Goal: Task Accomplishment & Management: Manage account settings

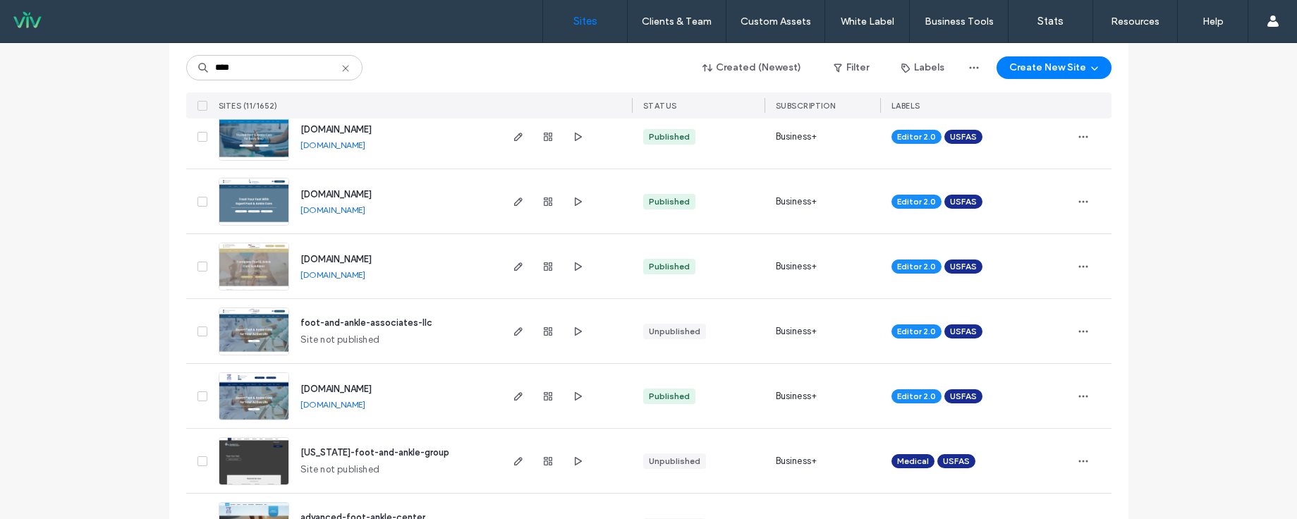
scroll to position [461, 0]
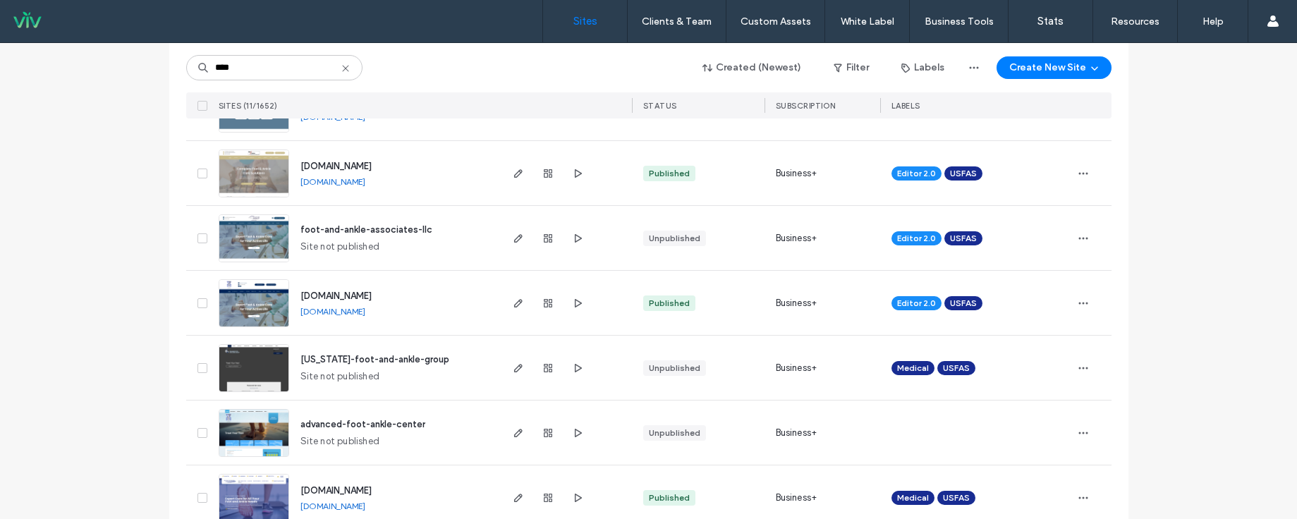
type input "****"
click at [372, 294] on span "www.advancedfootandanklectr.com" at bounding box center [336, 296] width 71 height 11
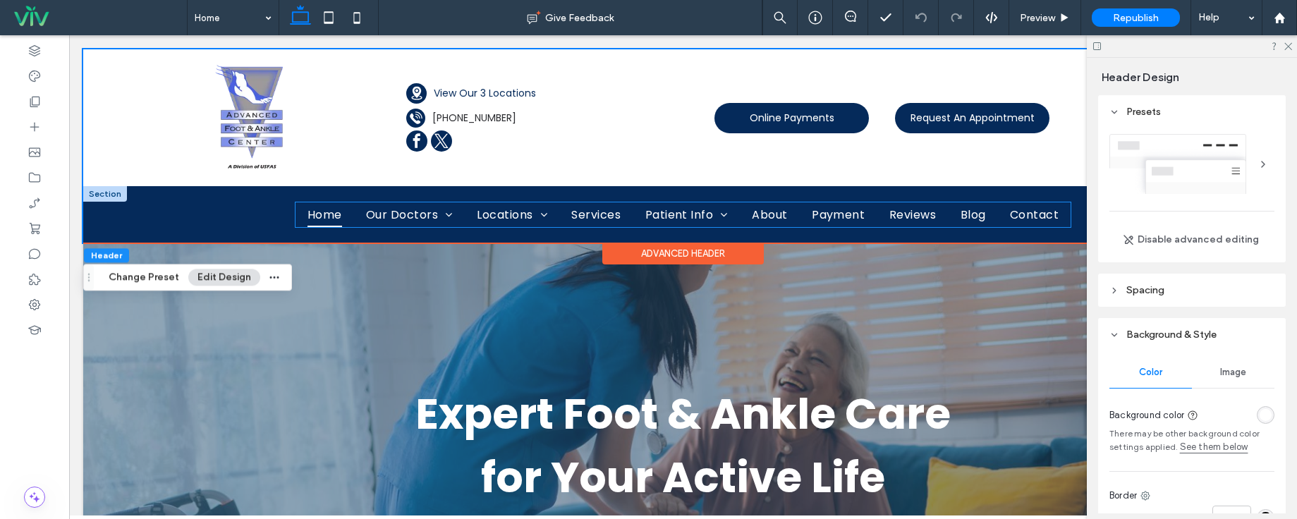
click at [308, 213] on span "Home" at bounding box center [325, 214] width 35 height 25
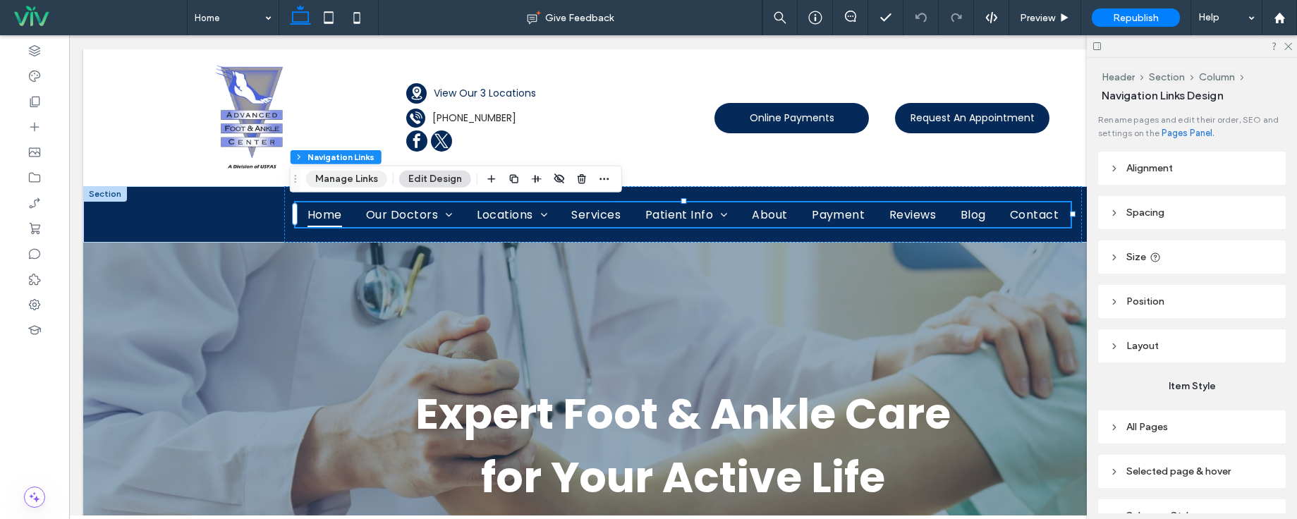
click at [340, 183] on button "Manage Links" at bounding box center [346, 179] width 81 height 17
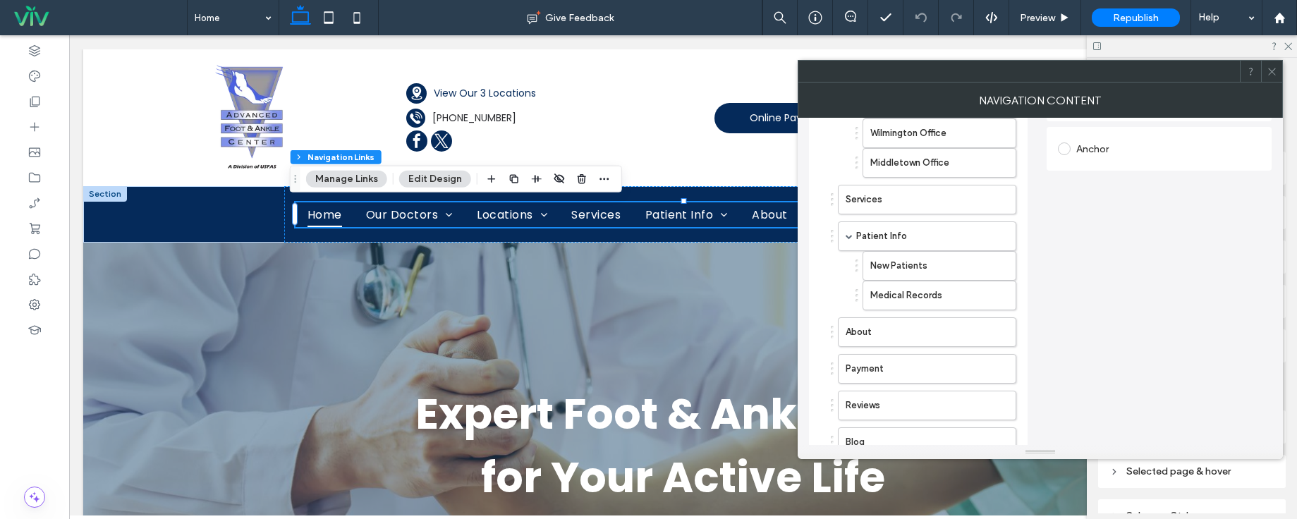
scroll to position [394, 0]
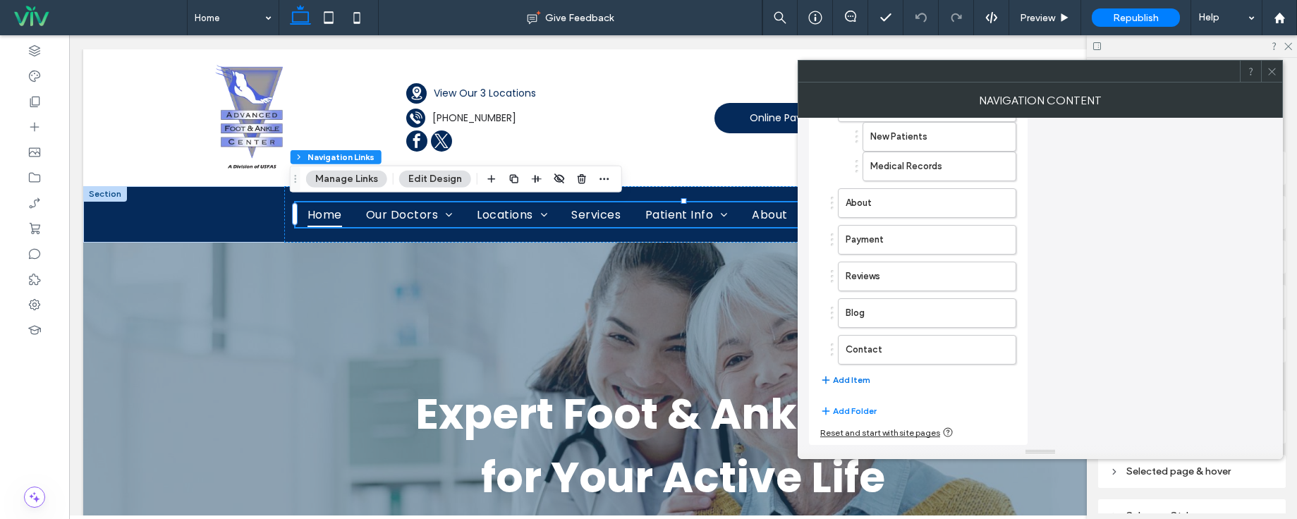
click at [852, 380] on button "Add Item" at bounding box center [846, 380] width 50 height 17
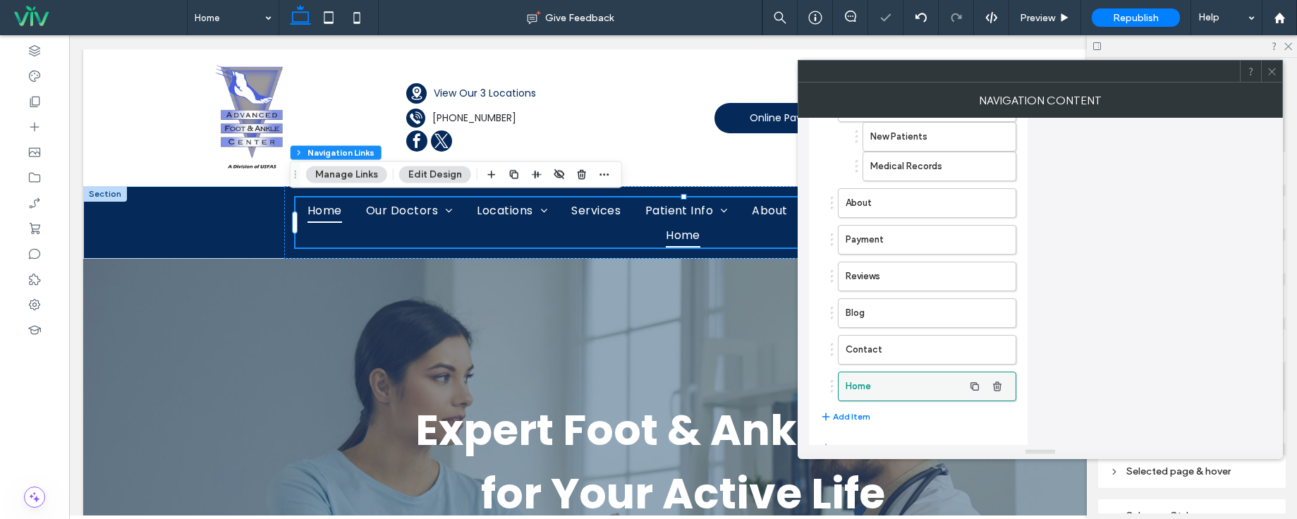
click at [869, 388] on label "Home" at bounding box center [905, 387] width 118 height 28
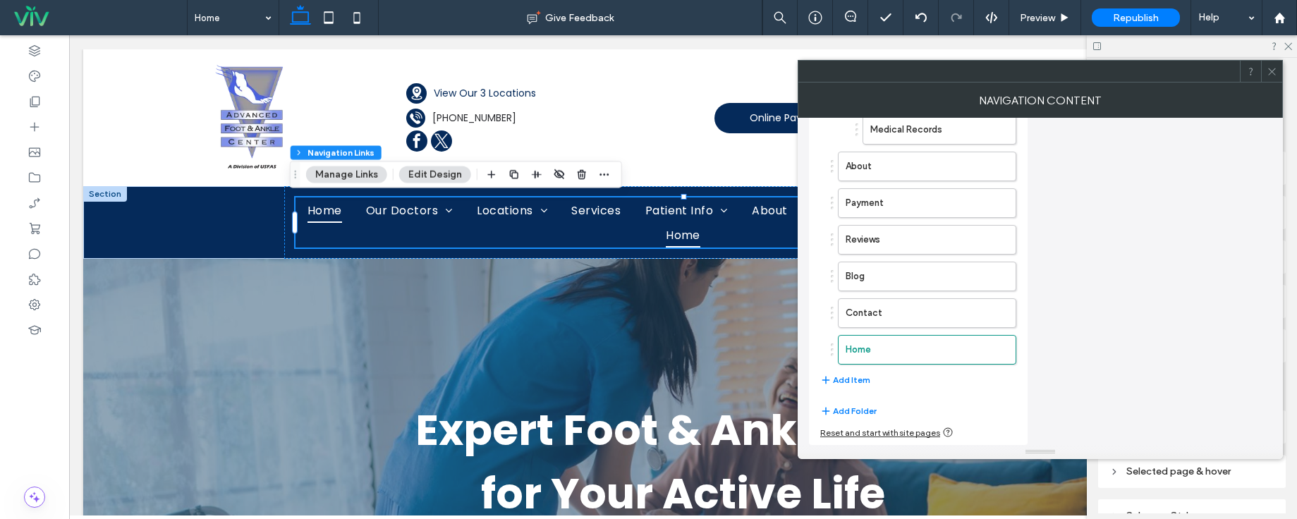
scroll to position [0, 0]
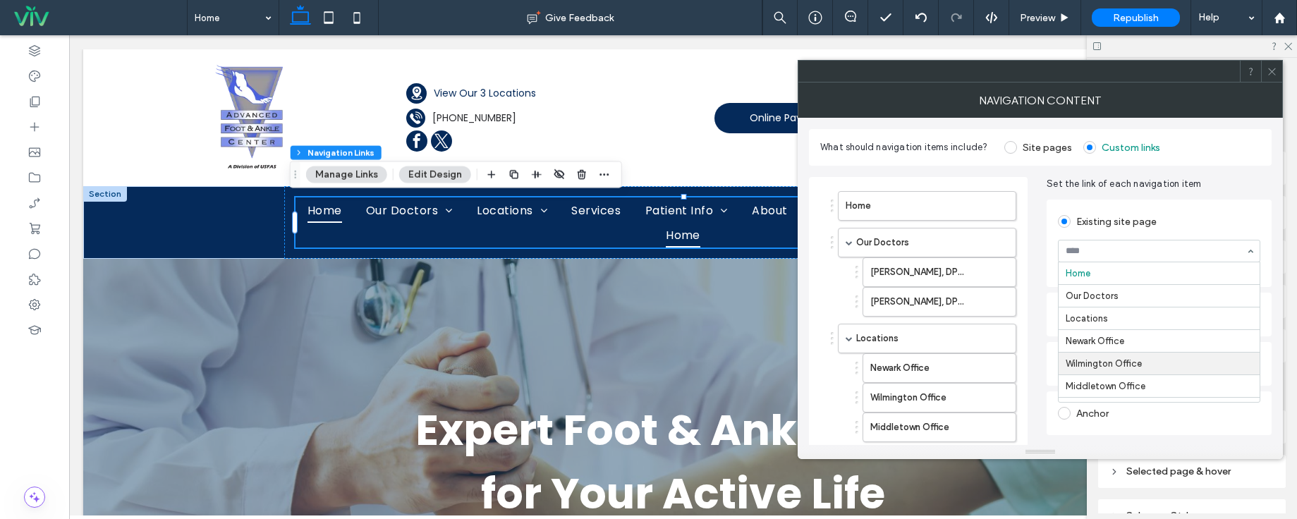
click at [1202, 205] on div "Existing site page Home Our Doctors Locations Newark Office Wilmington Office M…" at bounding box center [1159, 243] width 225 height 87
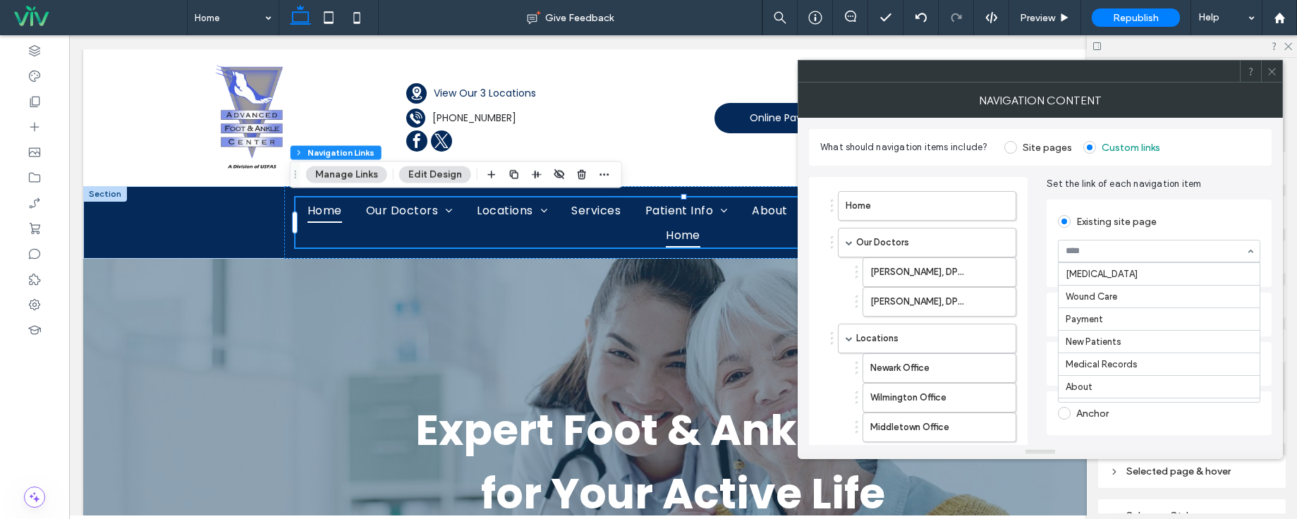
scroll to position [741, 0]
click at [1243, 212] on div "Existing site page" at bounding box center [1159, 221] width 202 height 23
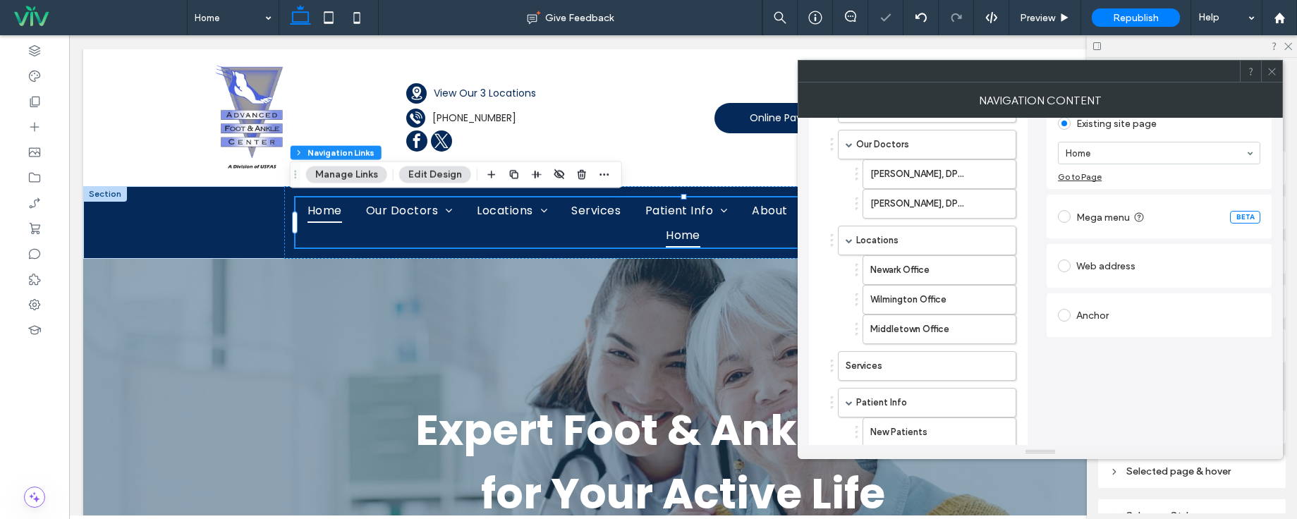
scroll to position [97, 0]
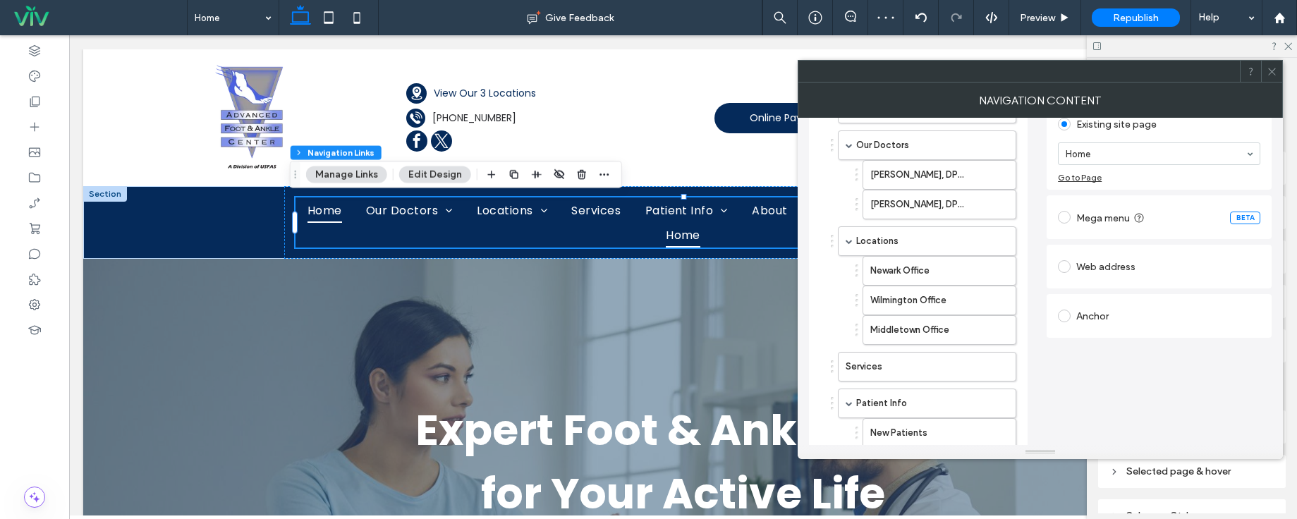
click at [1073, 268] on label at bounding box center [1067, 266] width 18 height 13
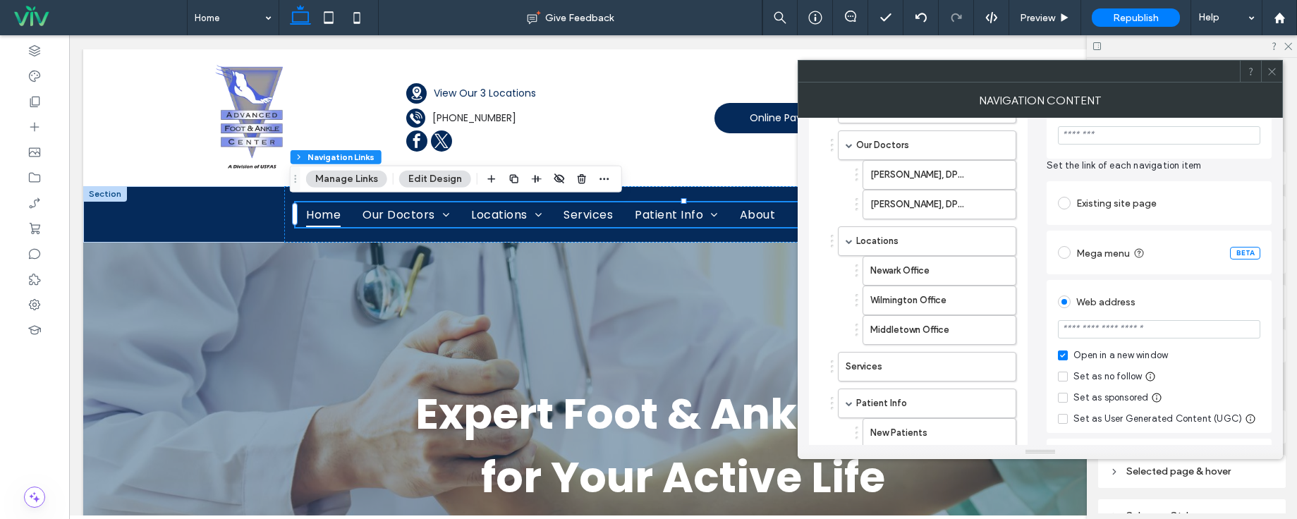
click at [1142, 326] on input "url" at bounding box center [1159, 329] width 202 height 18
paste input "**********"
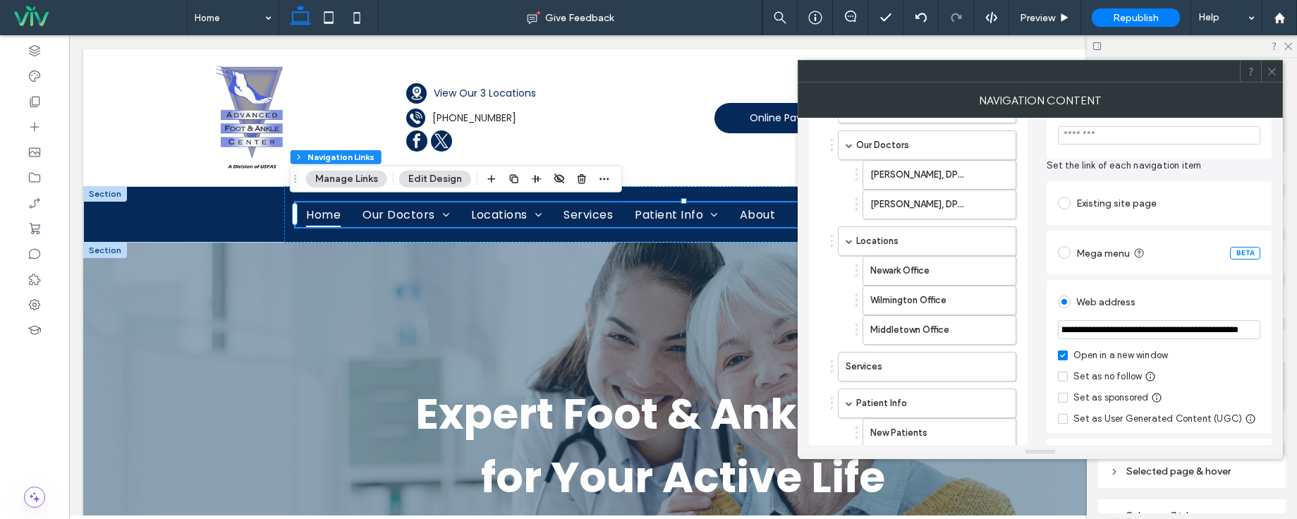
type input "**********"
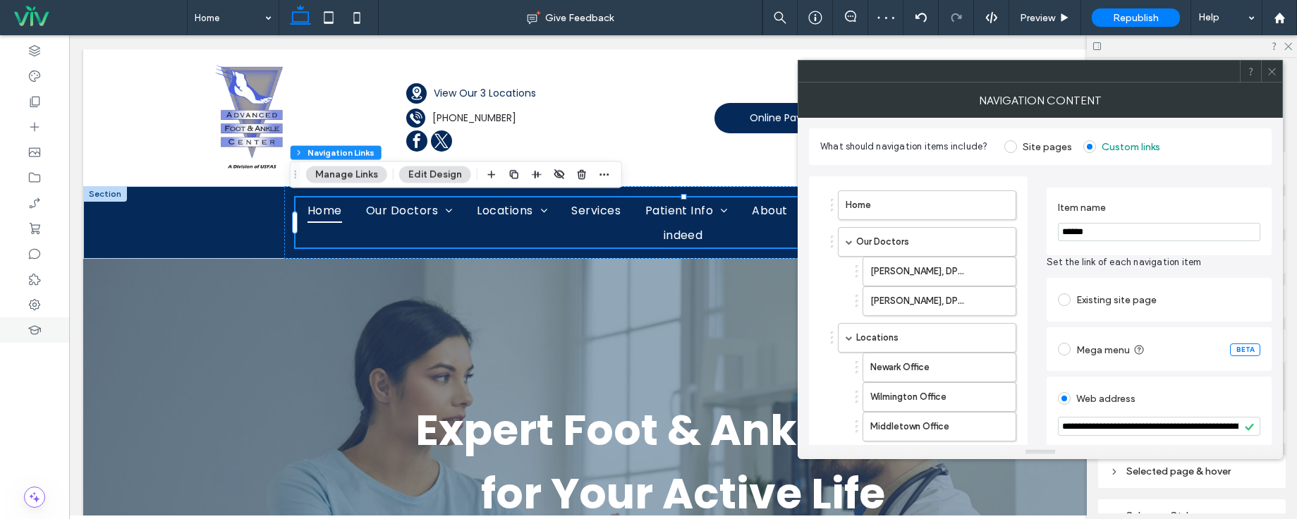
scroll to position [0, 0]
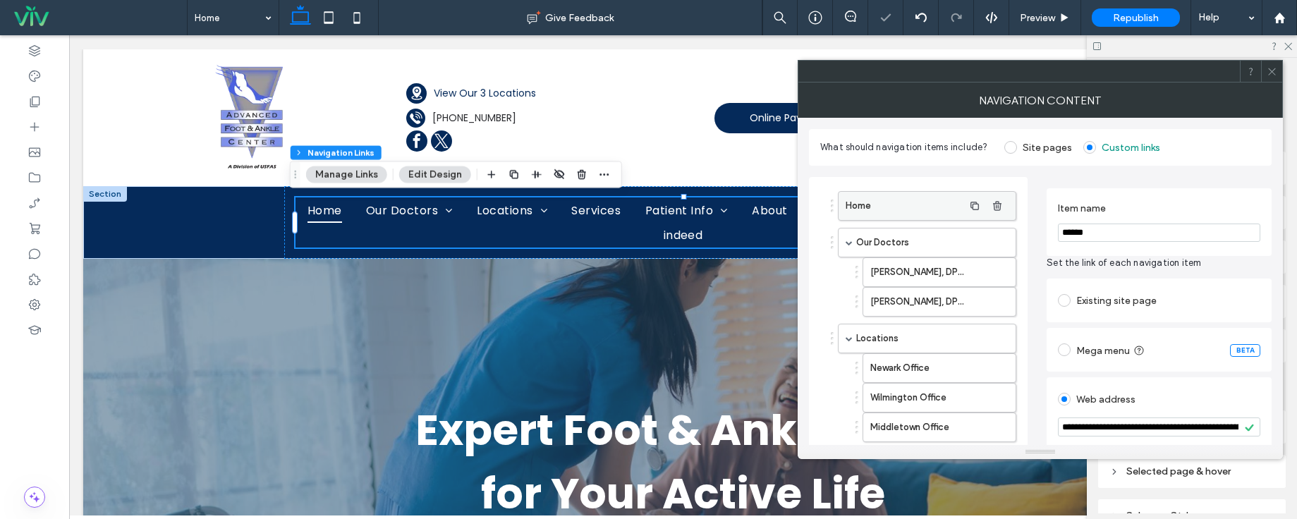
drag, startPoint x: 1131, startPoint y: 234, endPoint x: 953, endPoint y: 214, distance: 178.9
click at [953, 214] on div "**********" at bounding box center [1040, 521] width 463 height 710
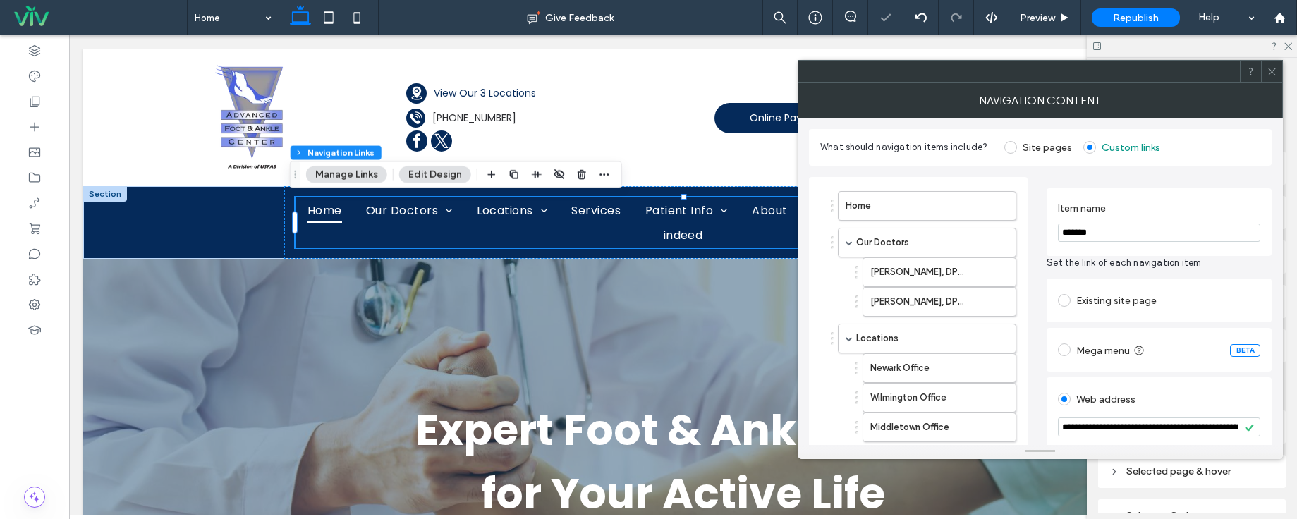
click at [1155, 210] on label "Item name" at bounding box center [1156, 210] width 197 height 16
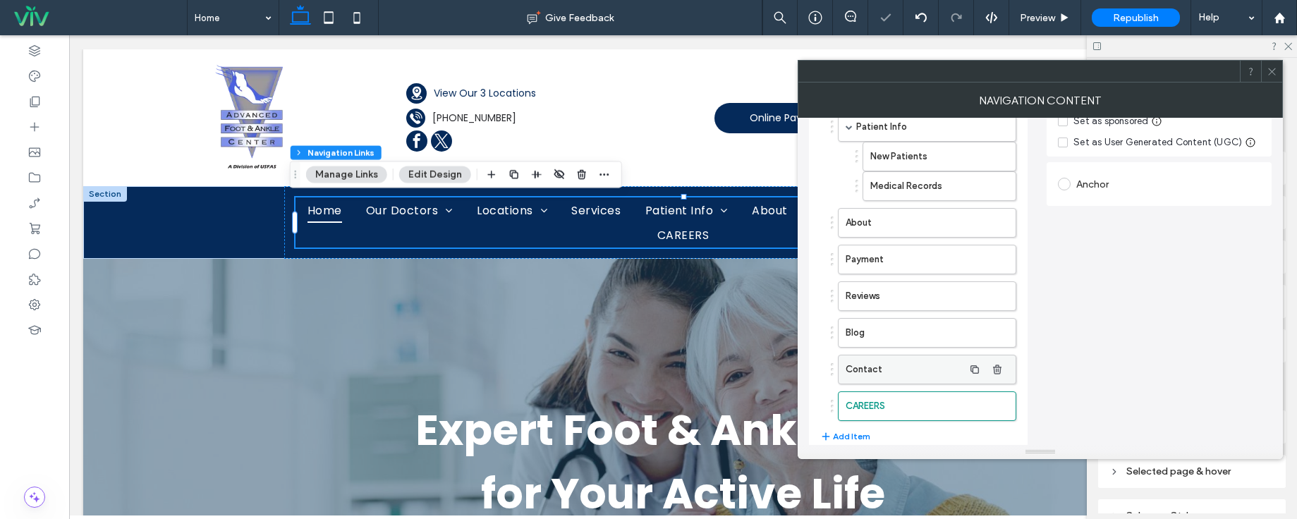
scroll to position [385, 0]
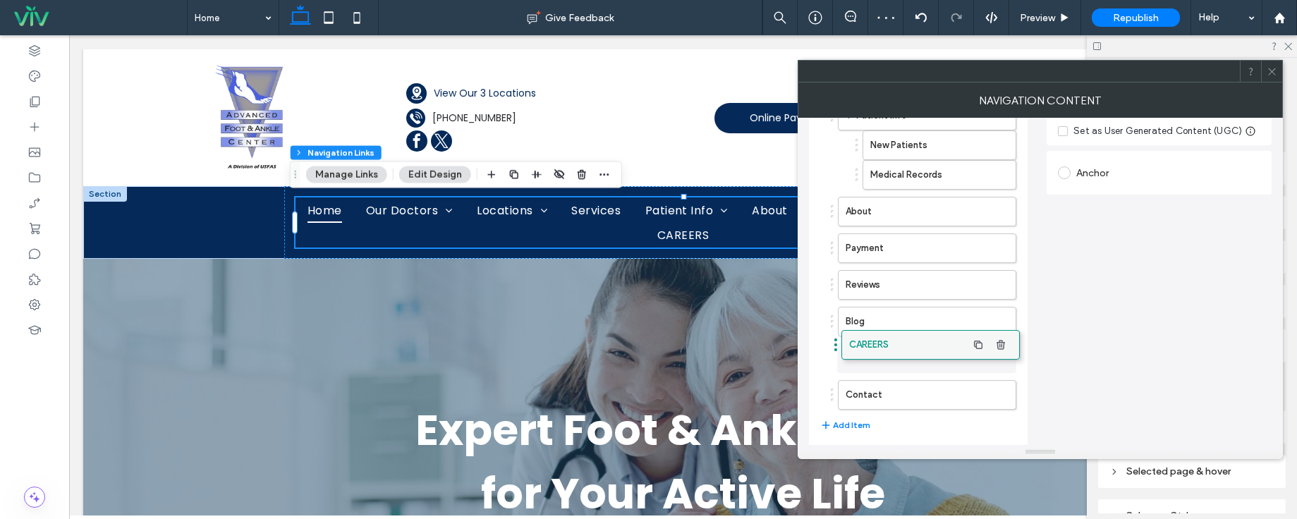
drag, startPoint x: 914, startPoint y: 397, endPoint x: 918, endPoint y: 347, distance: 50.2
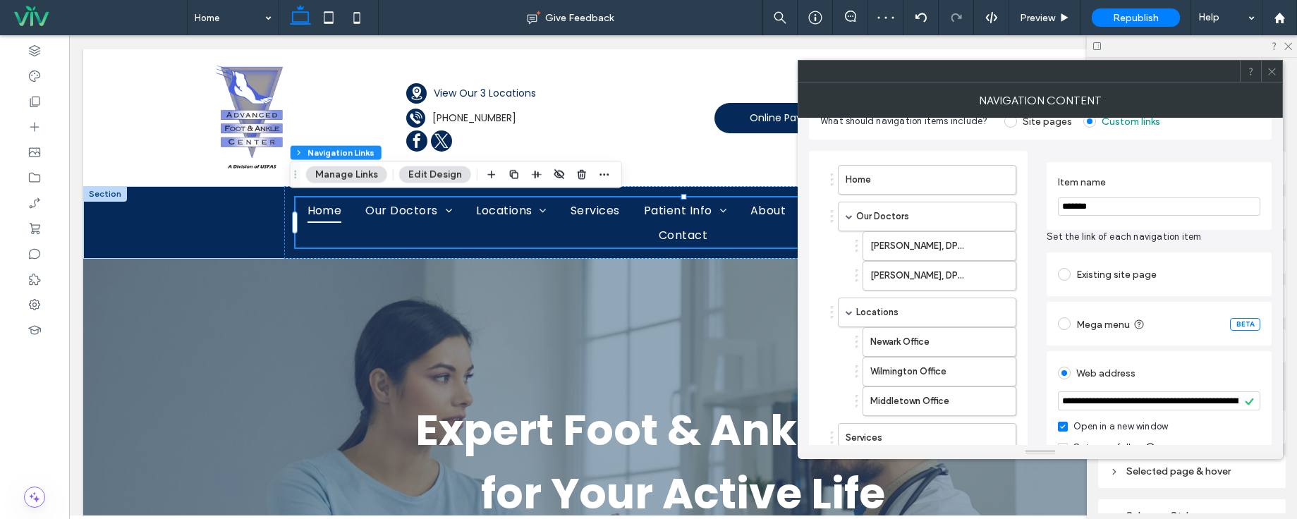
scroll to position [0, 0]
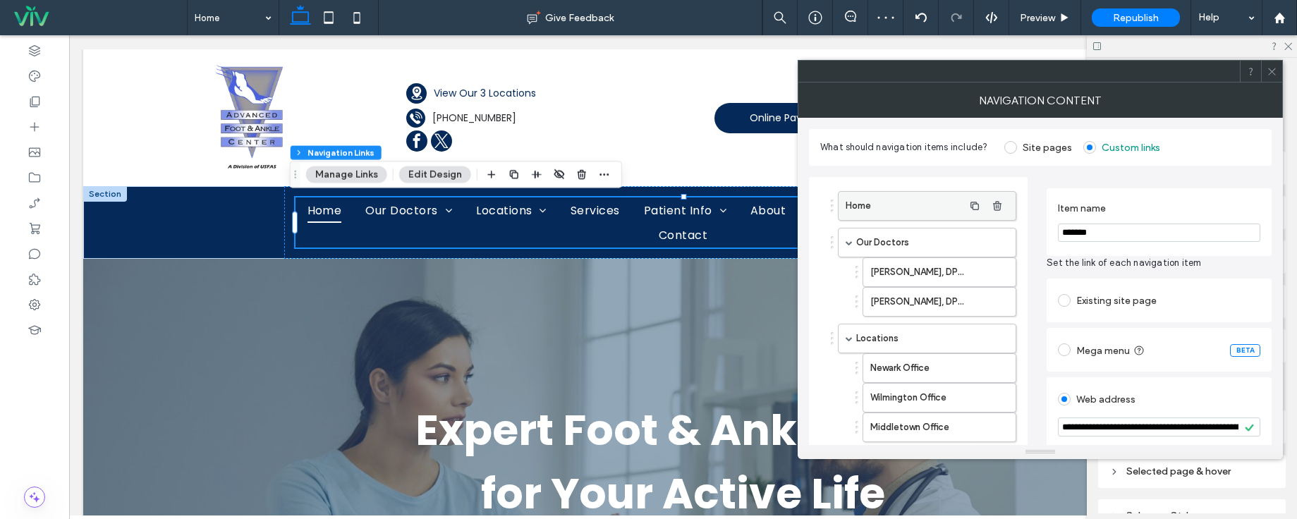
drag, startPoint x: 1127, startPoint y: 228, endPoint x: 874, endPoint y: 220, distance: 252.7
click at [877, 221] on div "**********" at bounding box center [1040, 521] width 463 height 710
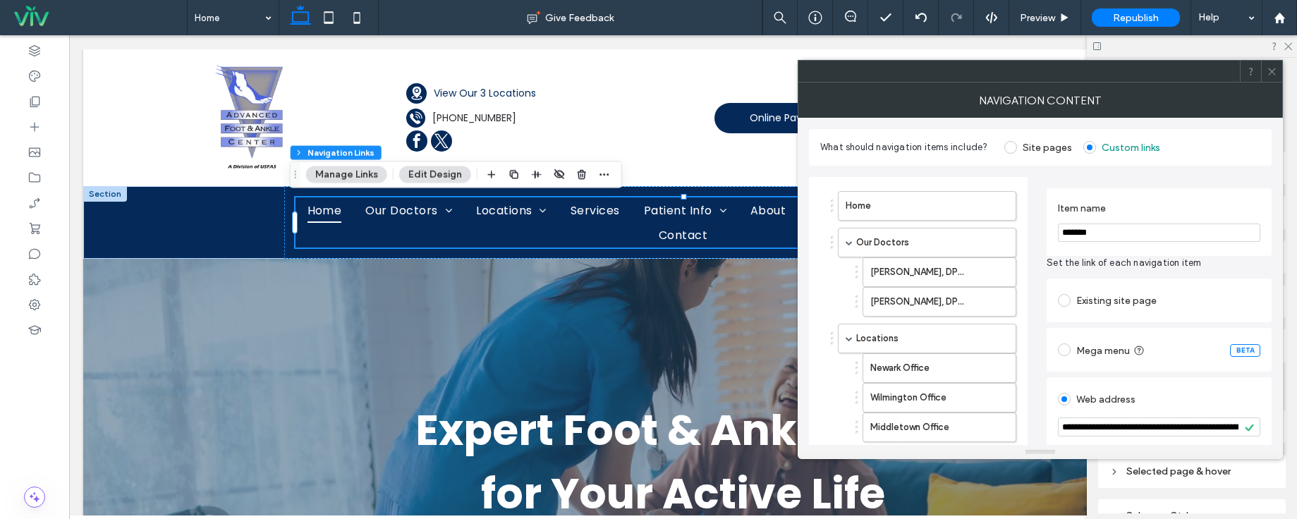
type input "*******"
click at [1269, 72] on icon at bounding box center [1272, 71] width 11 height 11
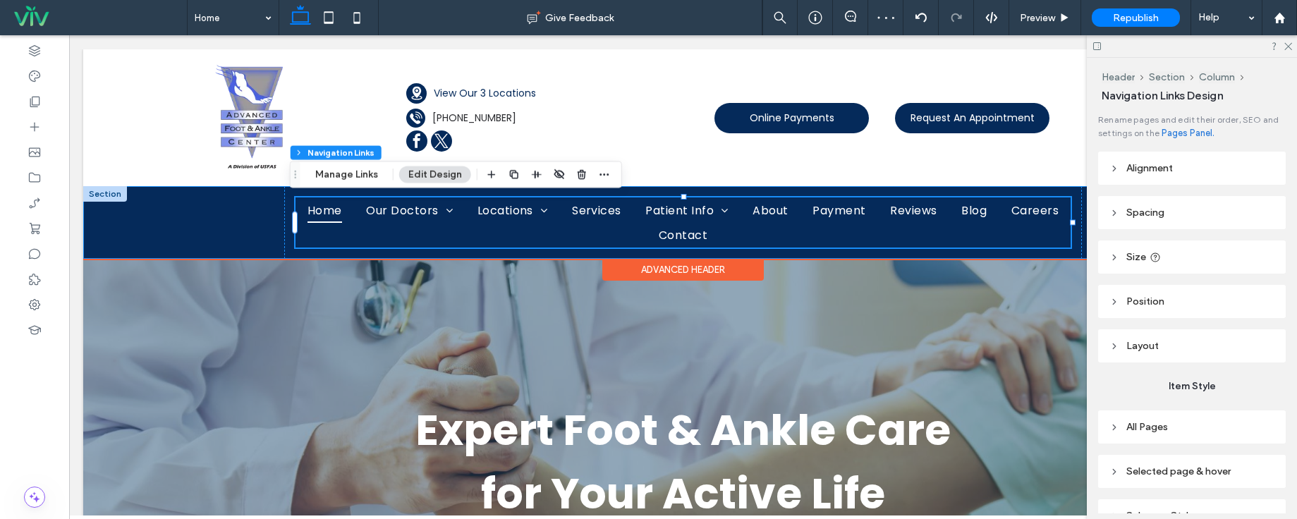
click at [194, 214] on div "Home Our Doctors [PERSON_NAME], DPM FACFAS [PERSON_NAME], DPM Locations Newark …" at bounding box center [683, 222] width 1200 height 73
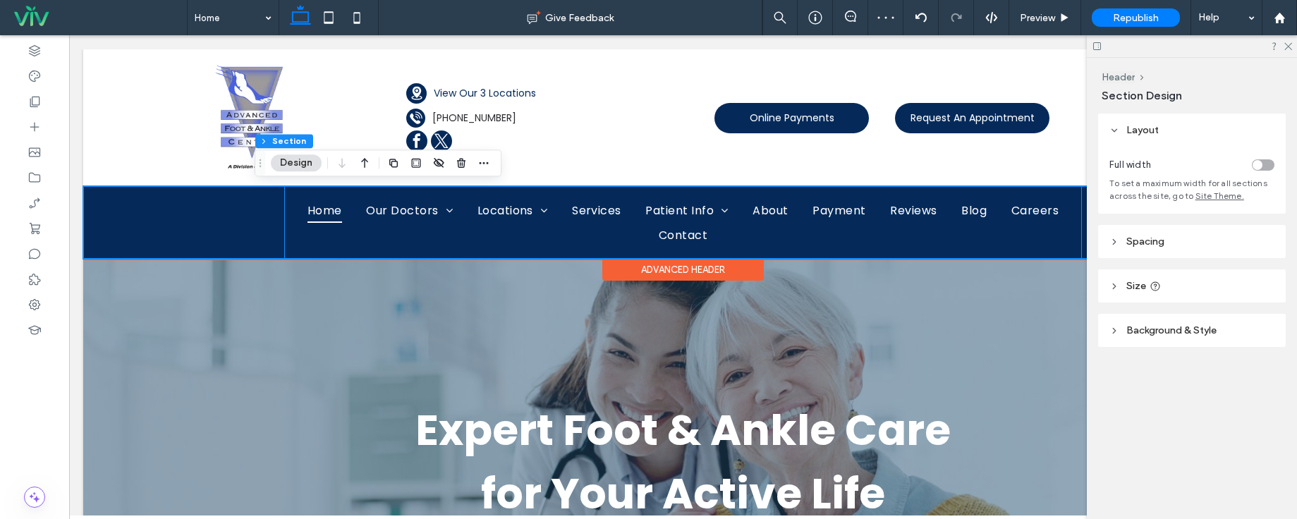
click at [294, 190] on div "Home Our Doctors [PERSON_NAME], DPM FACFAS [PERSON_NAME], DPM Locations Newark …" at bounding box center [683, 222] width 799 height 73
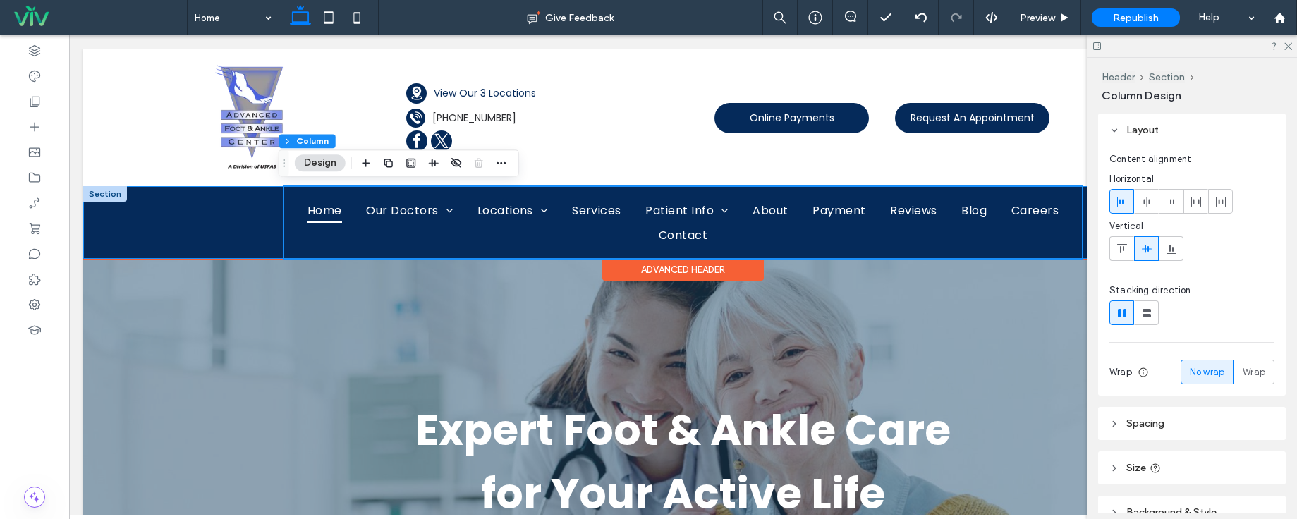
click at [210, 217] on div "Home Our Doctors [PERSON_NAME], DPM FACFAS [PERSON_NAME], DPM Locations Newark …" at bounding box center [683, 222] width 1200 height 73
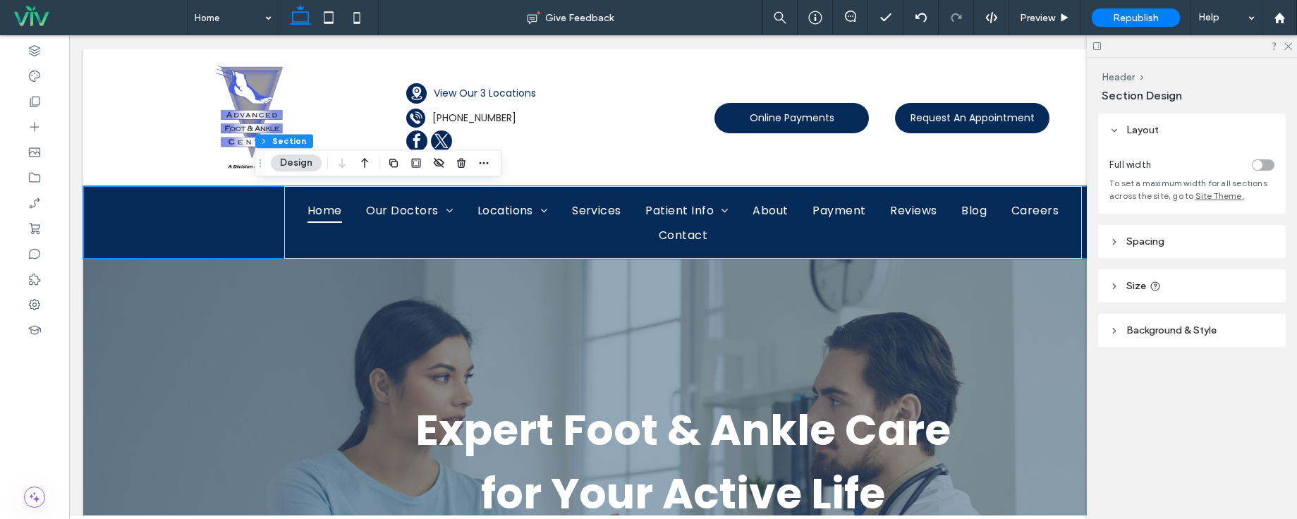
click at [1293, 47] on div at bounding box center [1192, 46] width 210 height 22
click at [1290, 47] on use at bounding box center [1289, 47] width 8 height 8
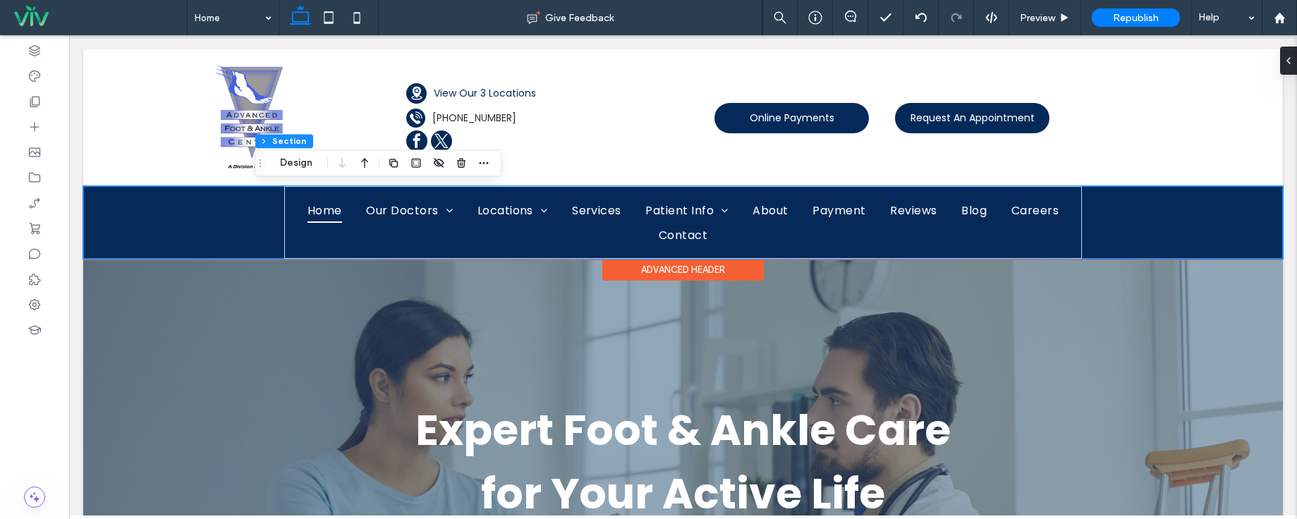
click at [1144, 224] on div "Home Our Doctors Dr. Raymond A. DiPretoro Jr., DPM FACFAS Dr. Kirstyn Urbas, DP…" at bounding box center [683, 222] width 1200 height 73
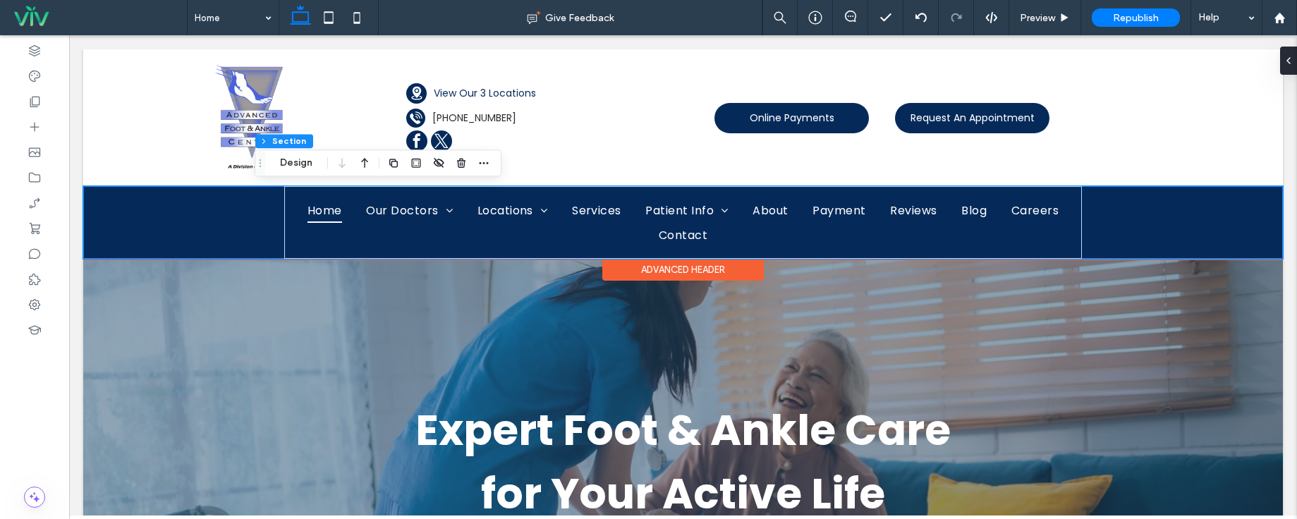
click at [214, 217] on div "Home Our Doctors Dr. Raymond A. DiPretoro Jr., DPM FACFAS Dr. Kirstyn Urbas, DP…" at bounding box center [683, 222] width 1200 height 73
click at [302, 189] on div "Home Our Doctors Dr. Raymond A. DiPretoro Jr., DPM FACFAS Dr. Kirstyn Urbas, DP…" at bounding box center [683, 222] width 799 height 73
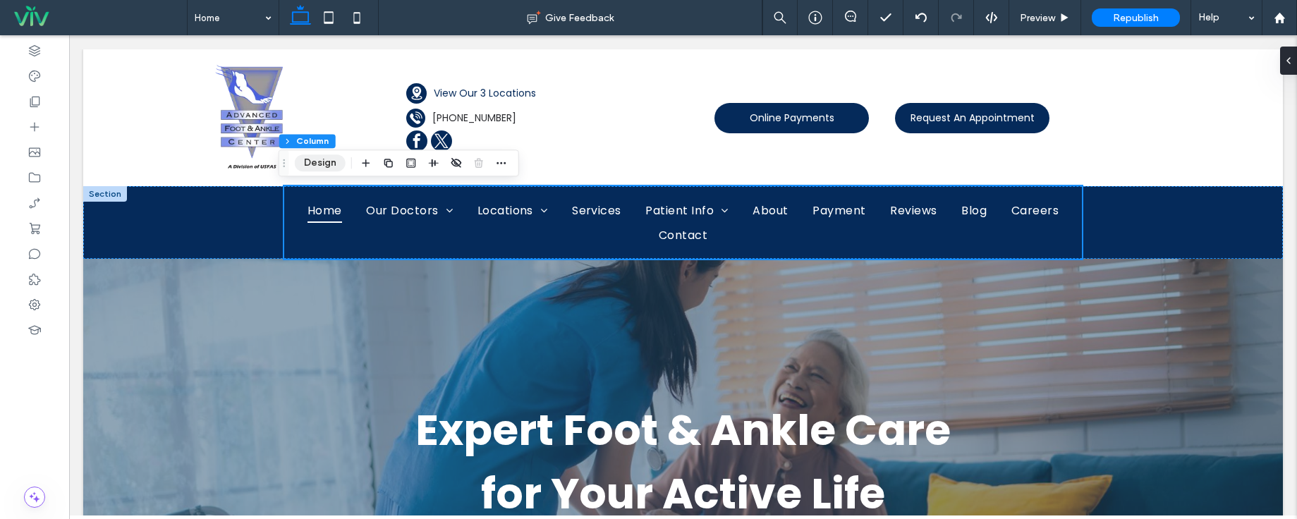
click at [314, 164] on button "Design" at bounding box center [320, 163] width 51 height 17
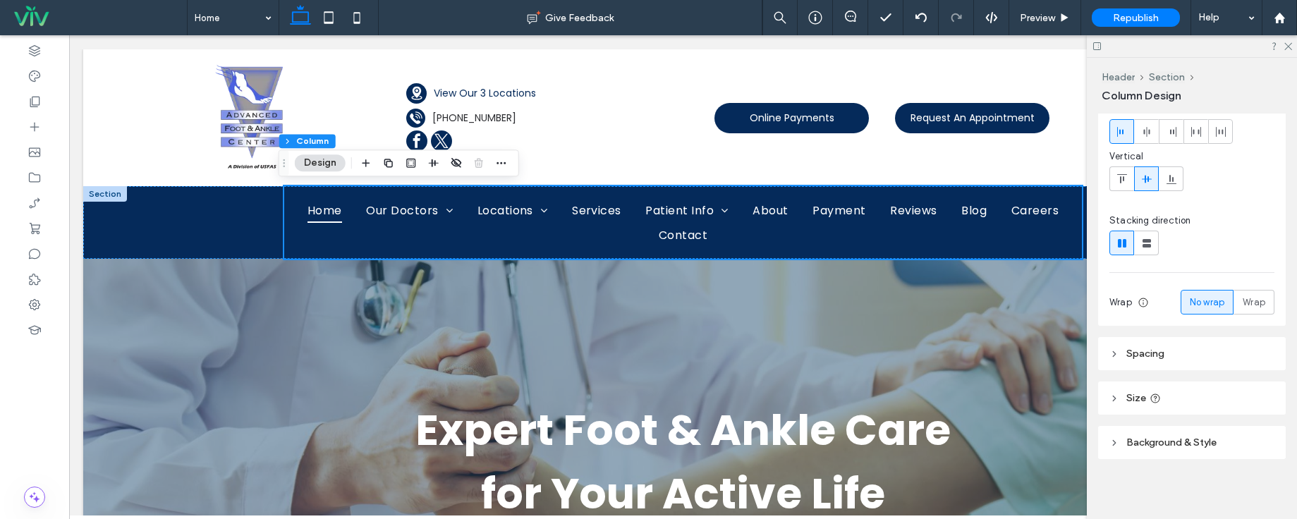
scroll to position [72, 0]
click at [1191, 350] on header "Spacing" at bounding box center [1193, 351] width 188 height 33
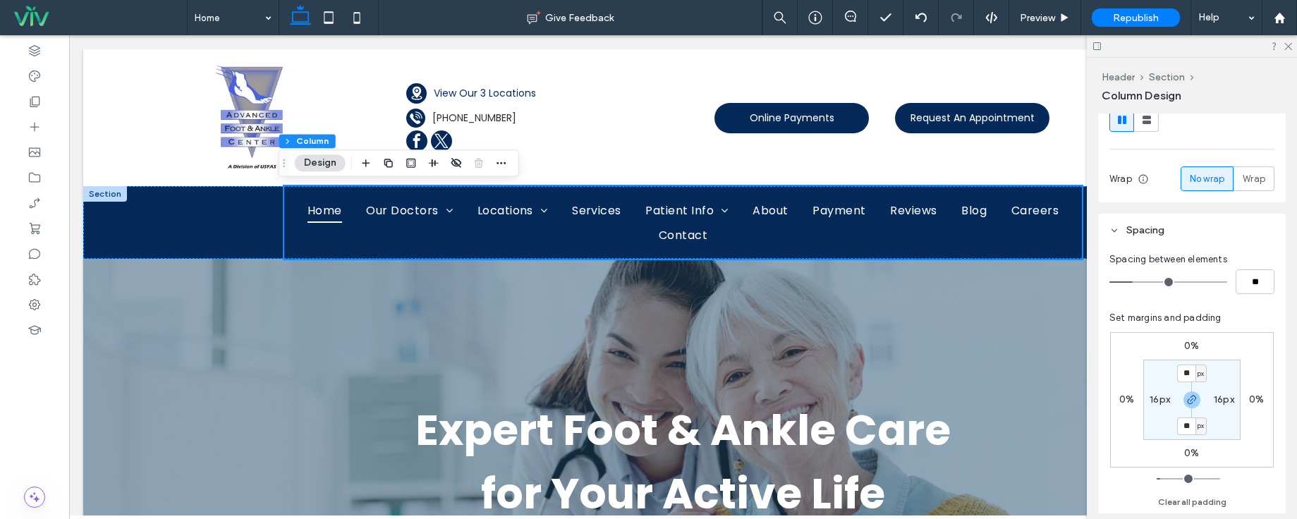
scroll to position [196, 0]
type input "*"
type input "**"
type input "*"
type input "**"
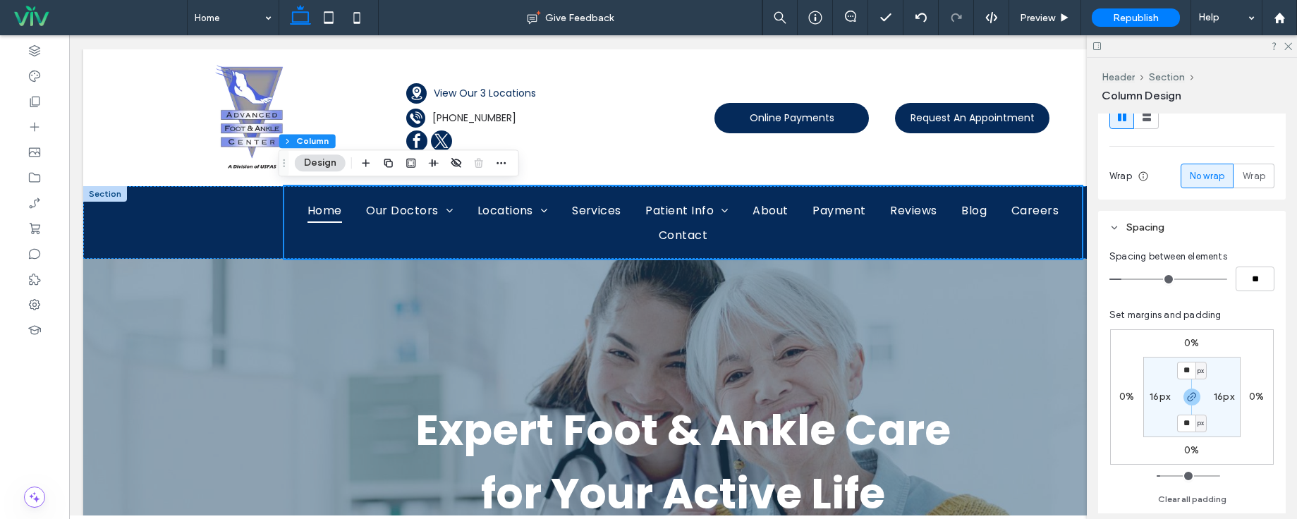
drag, startPoint x: 1137, startPoint y: 282, endPoint x: 1126, endPoint y: 282, distance: 11.3
click at [1126, 280] on input "range" at bounding box center [1169, 279] width 118 height 1
type input "*"
type input "**"
type input "*"
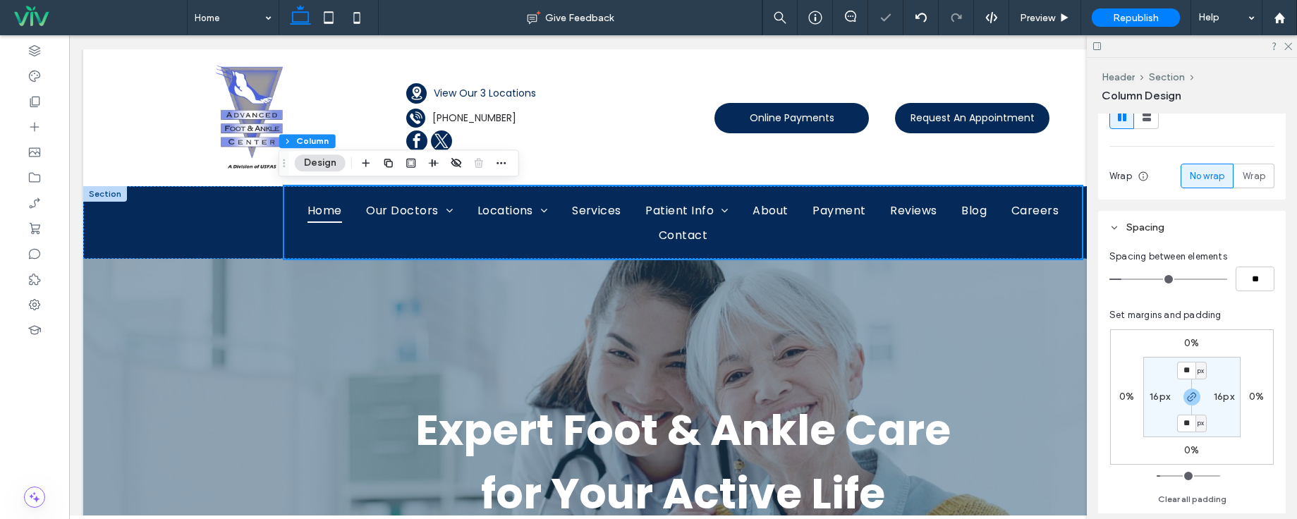
type input "**"
drag, startPoint x: 1126, startPoint y: 282, endPoint x: 1082, endPoint y: 281, distance: 44.5
click at [1110, 280] on input "range" at bounding box center [1169, 279] width 118 height 1
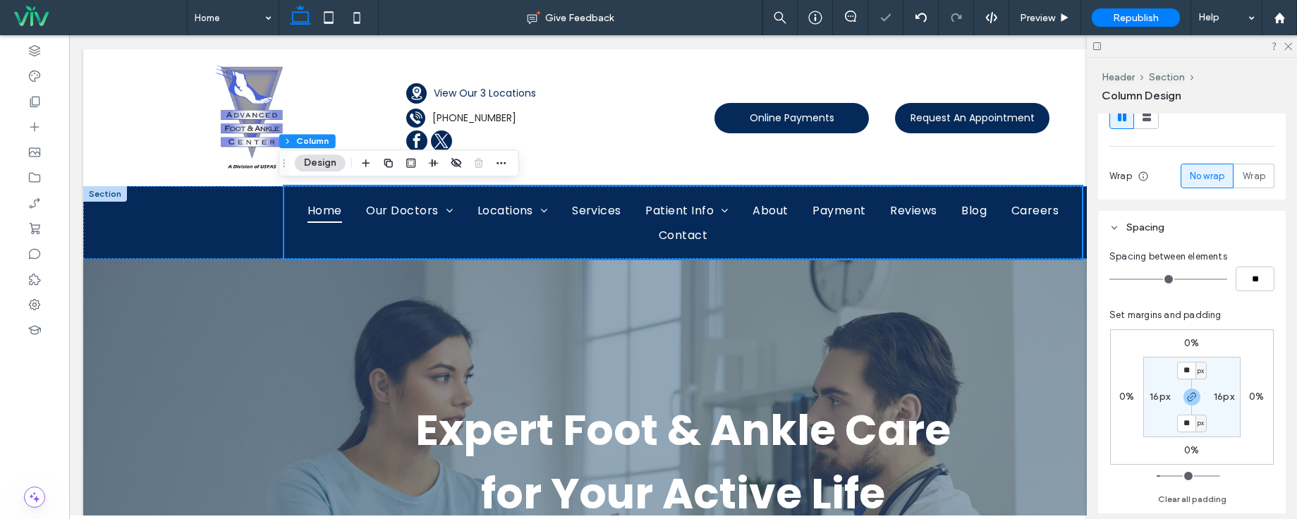
type input "*"
type input "**"
click at [1123, 279] on input "range" at bounding box center [1169, 279] width 118 height 1
type input "*"
type input "**"
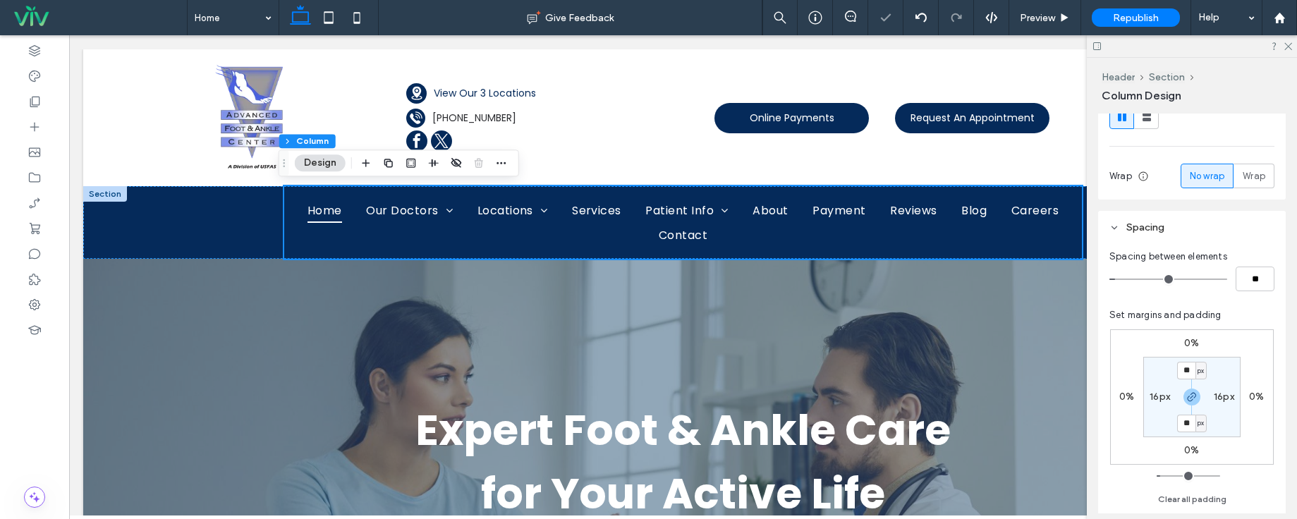
type input "*"
type input "**"
type input "*"
click at [1128, 279] on input "range" at bounding box center [1169, 279] width 118 height 1
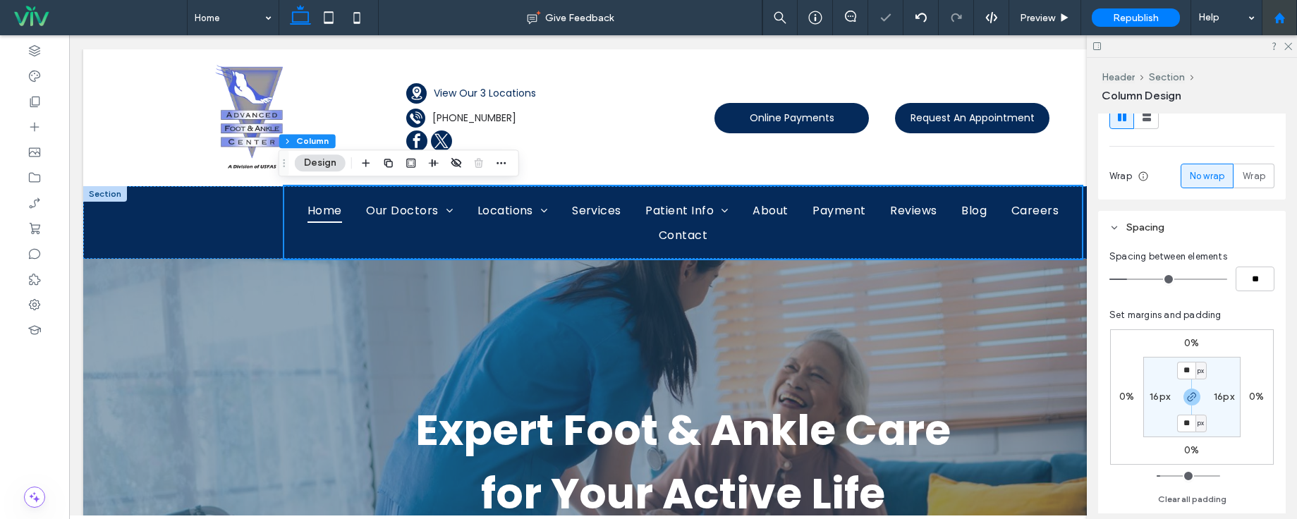
click at [1286, 35] on div at bounding box center [1279, 17] width 35 height 35
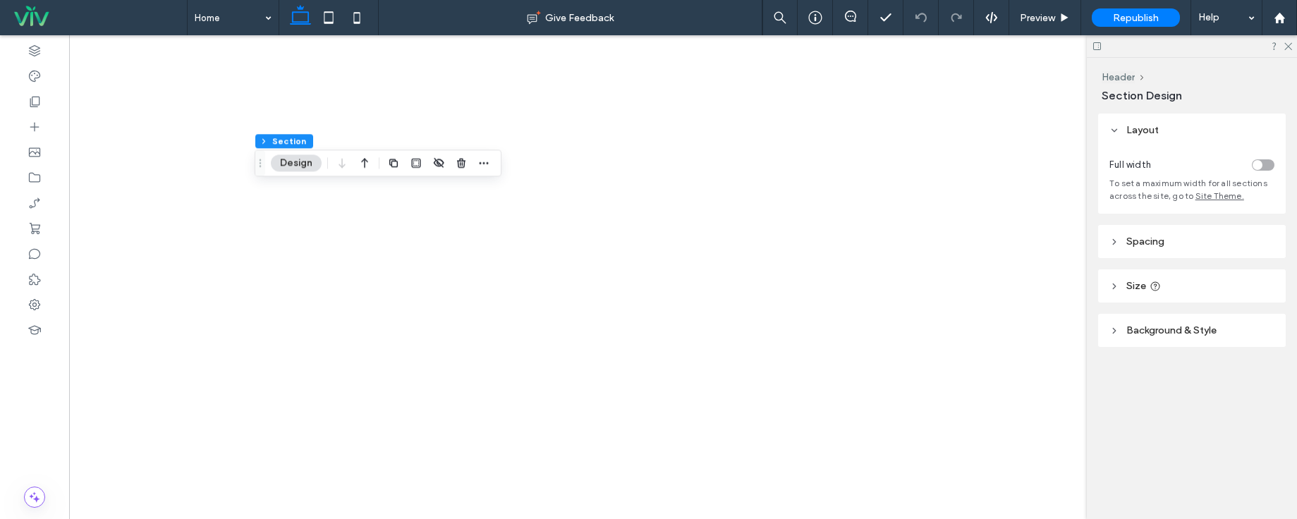
click at [1141, 256] on header "Spacing" at bounding box center [1193, 241] width 188 height 33
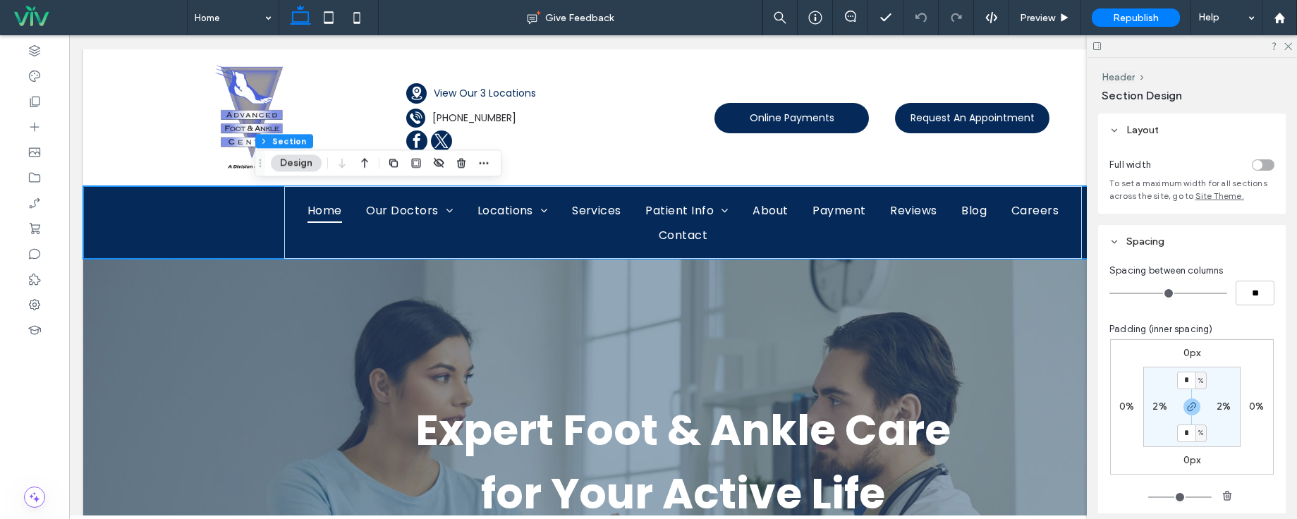
click at [1221, 409] on label "2%" at bounding box center [1224, 407] width 14 height 12
type input "*"
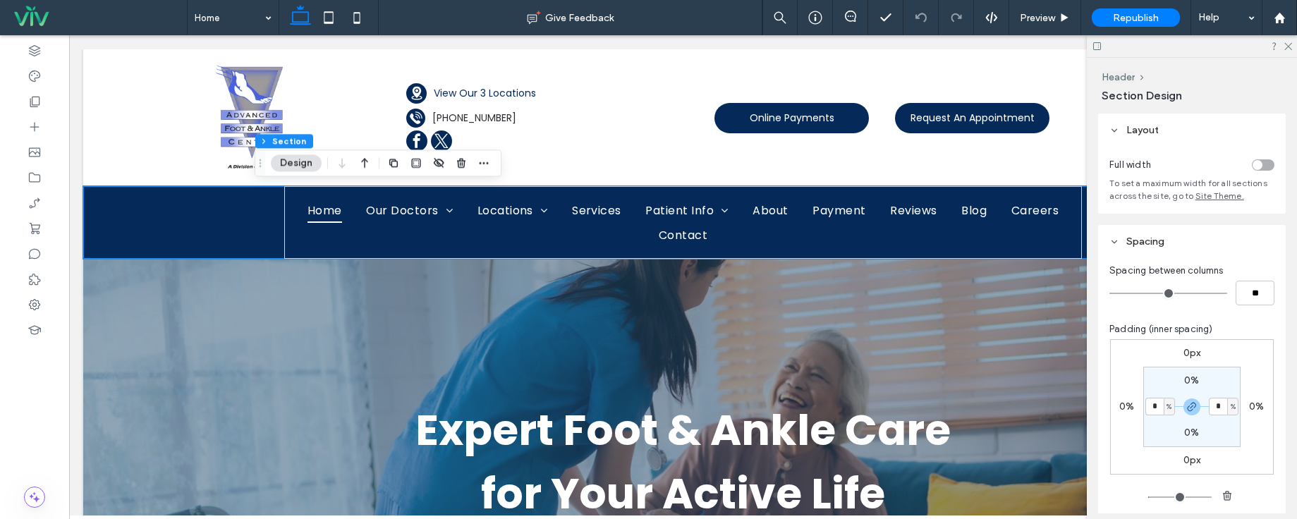
click at [1259, 162] on div "toggle" at bounding box center [1263, 164] width 23 height 11
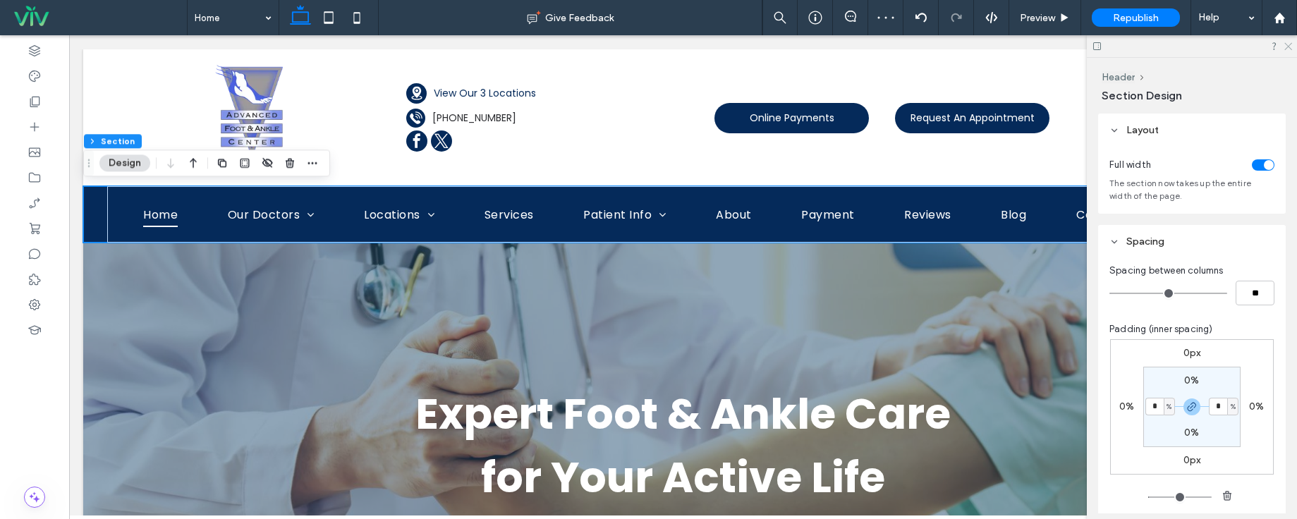
click at [1289, 49] on icon at bounding box center [1287, 45] width 9 height 9
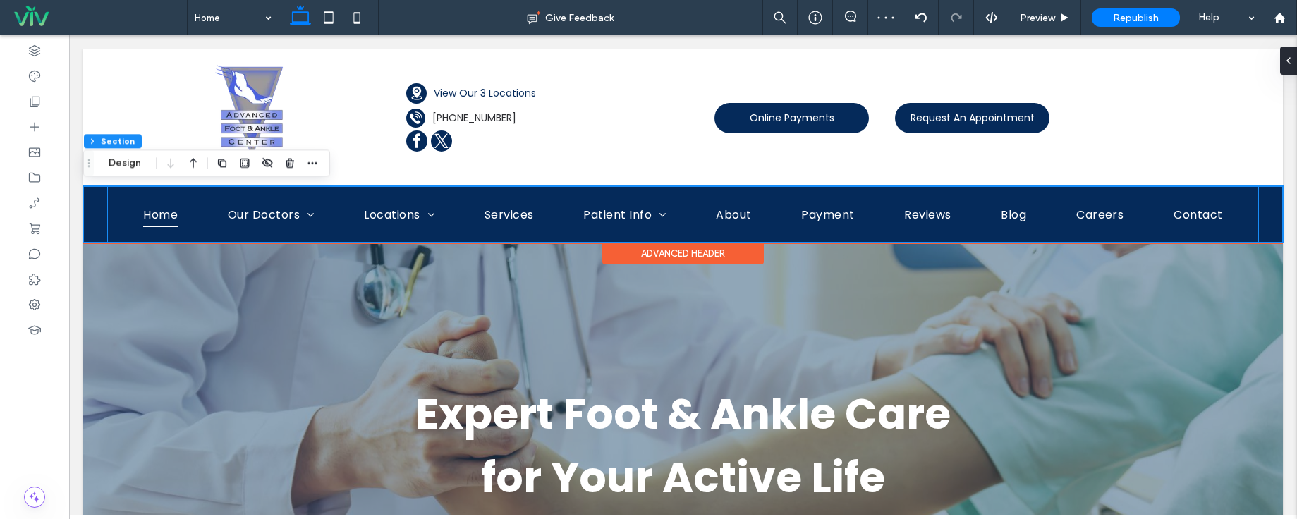
click at [1245, 212] on div "Home Our Doctors [PERSON_NAME], DPM FACFAS [PERSON_NAME], DPM Locations Newark …" at bounding box center [683, 214] width 1152 height 56
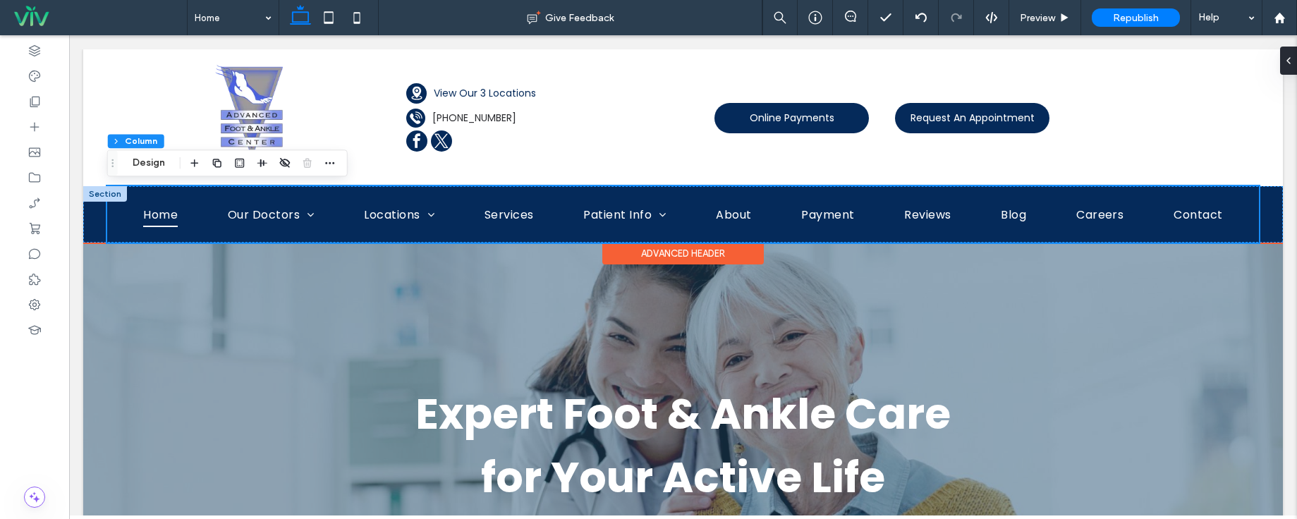
click at [1247, 213] on div "Home Our Doctors [PERSON_NAME], DPM FACFAS [PERSON_NAME], DPM Locations Newark …" at bounding box center [683, 214] width 1152 height 56
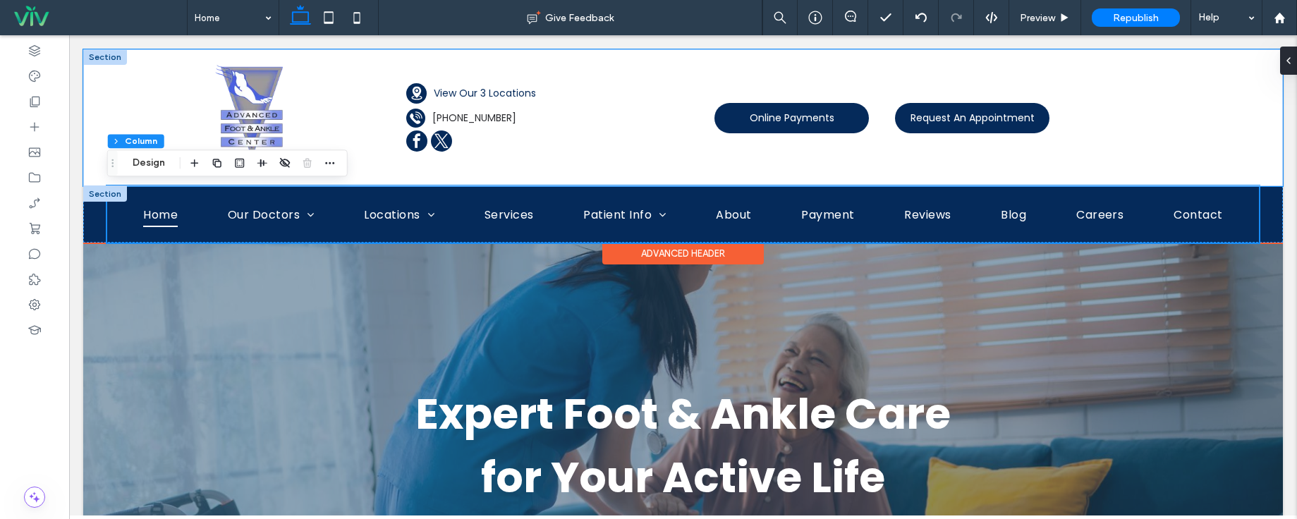
click at [1229, 135] on div "A black and white silhouette of a telephone on a white background. A black and …" at bounding box center [683, 117] width 1200 height 137
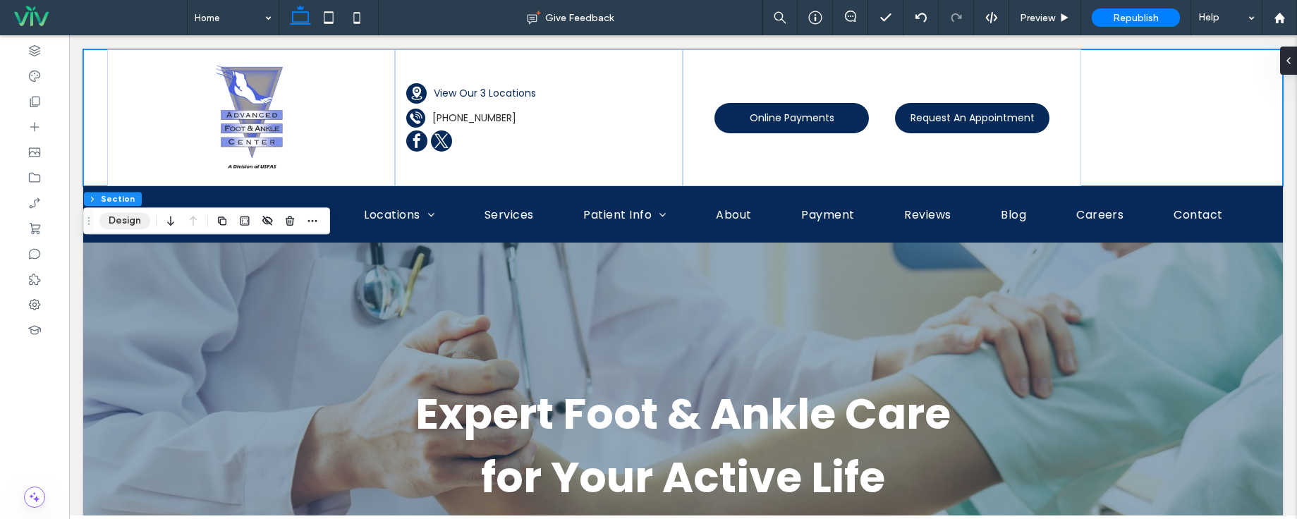
click at [119, 212] on button "Design" at bounding box center [124, 220] width 51 height 17
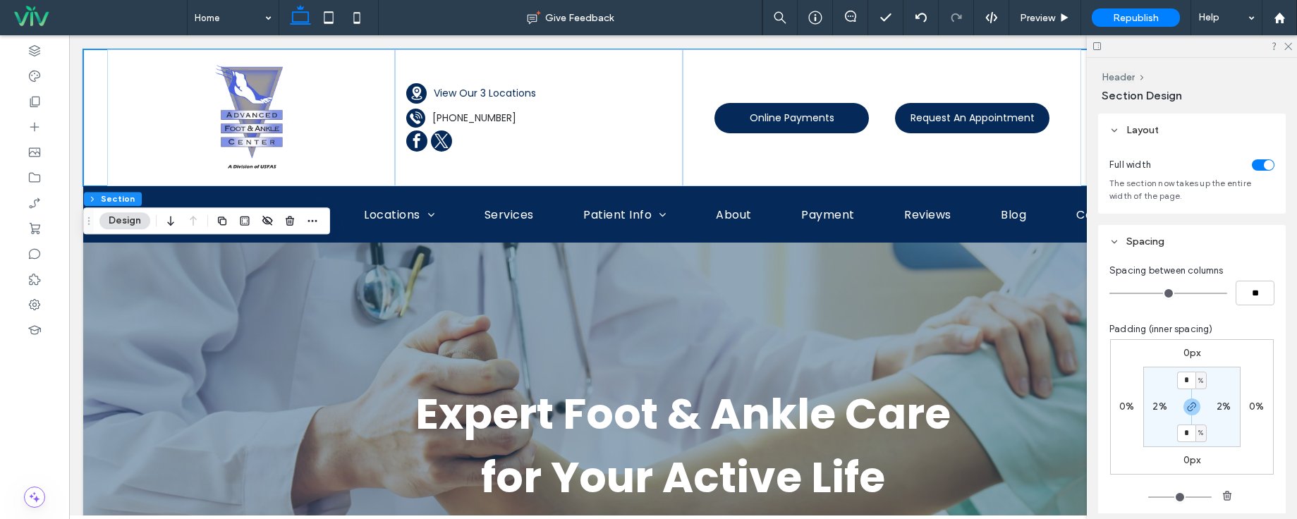
click at [1264, 164] on div "toggle" at bounding box center [1269, 165] width 10 height 10
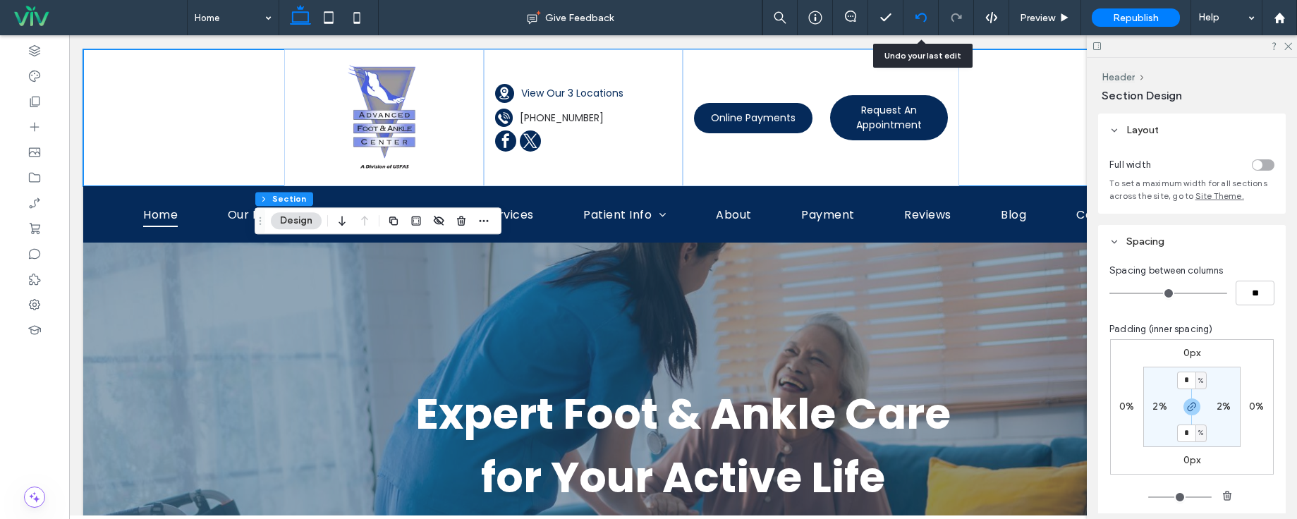
click at [919, 15] on use at bounding box center [920, 17] width 11 height 9
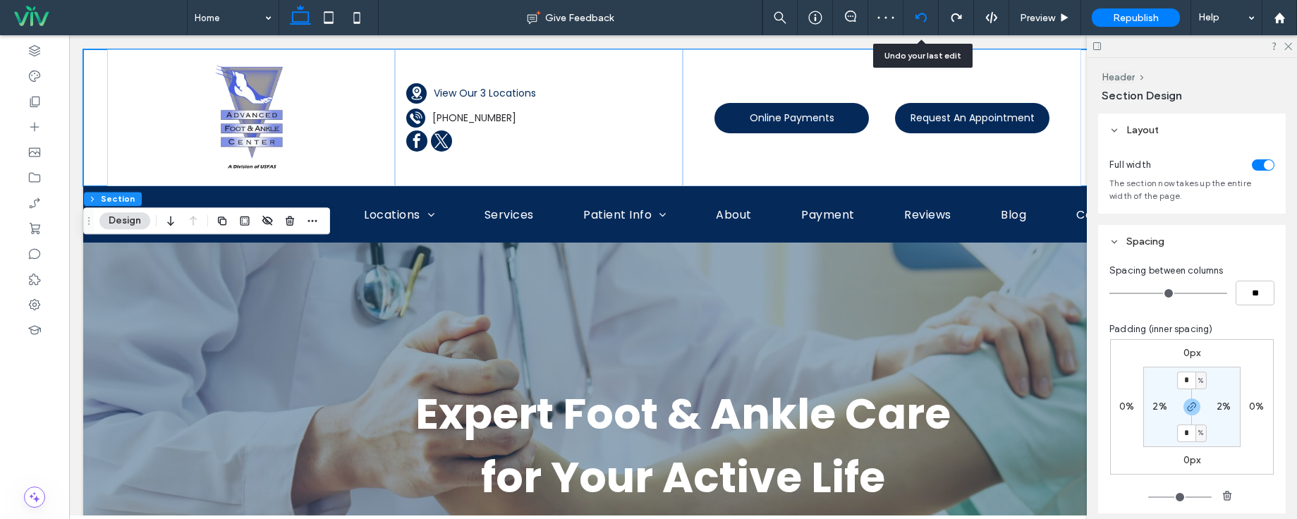
click at [922, 25] on div at bounding box center [921, 17] width 35 height 35
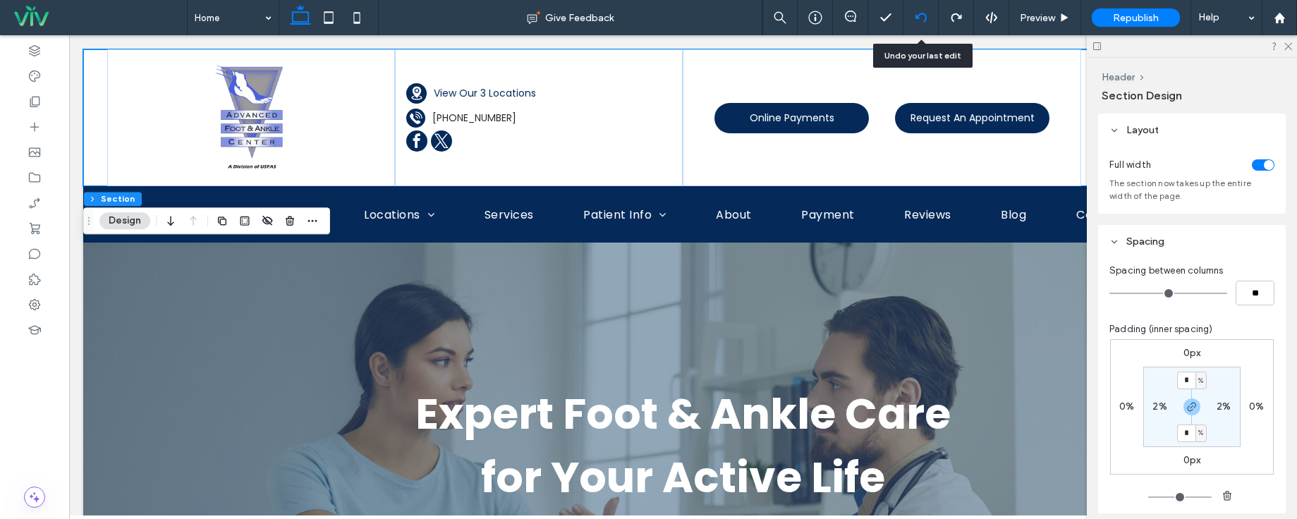
click at [923, 18] on icon at bounding box center [921, 17] width 11 height 11
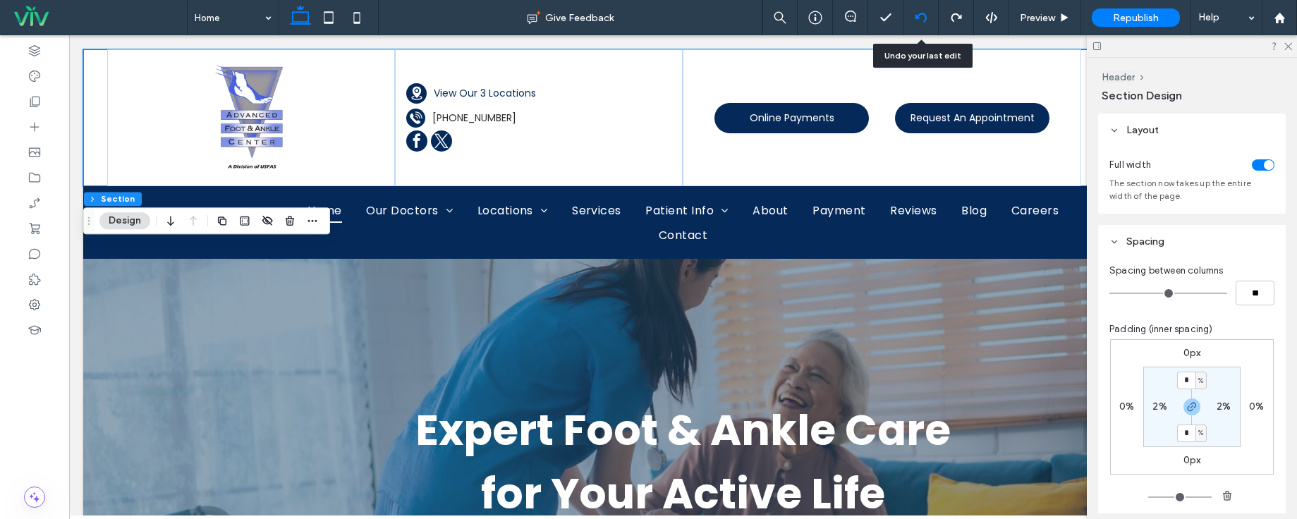
click at [923, 18] on icon at bounding box center [921, 17] width 11 height 11
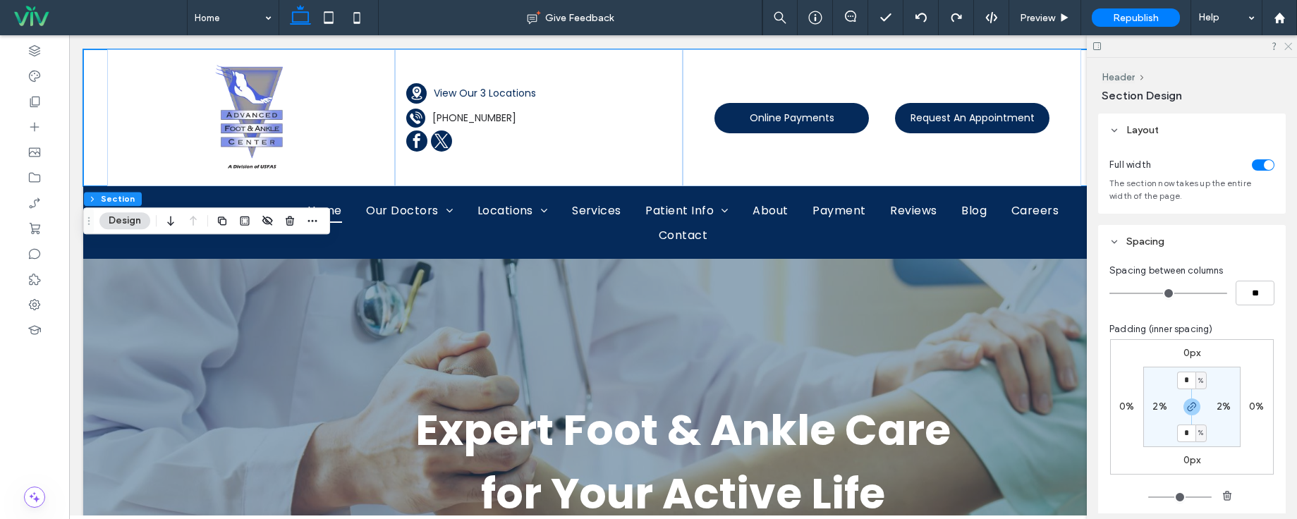
drag, startPoint x: 1285, startPoint y: 44, endPoint x: 1194, endPoint y: 92, distance: 103.2
click at [1285, 44] on icon at bounding box center [1287, 45] width 9 height 9
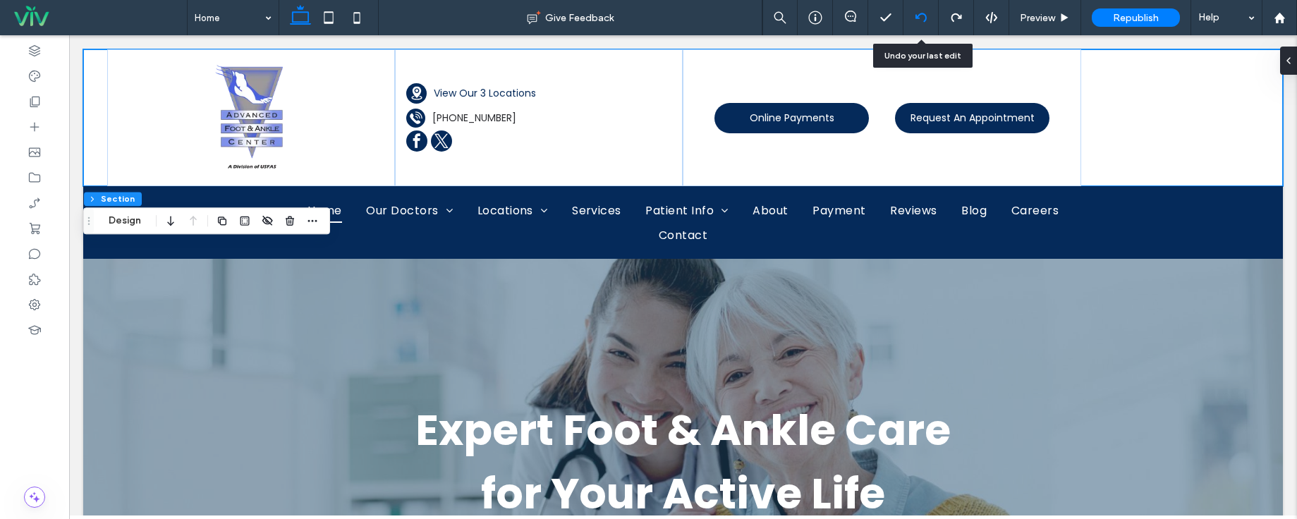
click at [921, 13] on icon at bounding box center [921, 17] width 11 height 11
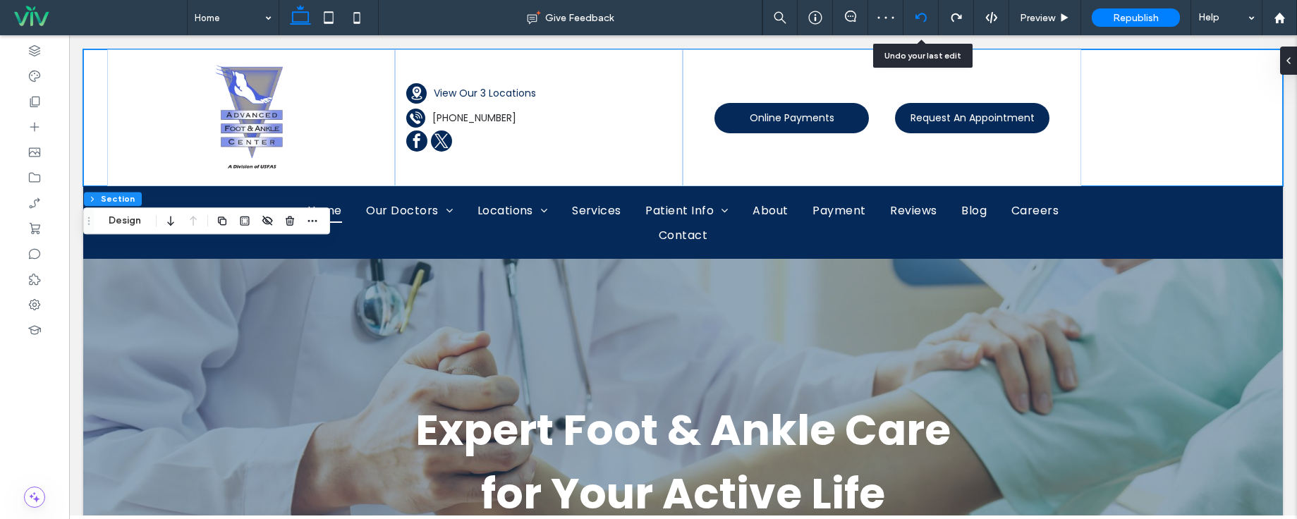
click at [921, 18] on icon at bounding box center [921, 17] width 11 height 11
click at [921, 16] on icon at bounding box center [921, 17] width 11 height 11
click at [921, 18] on icon at bounding box center [921, 17] width 11 height 11
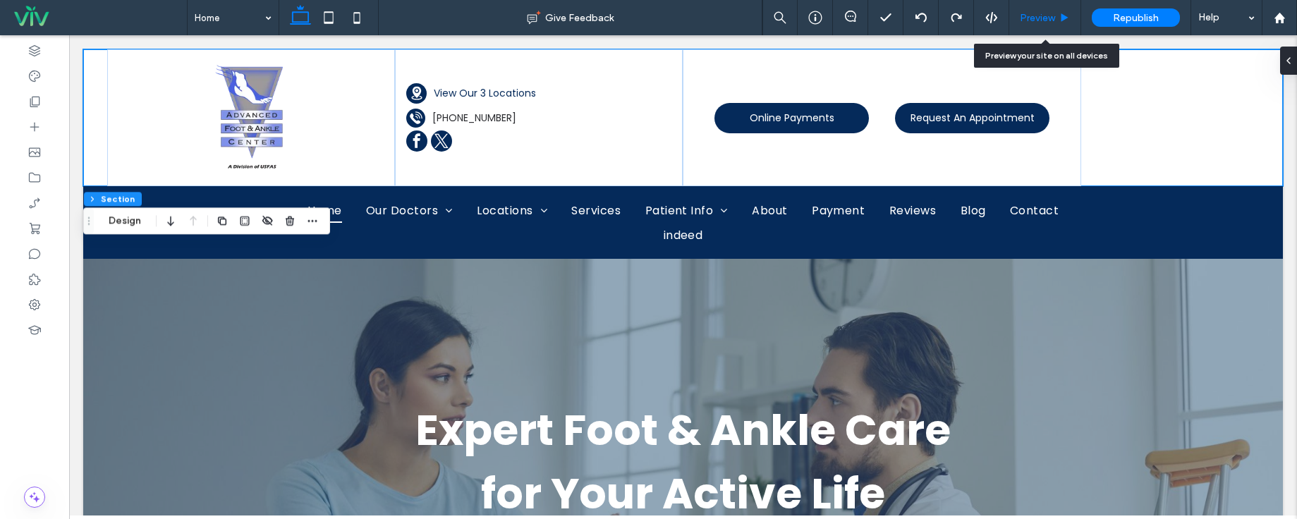
click at [1043, 20] on span "Preview" at bounding box center [1037, 18] width 35 height 12
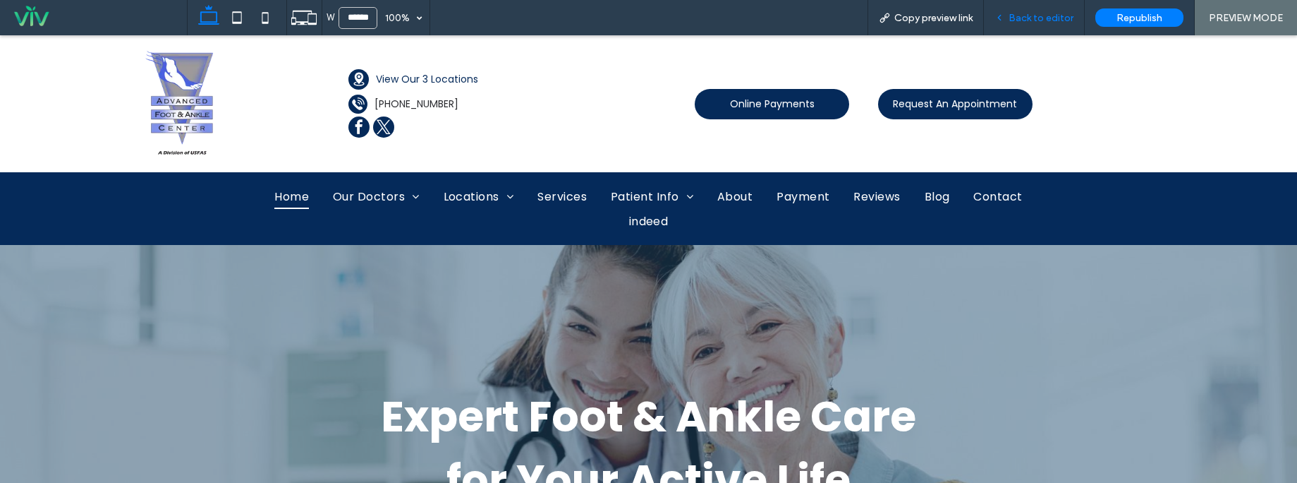
click at [1038, 18] on span "Back to editor" at bounding box center [1041, 18] width 65 height 12
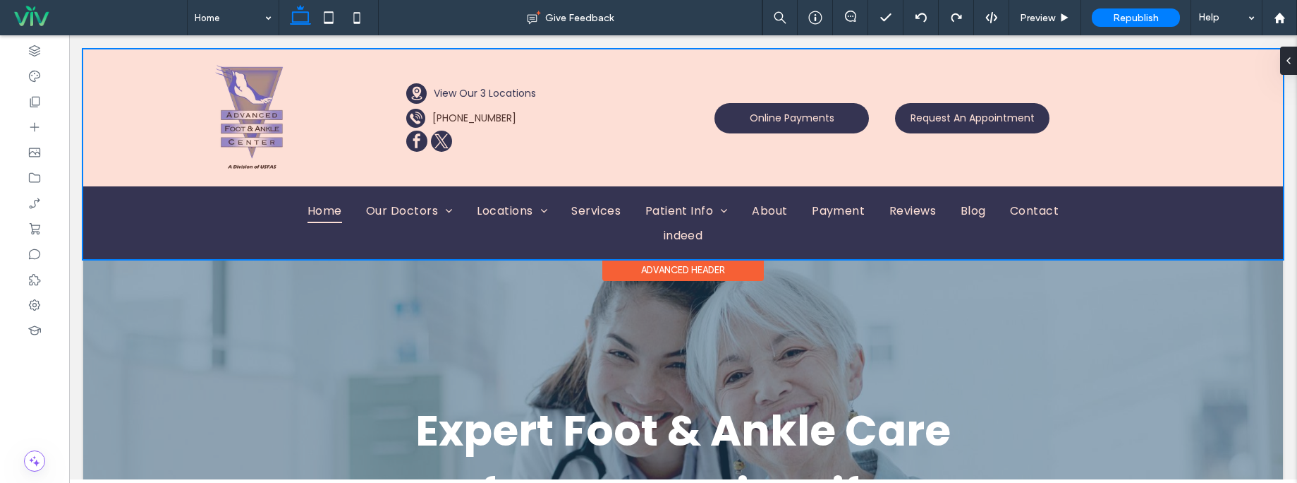
click at [611, 119] on div at bounding box center [683, 154] width 1200 height 210
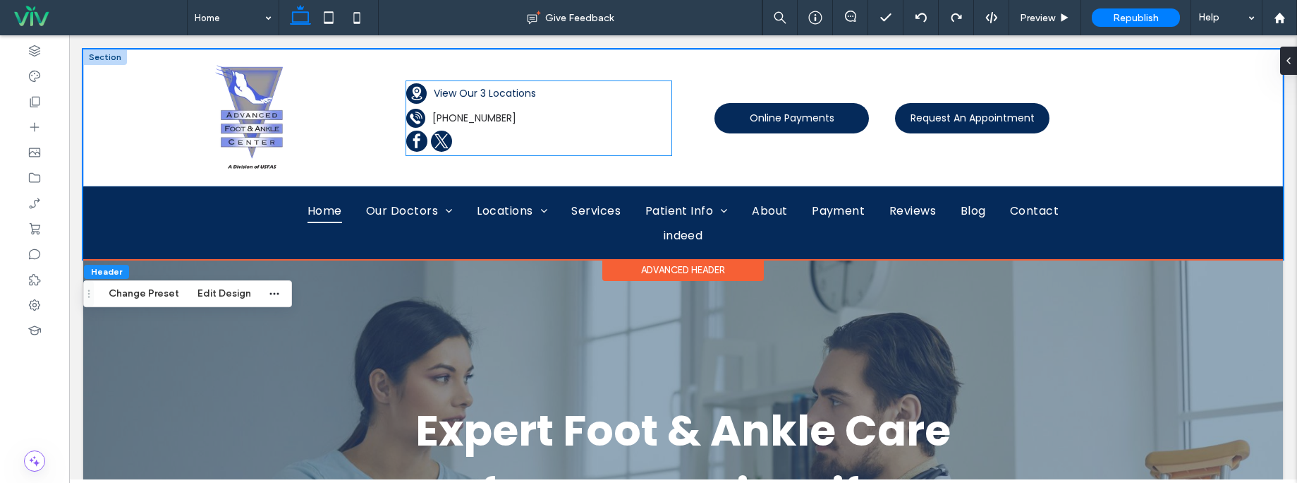
click at [542, 118] on p "[PHONE_NUMBER]" at bounding box center [541, 118] width 219 height 15
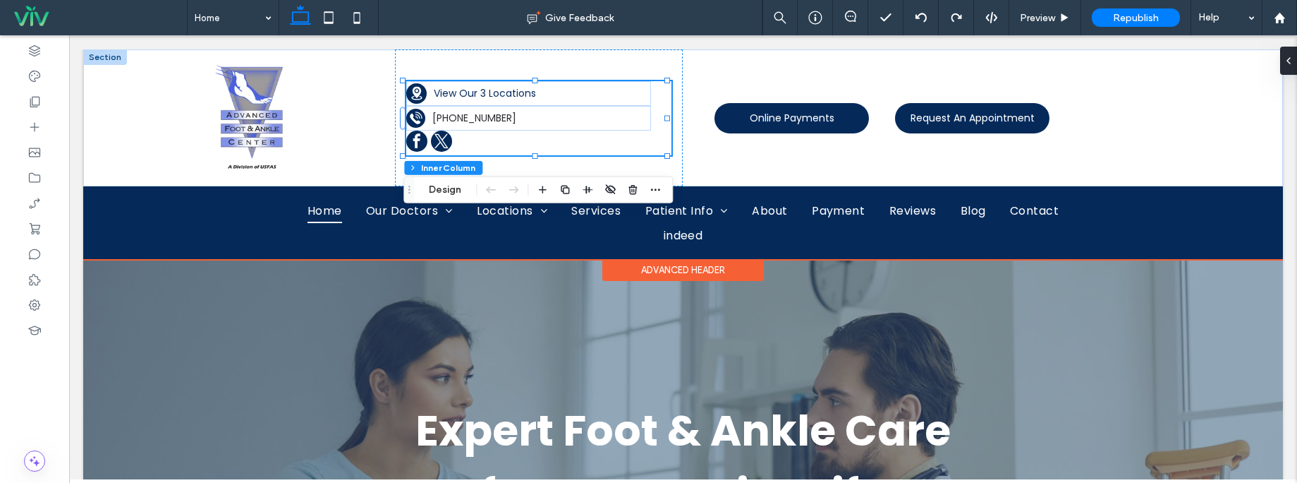
type input "**"
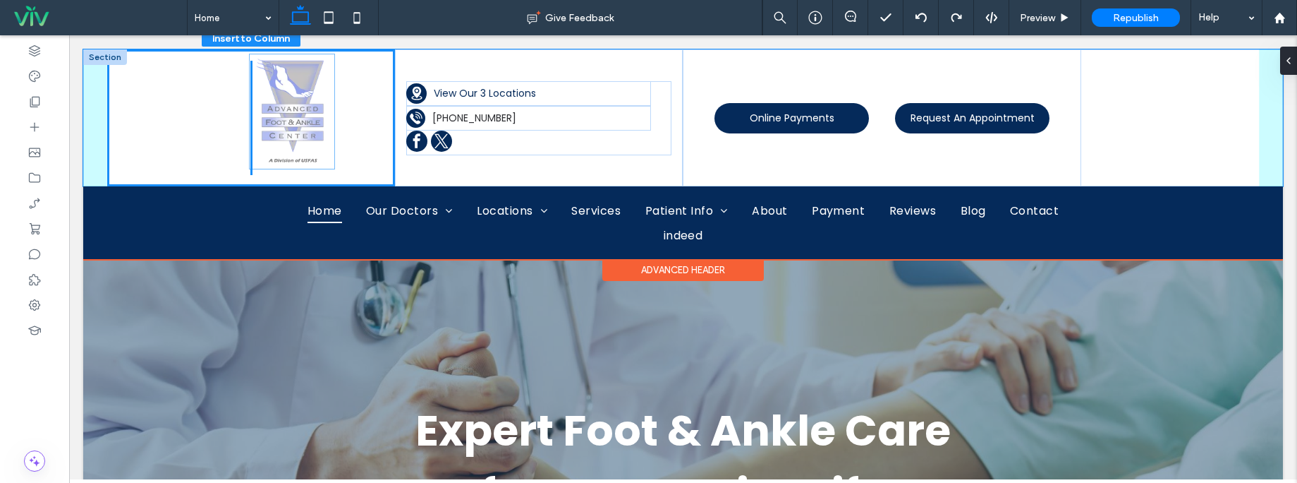
drag, startPoint x: 233, startPoint y: 138, endPoint x: 275, endPoint y: 131, distance: 42.8
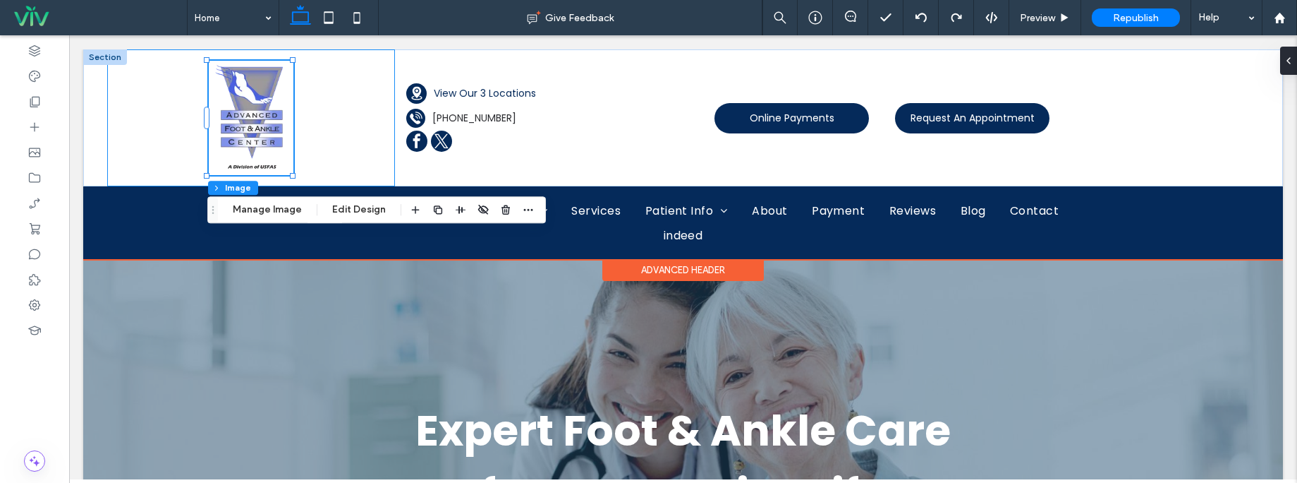
click at [375, 70] on div at bounding box center [251, 117] width 288 height 137
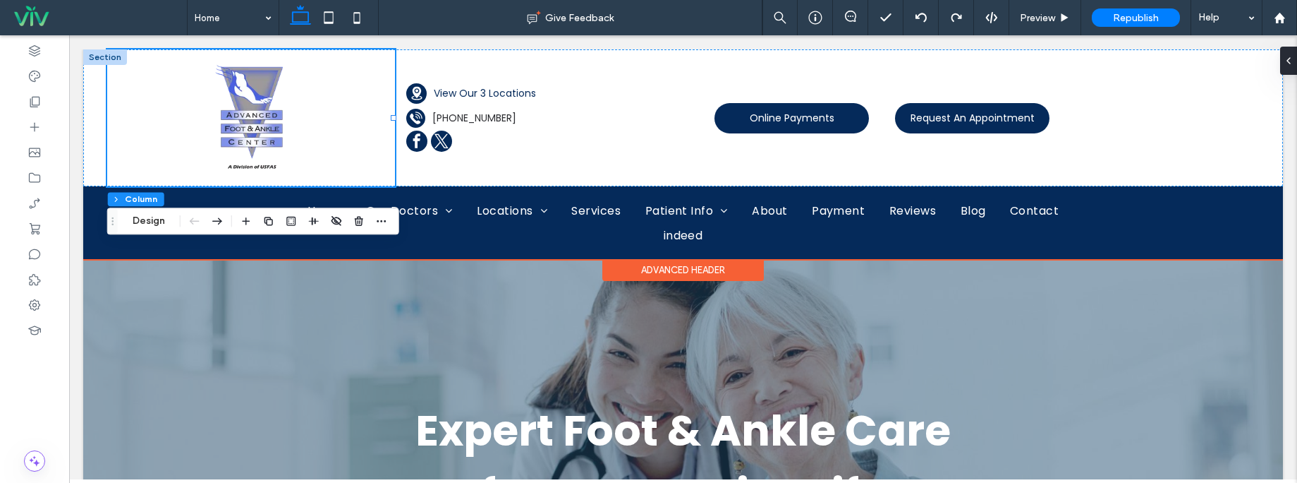
click at [391, 64] on div at bounding box center [251, 117] width 288 height 137
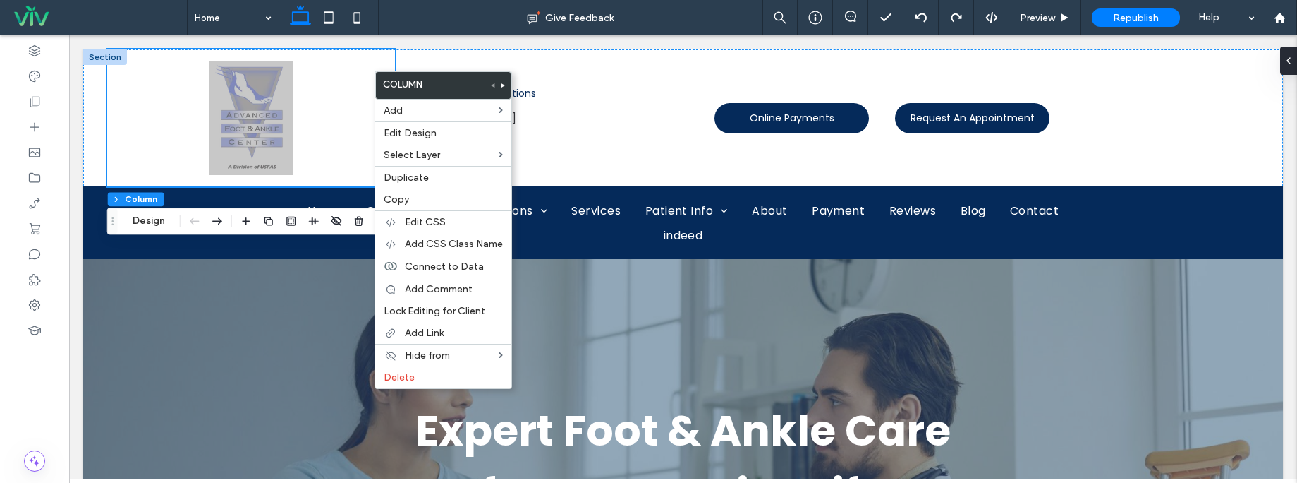
click at [503, 86] on use at bounding box center [504, 85] width 4 height 4
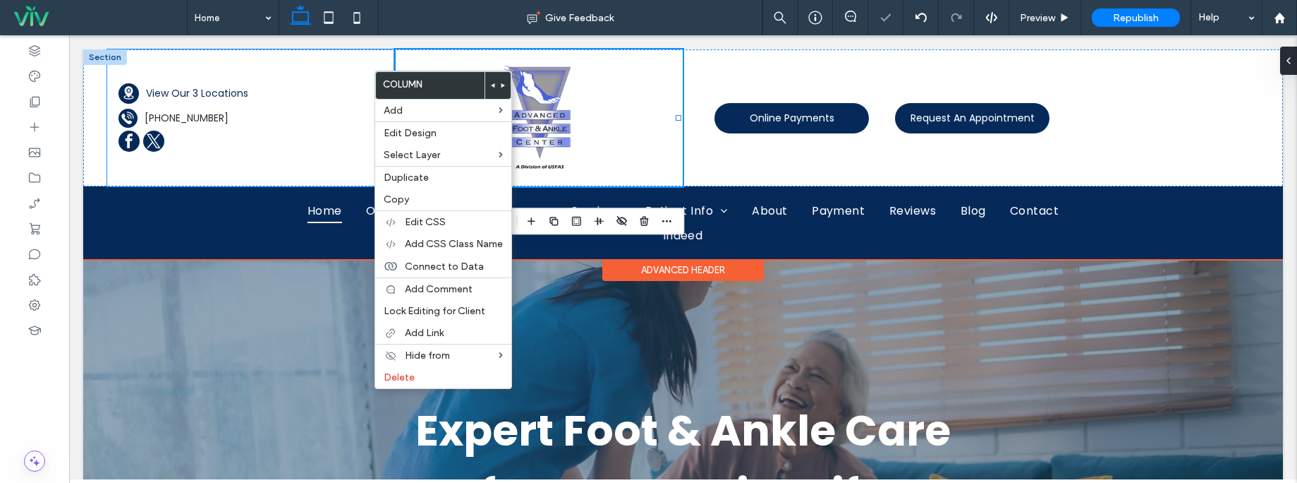
click at [111, 78] on div "A black and white silhouette of a telephone on a white background. A black and …" at bounding box center [251, 117] width 288 height 137
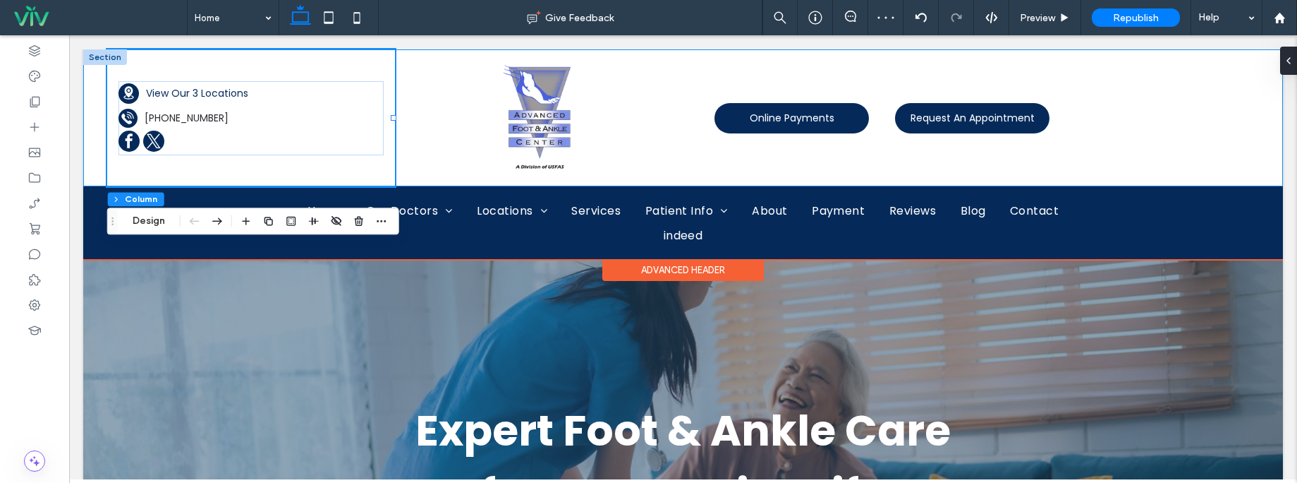
click at [99, 77] on div "A black and white silhouette of a telephone on a white background. A black and …" at bounding box center [683, 117] width 1200 height 137
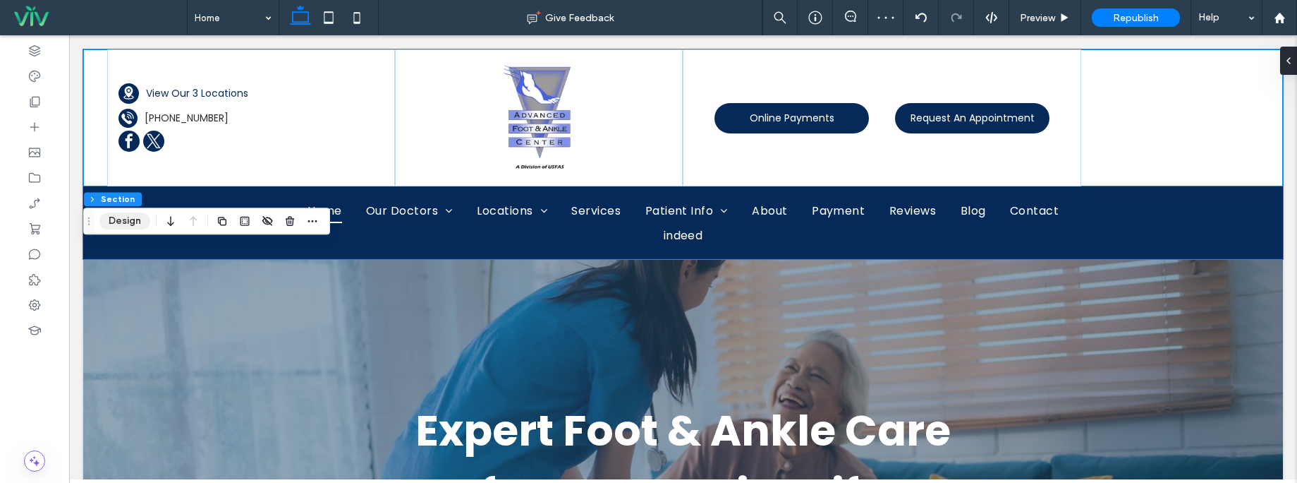
click at [115, 219] on button "Design" at bounding box center [124, 220] width 51 height 17
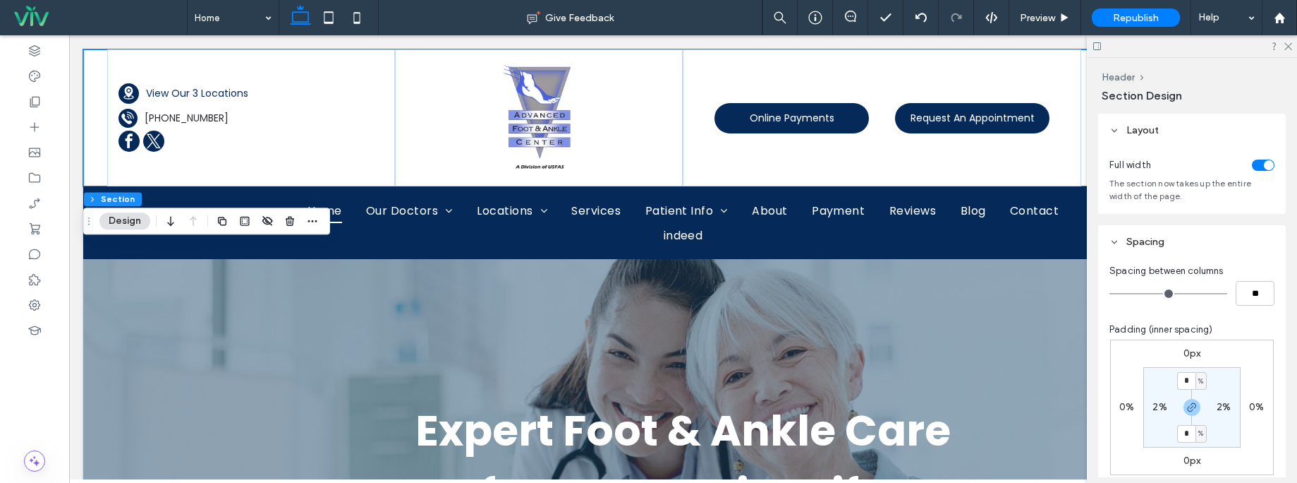
click at [1264, 164] on div "toggle" at bounding box center [1269, 165] width 10 height 10
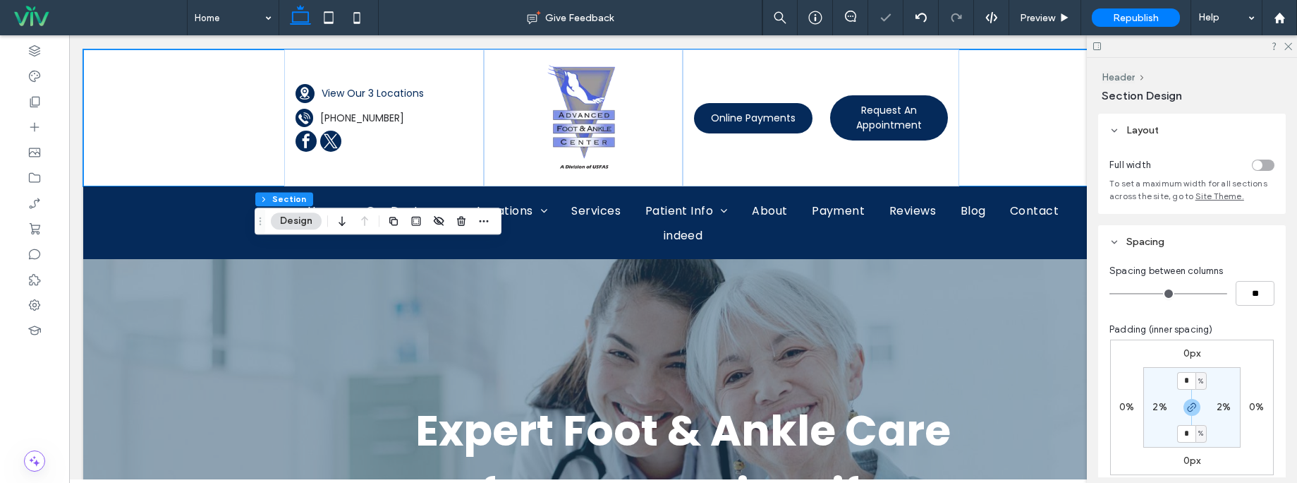
click at [1258, 164] on div "toggle" at bounding box center [1263, 164] width 23 height 11
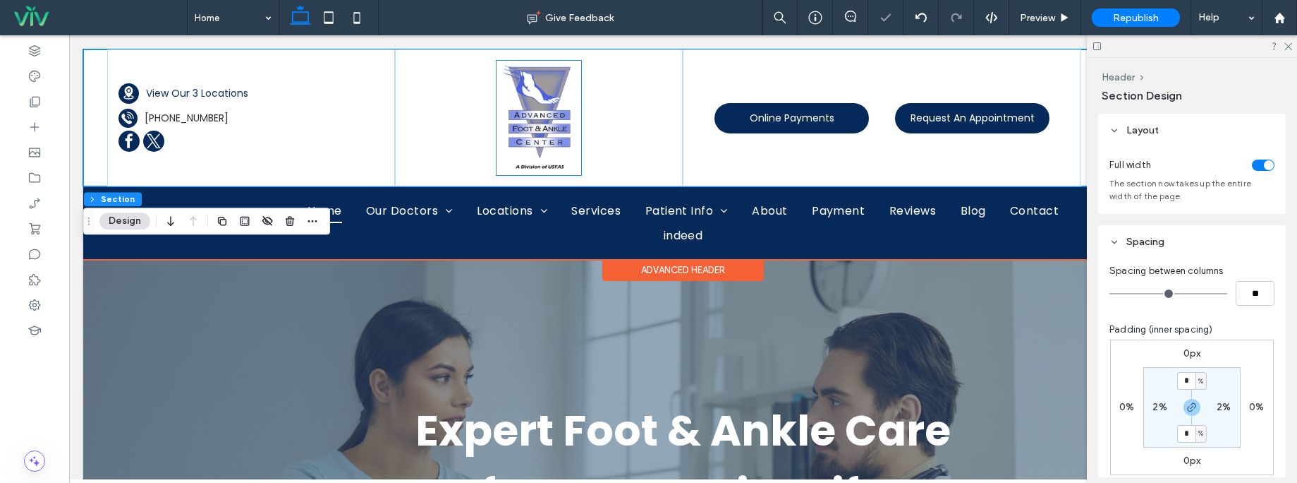
click at [527, 122] on img at bounding box center [539, 118] width 85 height 114
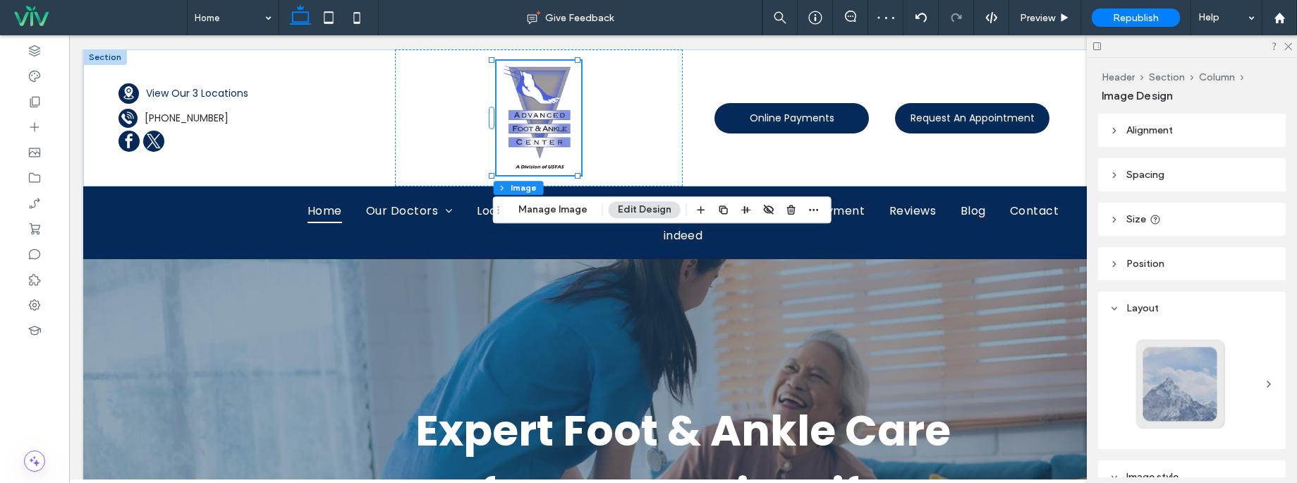
click at [1162, 146] on header "Alignment" at bounding box center [1193, 130] width 188 height 33
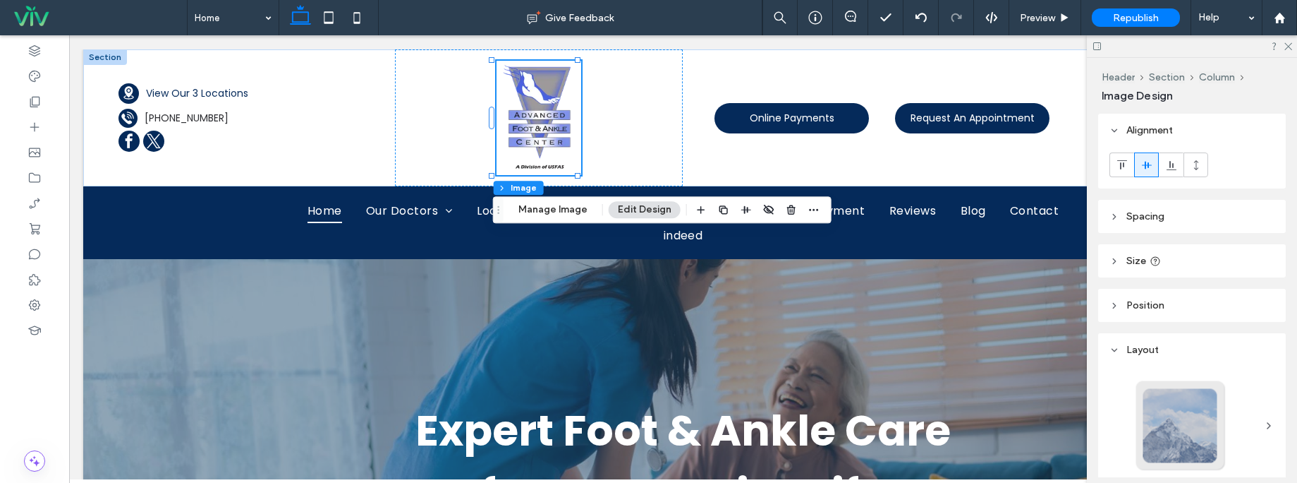
click at [1145, 162] on use at bounding box center [1147, 165] width 10 height 8
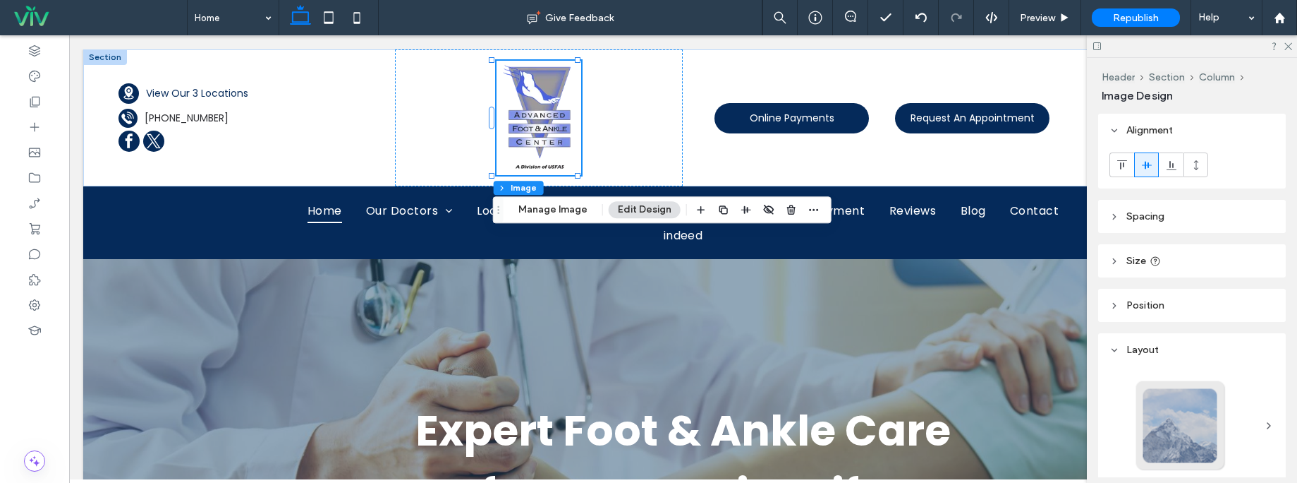
click at [1293, 43] on div at bounding box center [1192, 46] width 210 height 22
click at [1286, 47] on icon at bounding box center [1287, 45] width 9 height 9
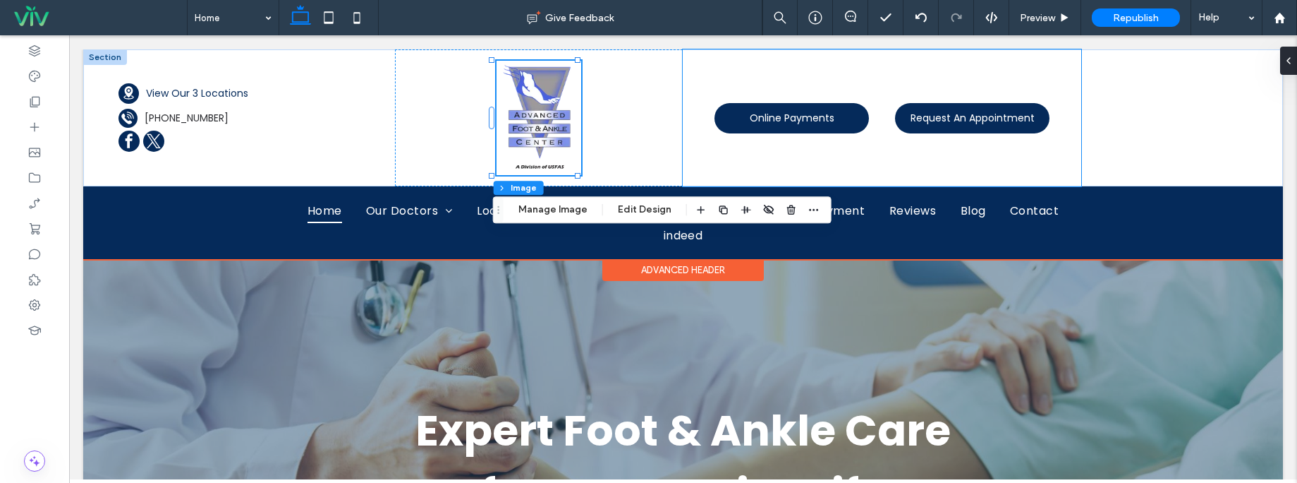
click at [822, 82] on div "Online Payments Request An Appointment" at bounding box center [882, 117] width 398 height 137
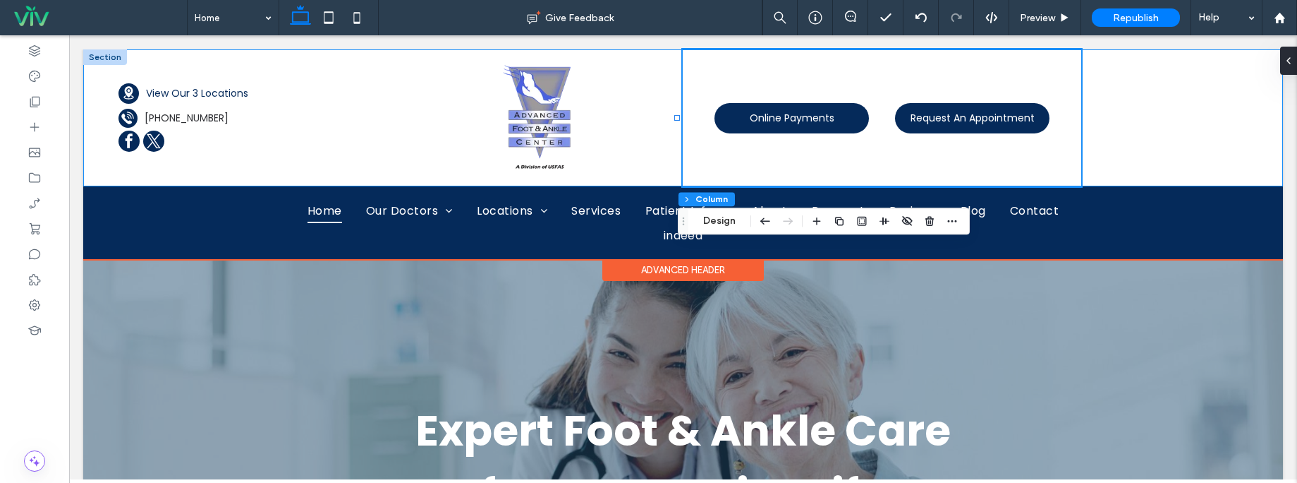
click at [1118, 82] on div "A black and white silhouette of a telephone on a white background. A black and …" at bounding box center [683, 117] width 1200 height 137
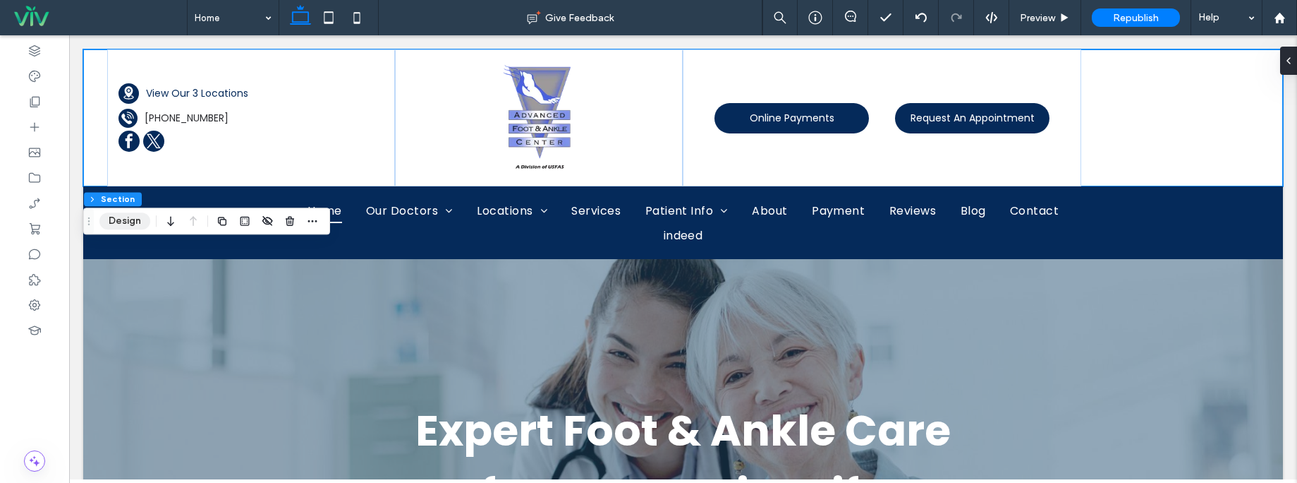
click at [126, 218] on button "Design" at bounding box center [124, 220] width 51 height 17
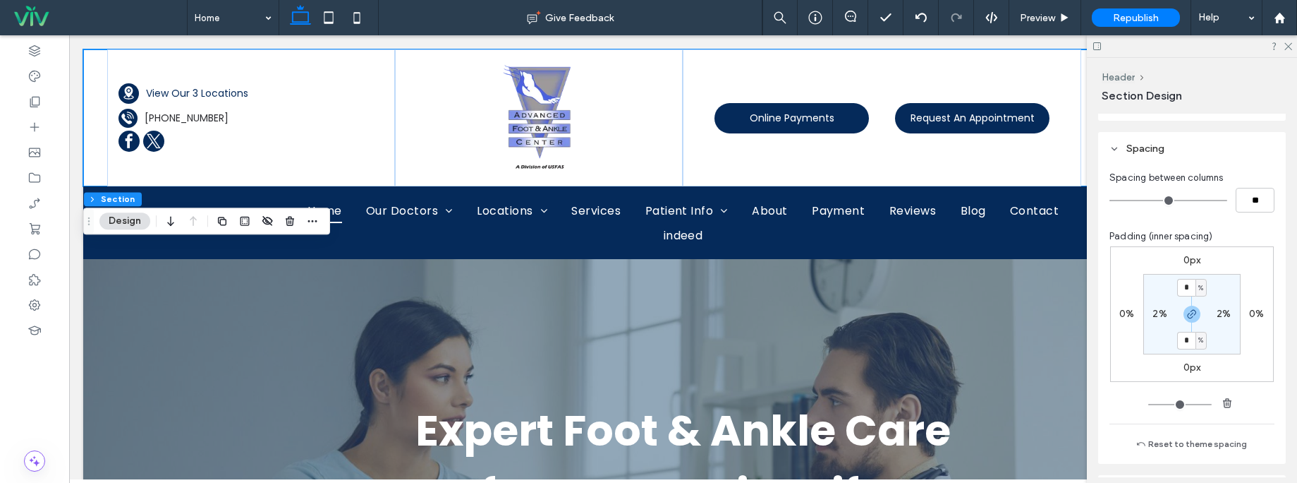
scroll to position [104, 0]
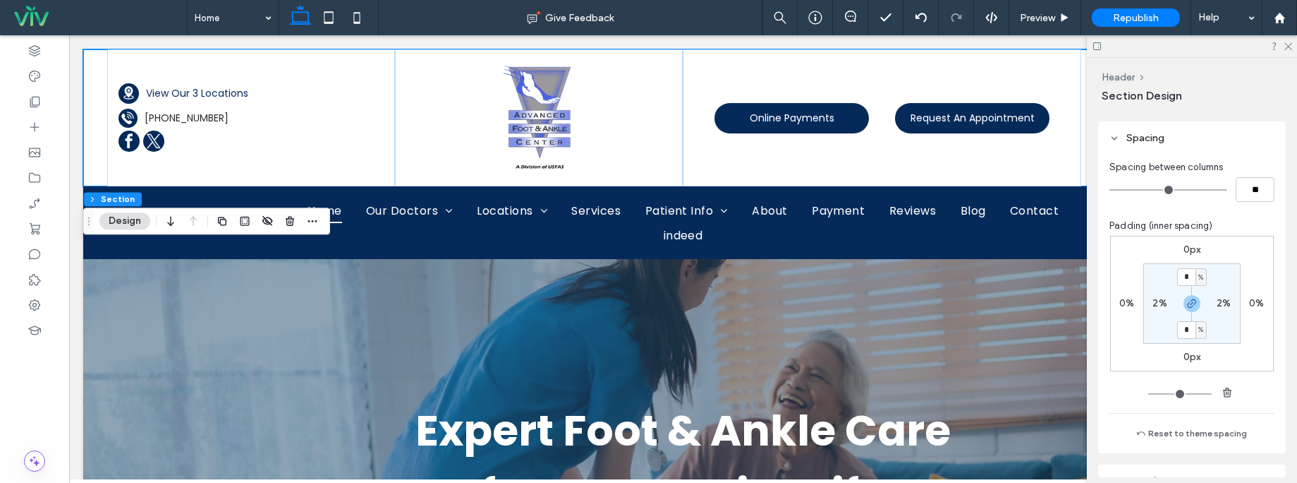
click at [1293, 46] on div at bounding box center [1192, 46] width 210 height 22
drag, startPoint x: 1290, startPoint y: 47, endPoint x: 1150, endPoint y: 40, distance: 139.9
click at [1290, 47] on use at bounding box center [1289, 47] width 8 height 8
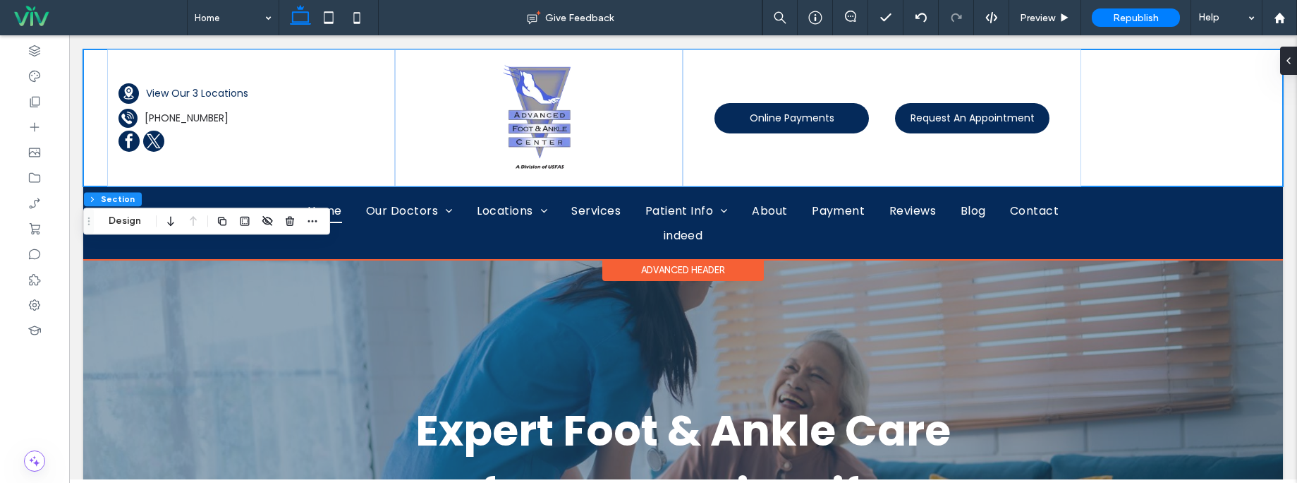
click at [1113, 112] on div "A black and white silhouette of a telephone on a white background. A black and …" at bounding box center [683, 117] width 1200 height 137
click at [1148, 91] on div "A black and white silhouette of a telephone on a white background. A black and …" at bounding box center [683, 117] width 1200 height 137
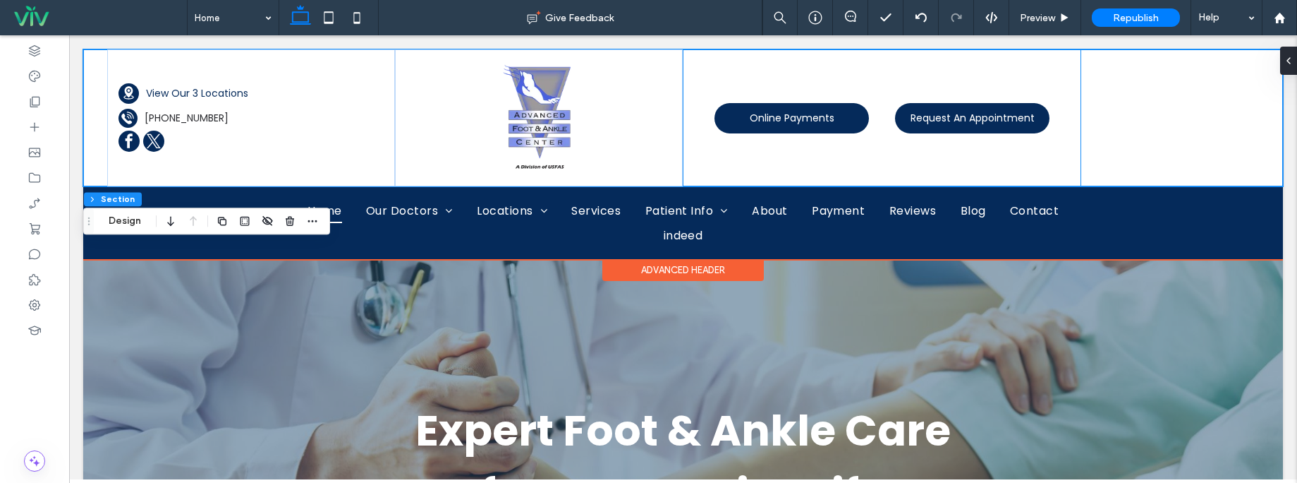
click at [1029, 71] on div "Online Payments Request An Appointment" at bounding box center [882, 117] width 398 height 137
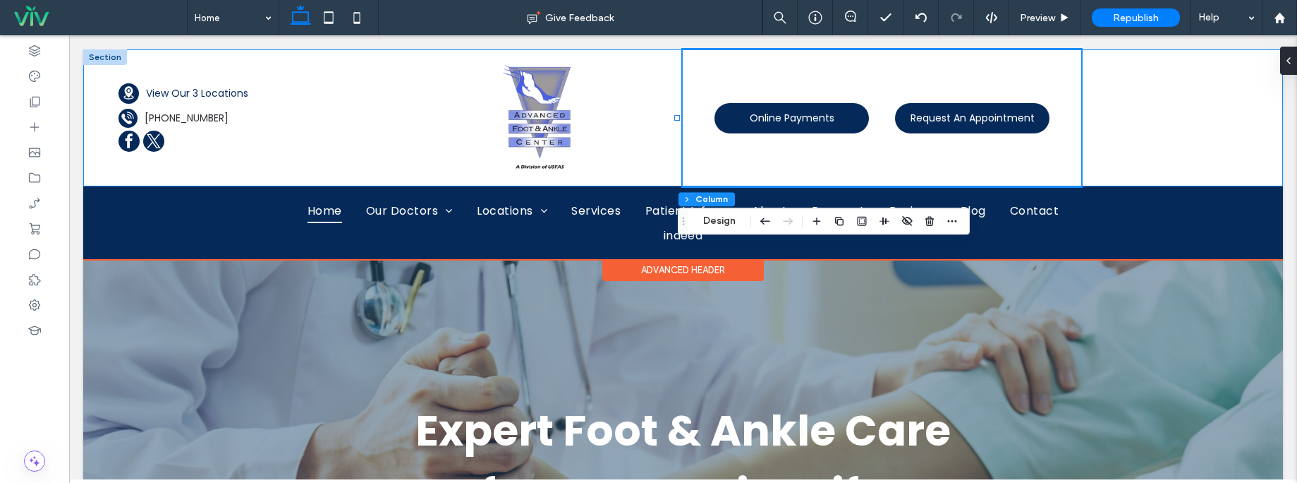
click at [1106, 109] on div "A black and white silhouette of a telephone on a white background. A black and …" at bounding box center [683, 117] width 1200 height 137
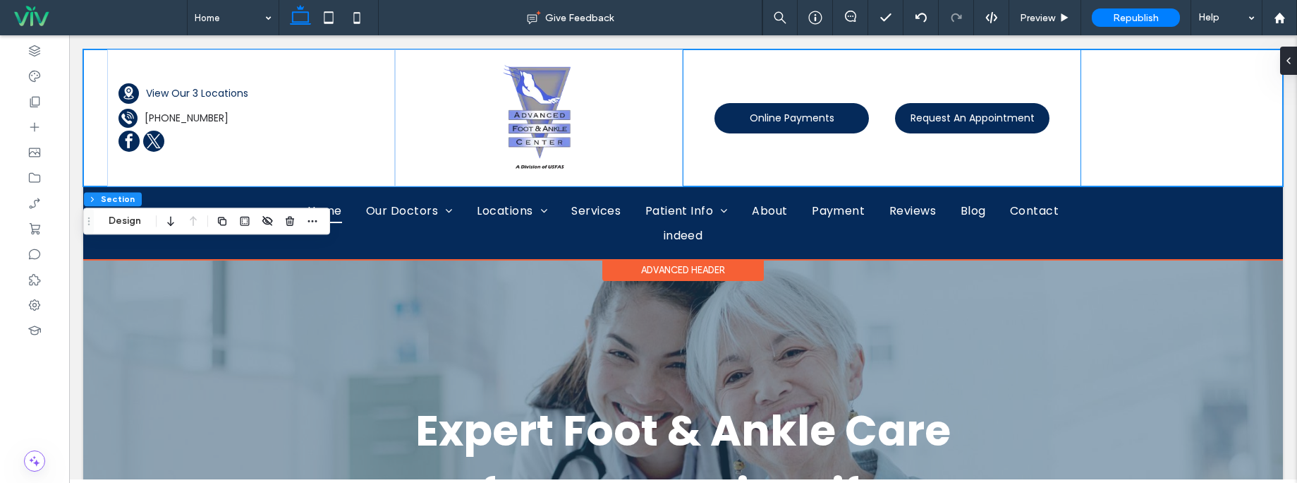
click at [1029, 76] on div "Online Payments Request An Appointment" at bounding box center [882, 117] width 398 height 137
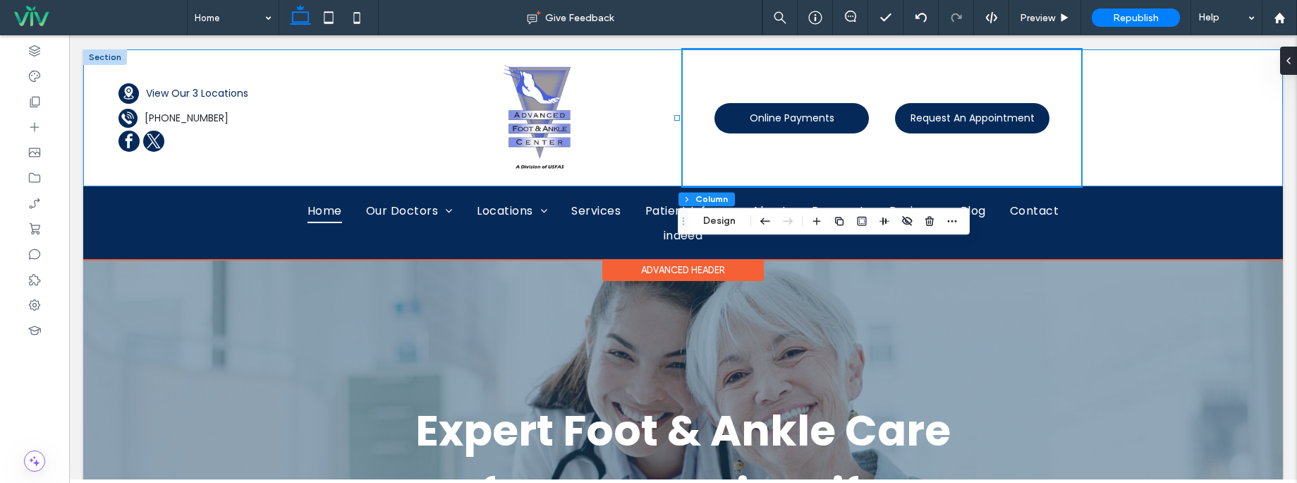
click at [1221, 76] on div "A black and white silhouette of a telephone on a white background. A black and …" at bounding box center [683, 117] width 1200 height 137
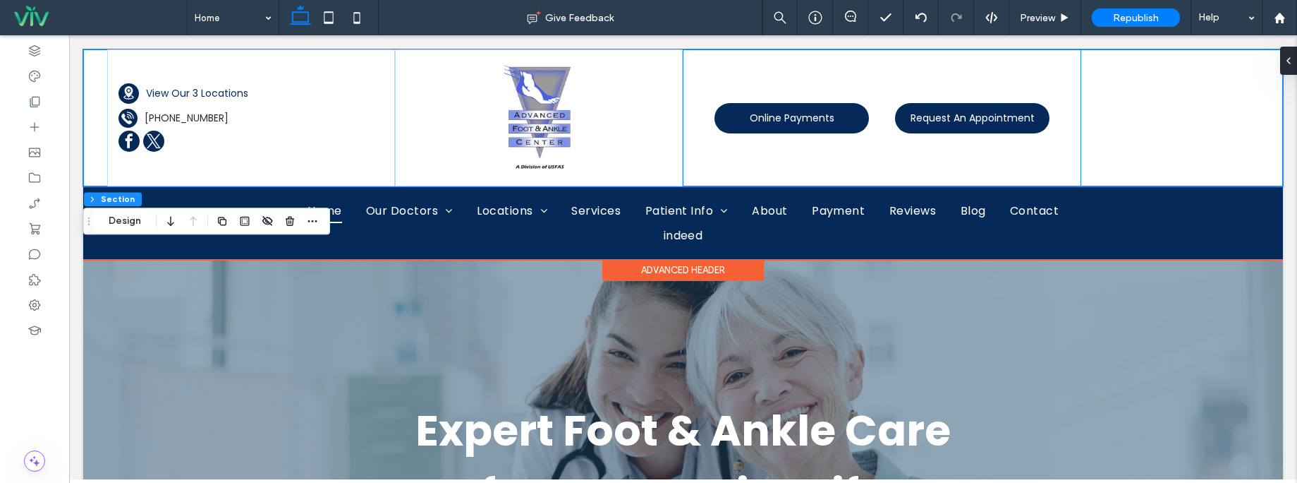
click at [885, 75] on div "Online Payments Request An Appointment" at bounding box center [882, 117] width 398 height 137
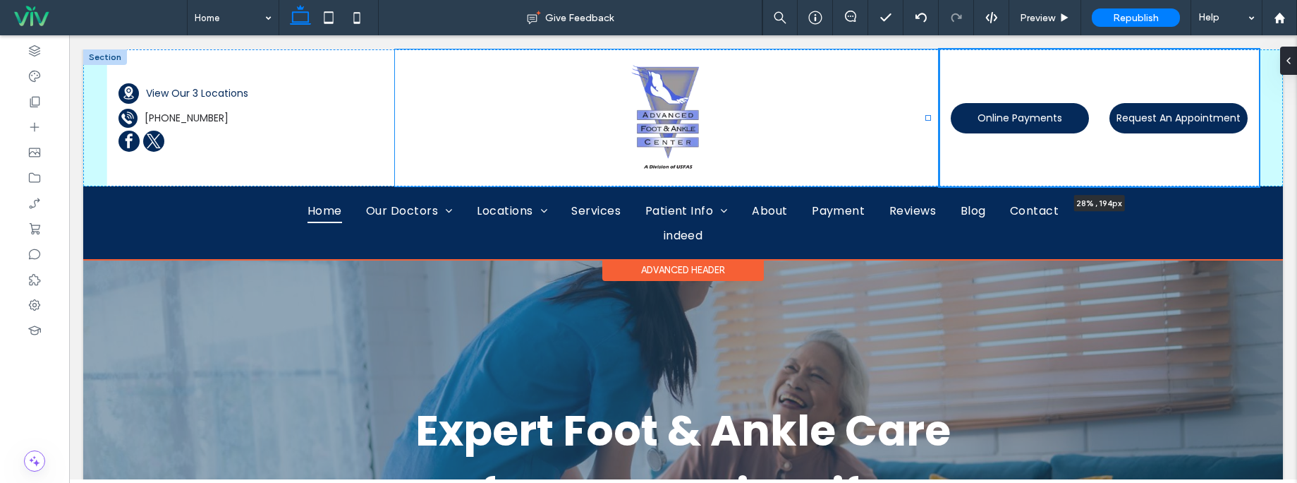
drag, startPoint x: 677, startPoint y: 116, endPoint x: 752, endPoint y: 118, distance: 74.8
click at [752, 118] on div "A black and white silhouette of a telephone on a white background. A black and …" at bounding box center [683, 117] width 1200 height 137
type input "**"
type input "***"
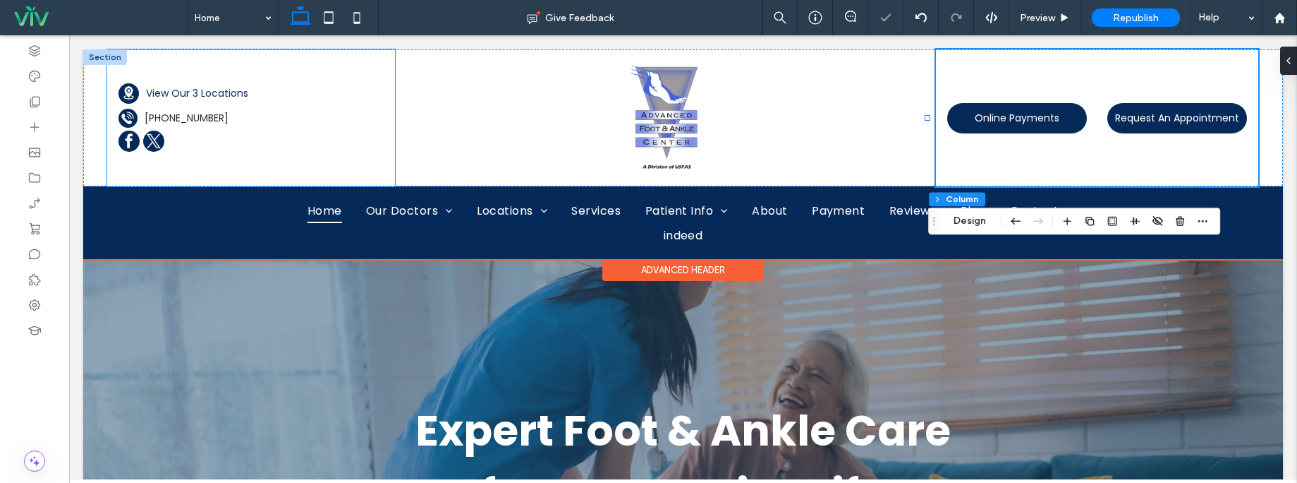
click at [382, 119] on div "A black and white silhouette of a telephone on a white background. A black and …" at bounding box center [251, 117] width 288 height 137
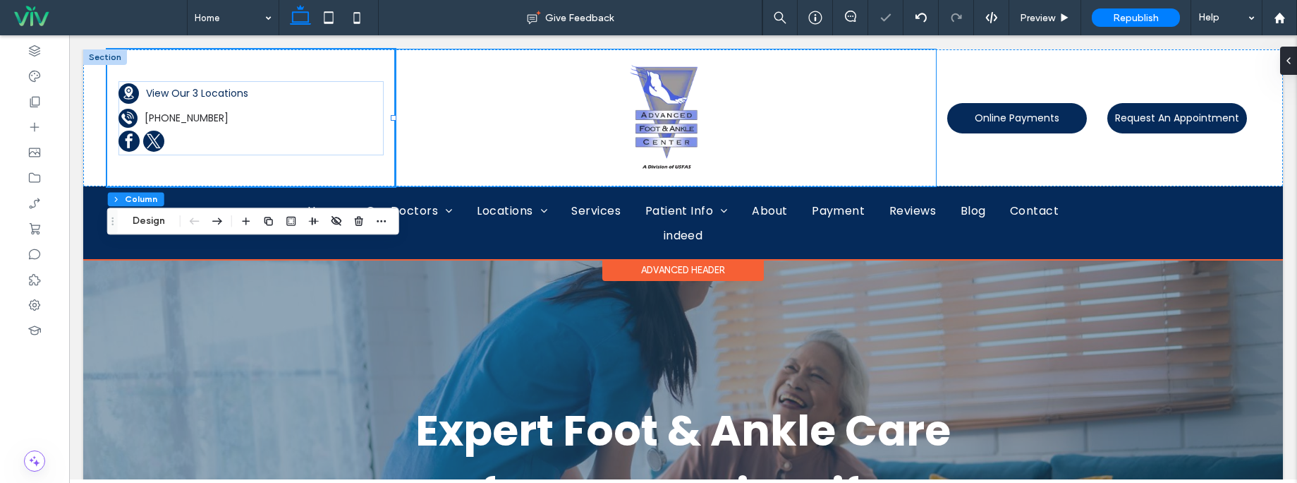
click at [442, 111] on div at bounding box center [665, 117] width 541 height 137
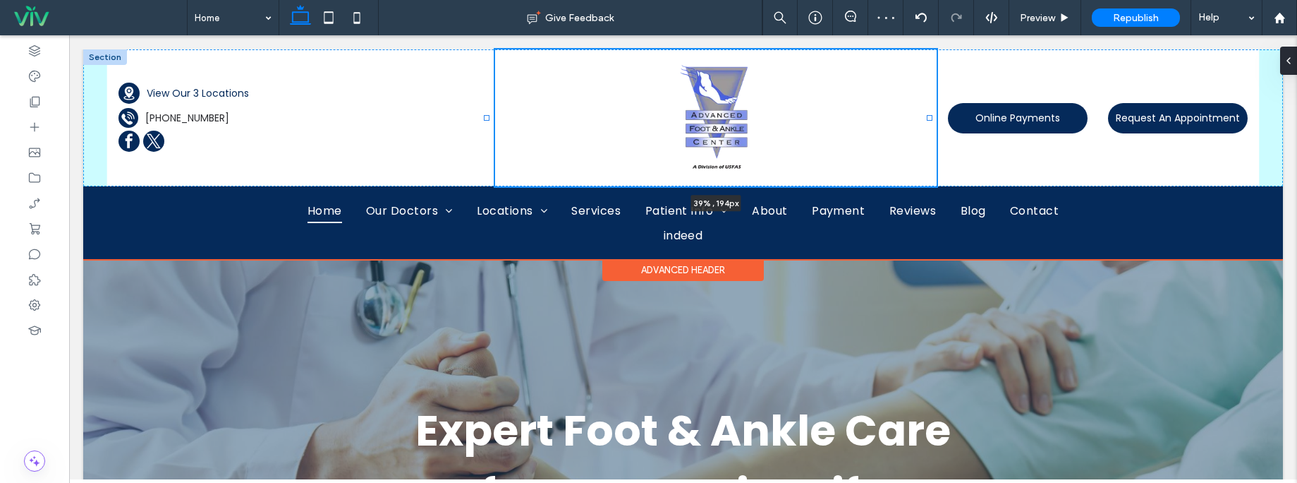
drag, startPoint x: 390, startPoint y: 119, endPoint x: 485, endPoint y: 117, distance: 94.6
click at [485, 117] on div at bounding box center [487, 118] width 6 height 6
type input "**"
type input "*****"
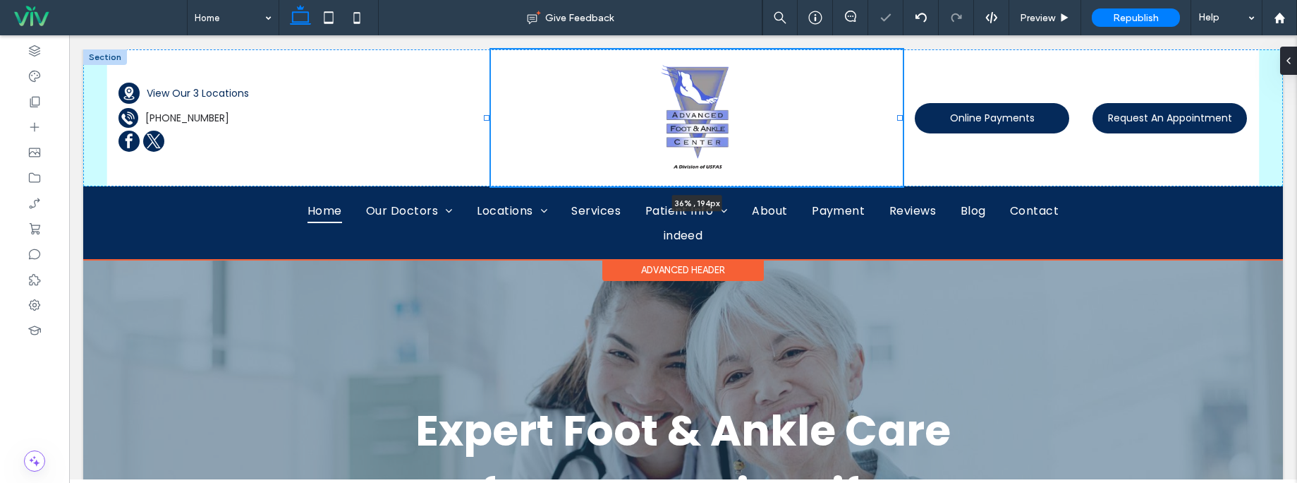
drag, startPoint x: 928, startPoint y: 117, endPoint x: 900, endPoint y: 116, distance: 28.9
click at [900, 116] on div at bounding box center [900, 118] width 6 height 6
type input "**"
type input "*****"
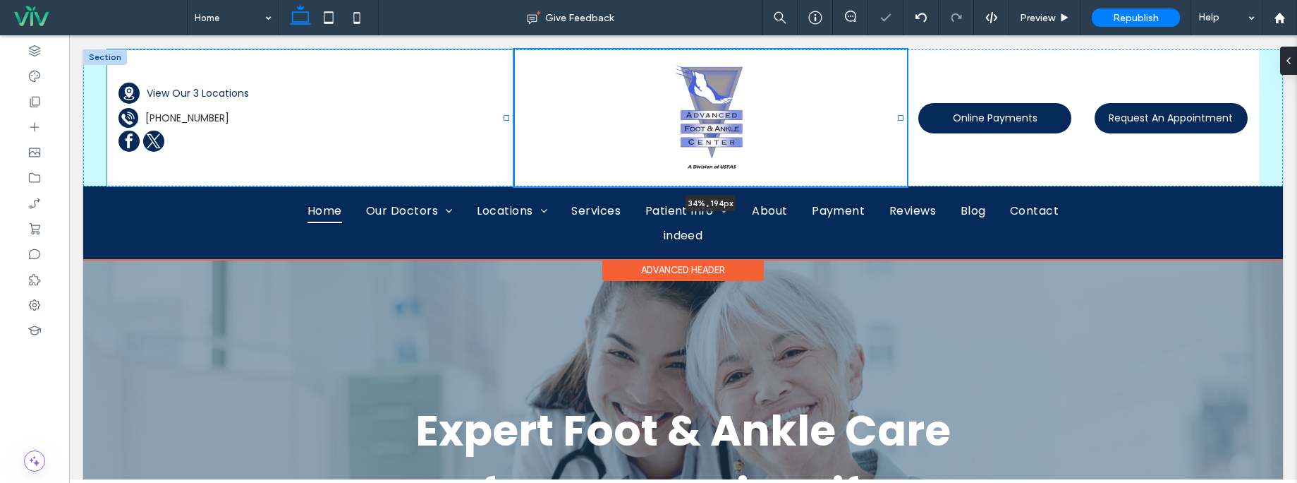
drag, startPoint x: 487, startPoint y: 118, endPoint x: 505, endPoint y: 116, distance: 18.4
click at [505, 116] on div at bounding box center [507, 118] width 6 height 6
type input "**"
type input "*****"
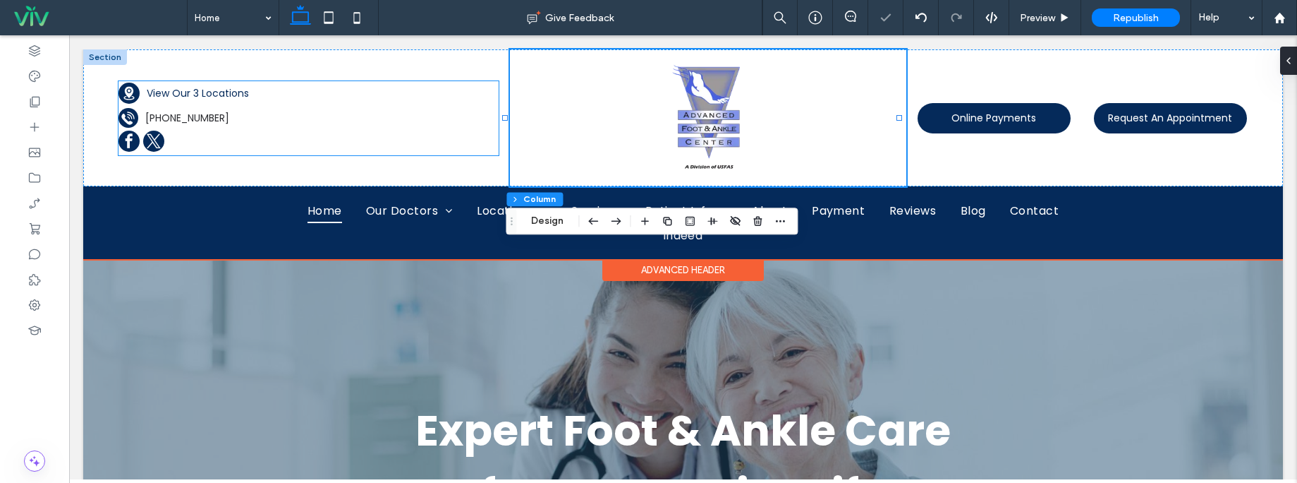
click at [322, 122] on p "[PHONE_NUMBER]" at bounding box center [307, 118] width 324 height 15
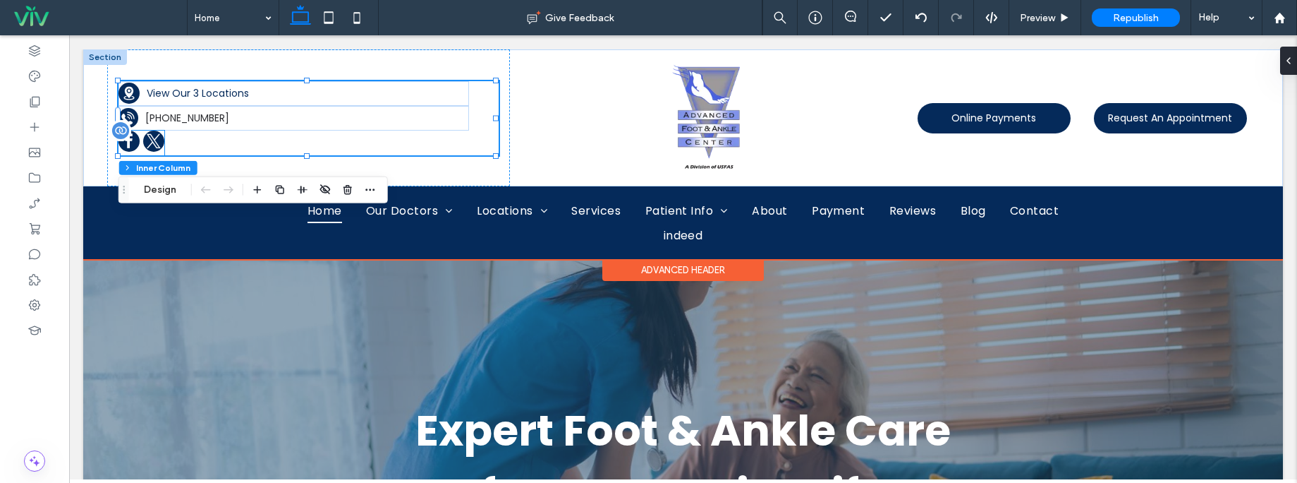
click at [145, 153] on link "twitter" at bounding box center [153, 143] width 21 height 25
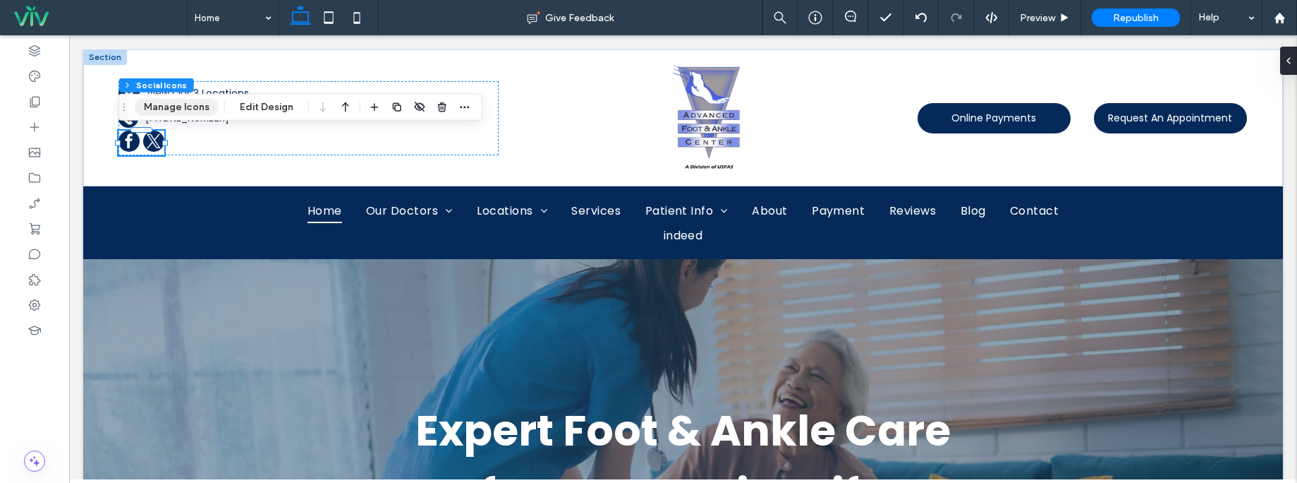
click at [187, 109] on button "Manage Icons" at bounding box center [177, 107] width 84 height 17
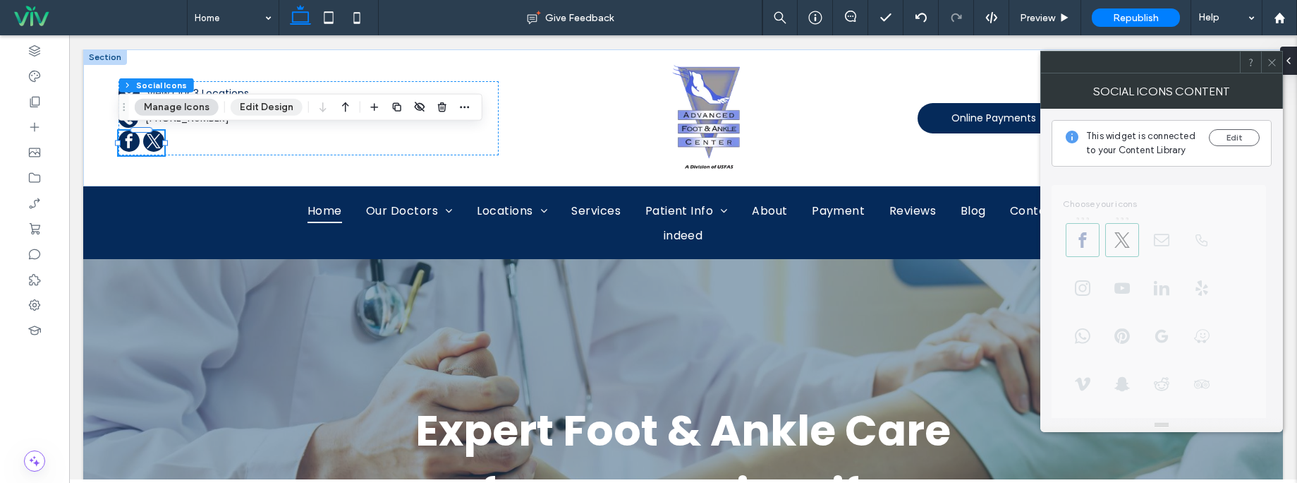
click at [243, 106] on button "Edit Design" at bounding box center [267, 107] width 72 height 17
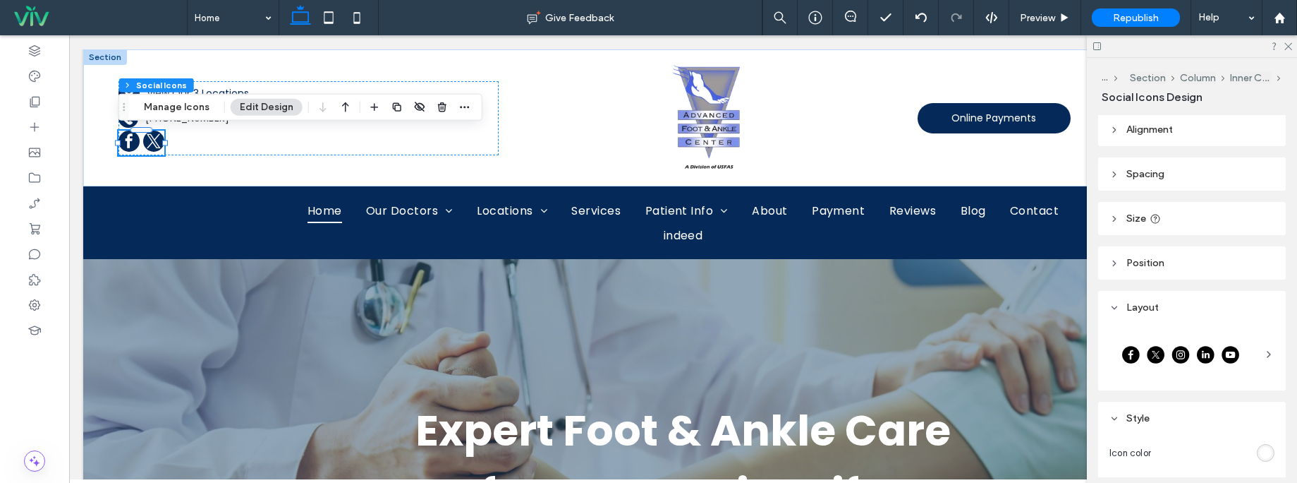
scroll to position [3, 0]
click at [1195, 270] on header "Position" at bounding box center [1193, 262] width 188 height 33
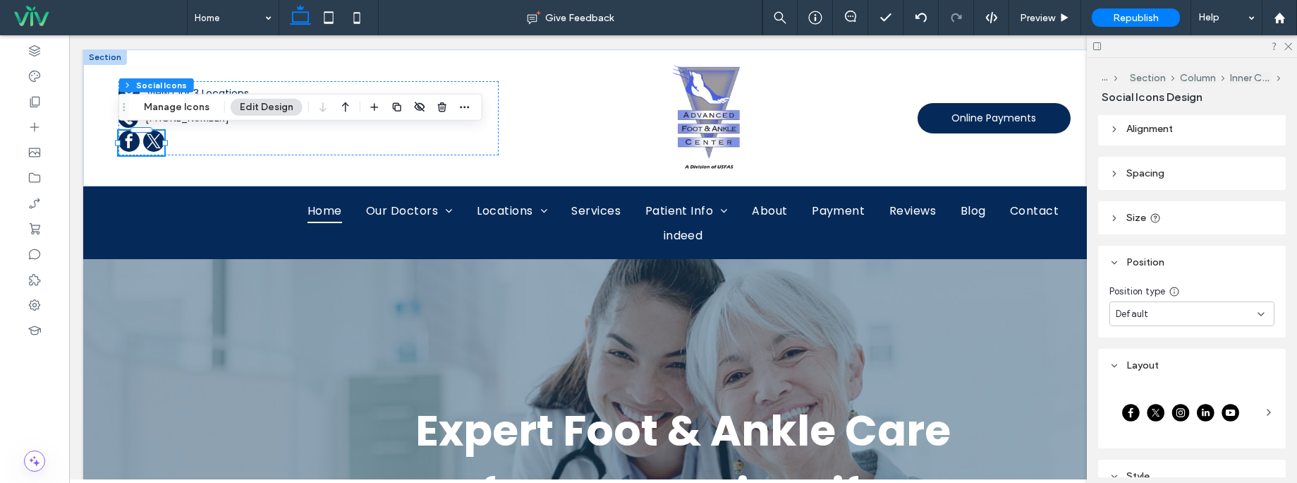
click at [1186, 316] on div "Default" at bounding box center [1187, 314] width 142 height 14
click at [1240, 279] on div "Position type Default" at bounding box center [1193, 308] width 188 height 59
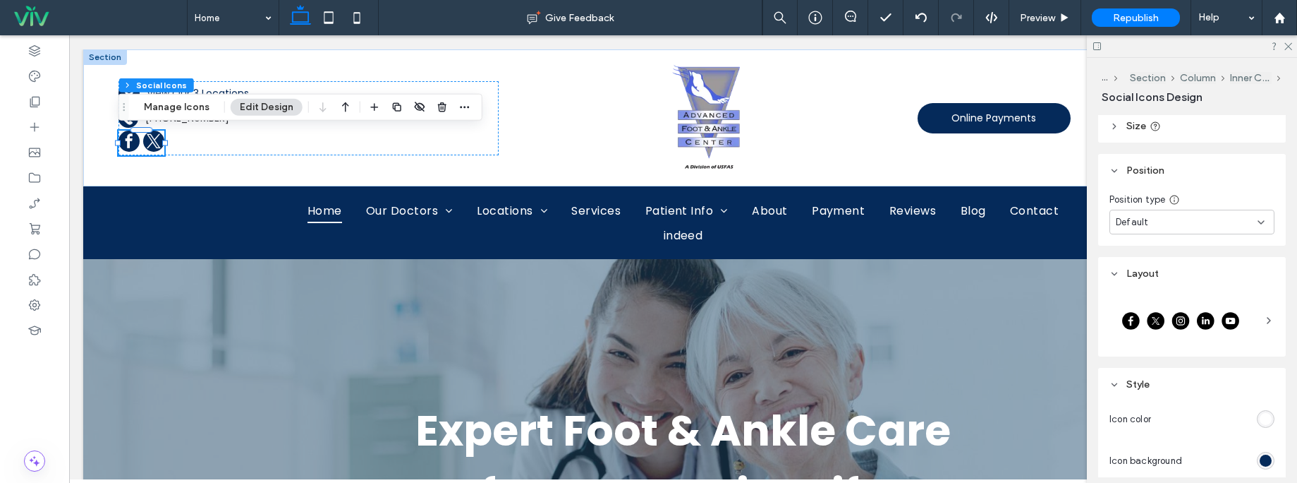
scroll to position [109, 0]
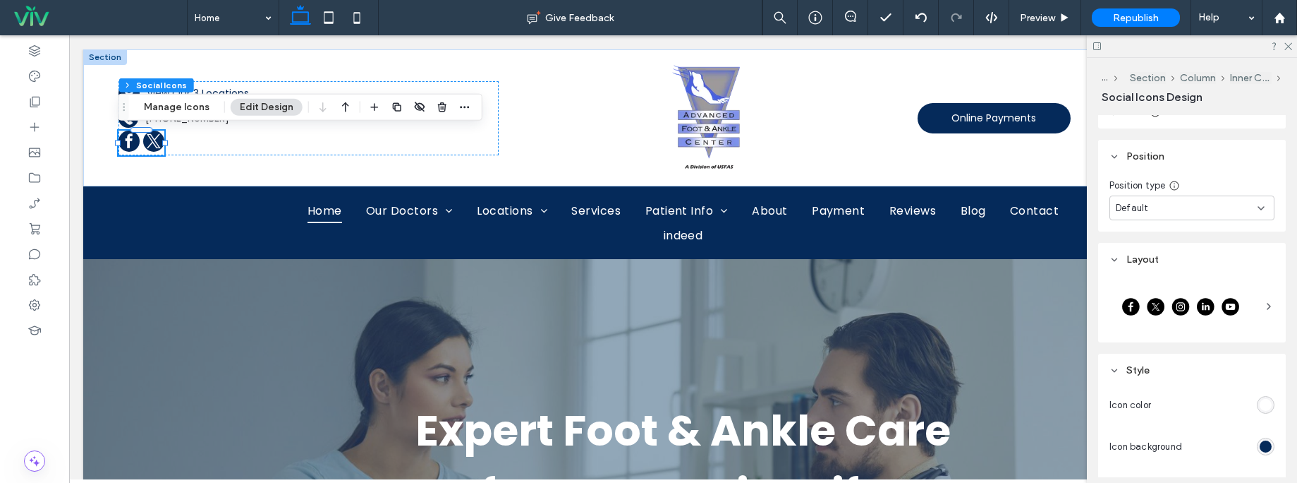
click at [1137, 317] on div at bounding box center [1181, 306] width 143 height 35
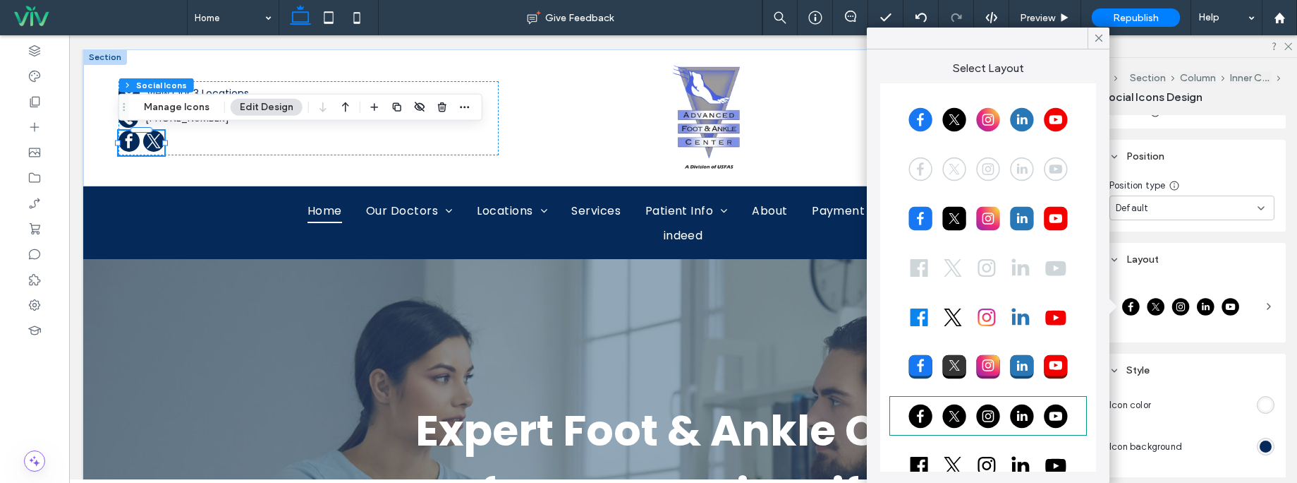
click at [1207, 294] on div at bounding box center [1181, 306] width 143 height 35
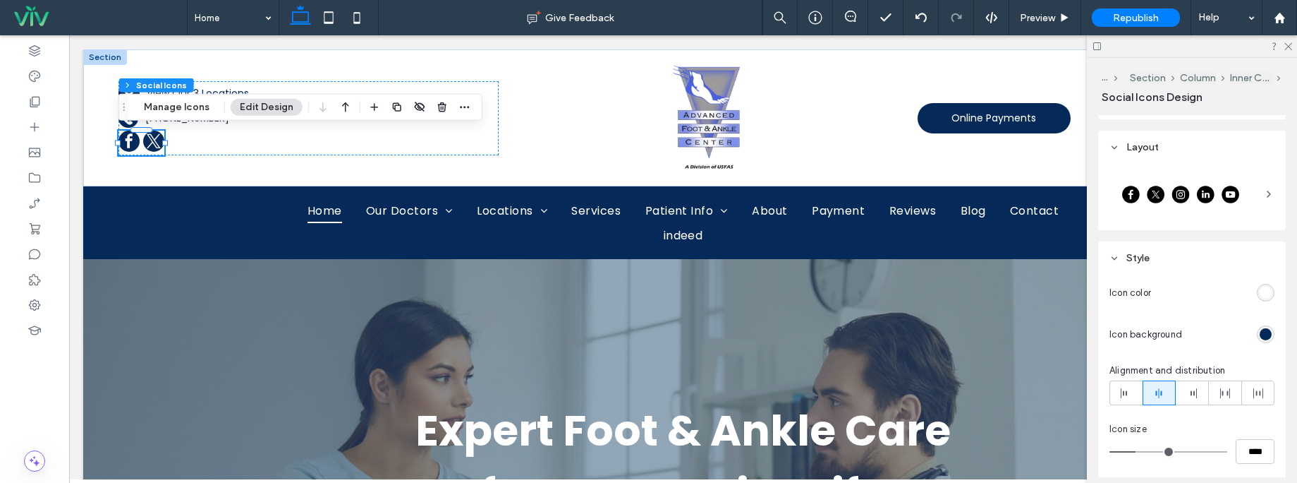
scroll to position [225, 0]
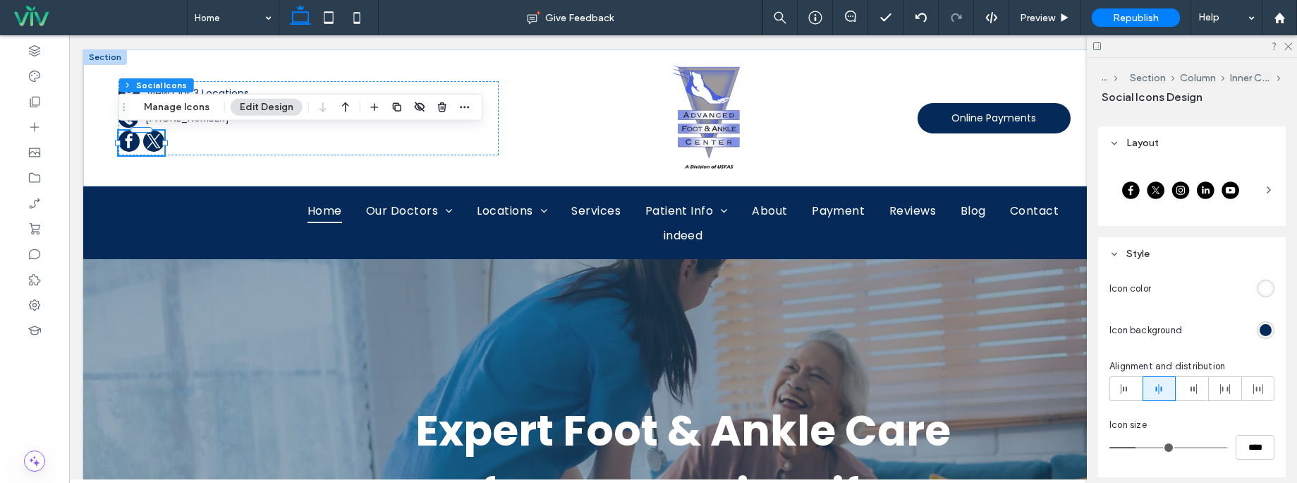
click at [1230, 135] on header "Layout" at bounding box center [1193, 142] width 188 height 33
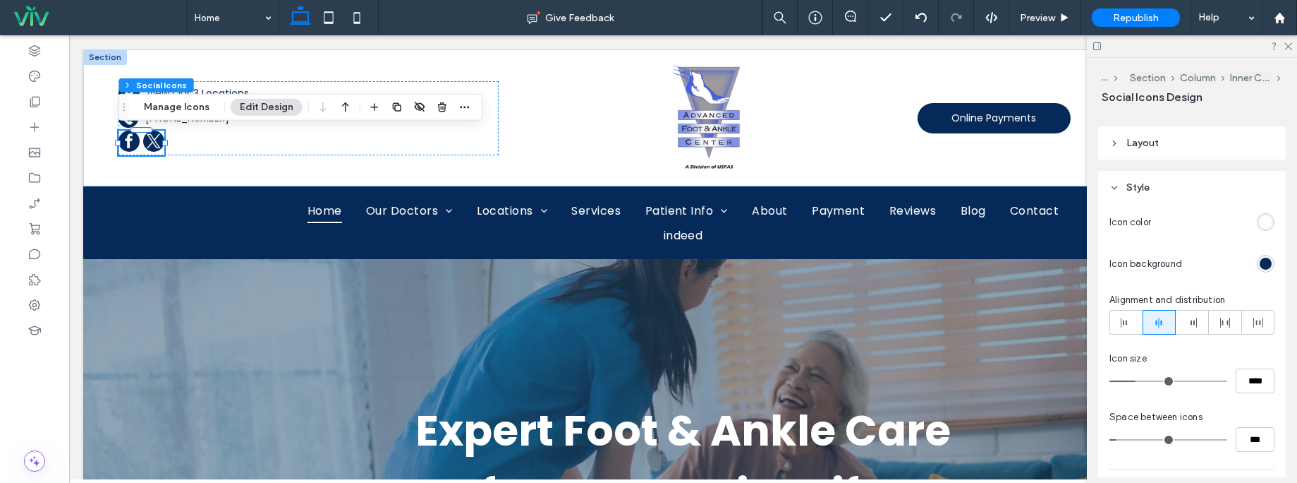
click at [1230, 116] on div "Alignment Spacing Set margins and padding 0px 0% 0px 0% * px 0px * px 0px Clear…" at bounding box center [1197, 296] width 197 height 362
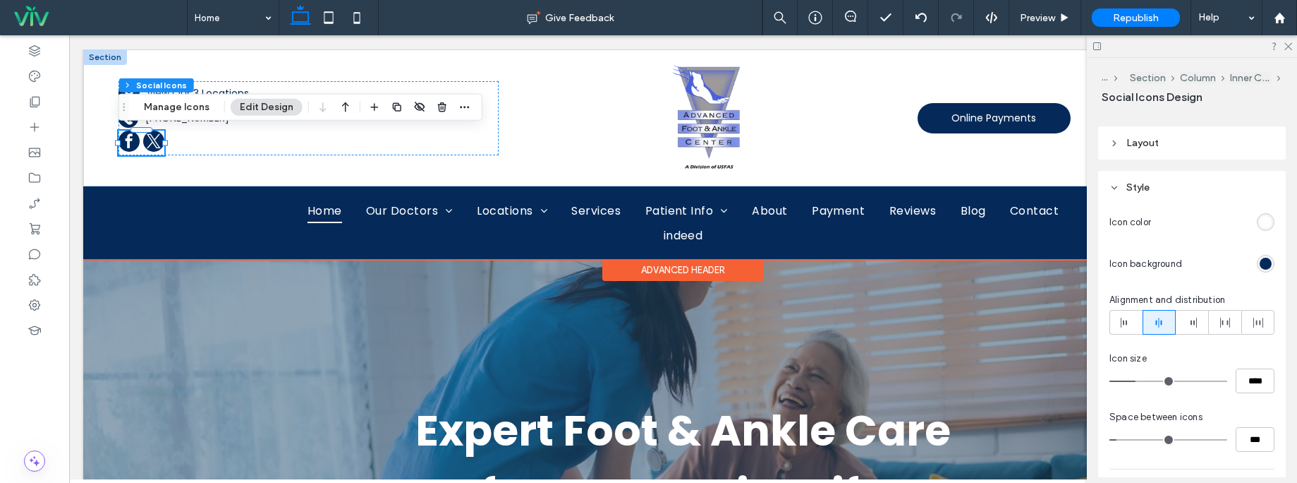
click at [301, 68] on div "A black and white silhouette of a telephone on a white background. A black and …" at bounding box center [308, 117] width 403 height 137
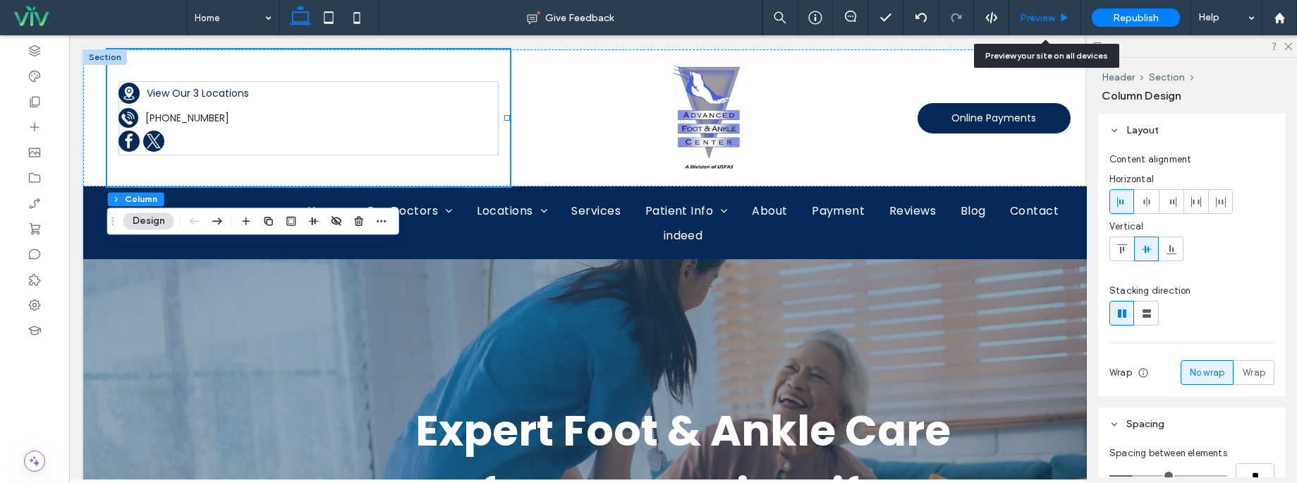
click at [1058, 21] on div "Preview" at bounding box center [1045, 18] width 71 height 12
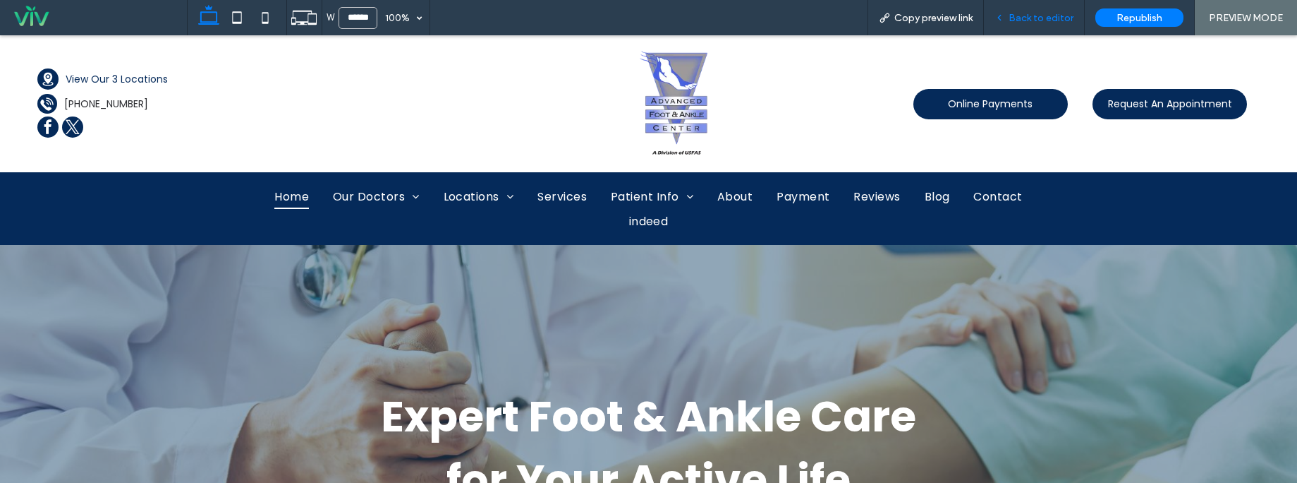
click at [1038, 18] on span "Back to editor" at bounding box center [1041, 18] width 65 height 12
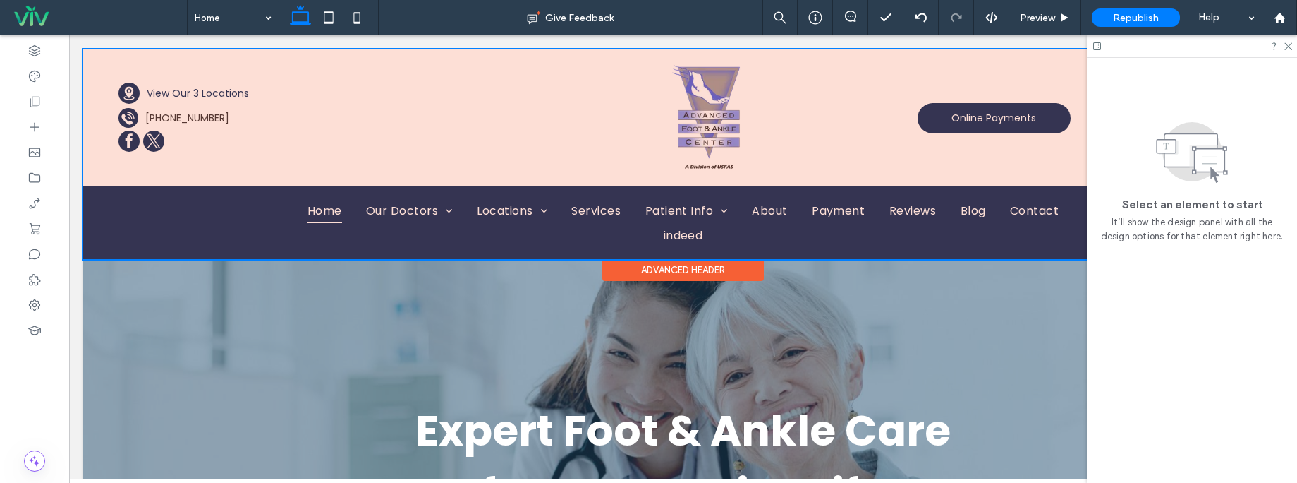
click at [733, 121] on div at bounding box center [683, 154] width 1200 height 210
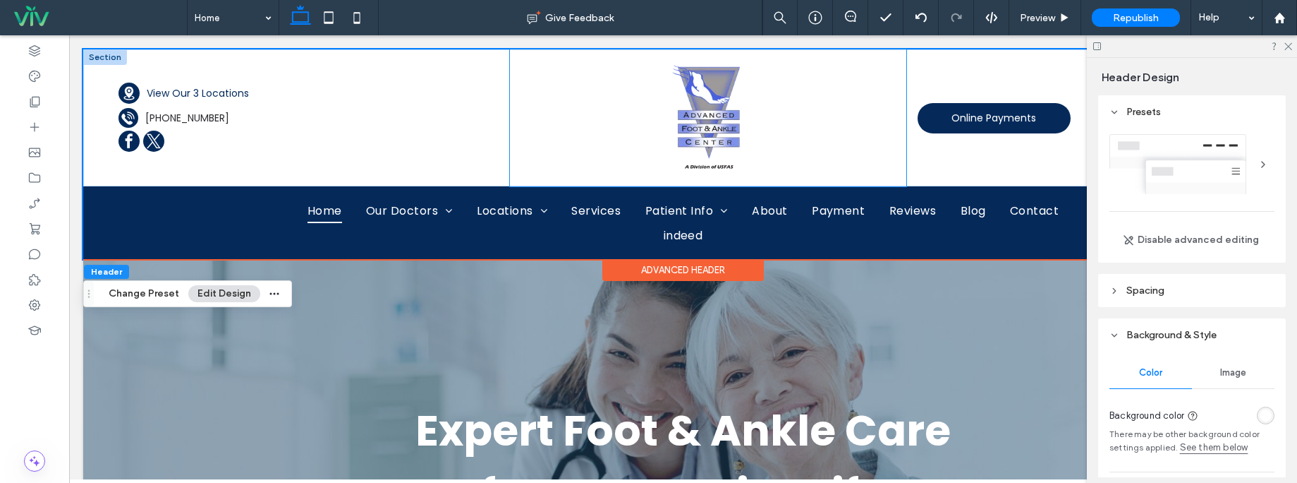
click at [836, 62] on div at bounding box center [708, 117] width 397 height 137
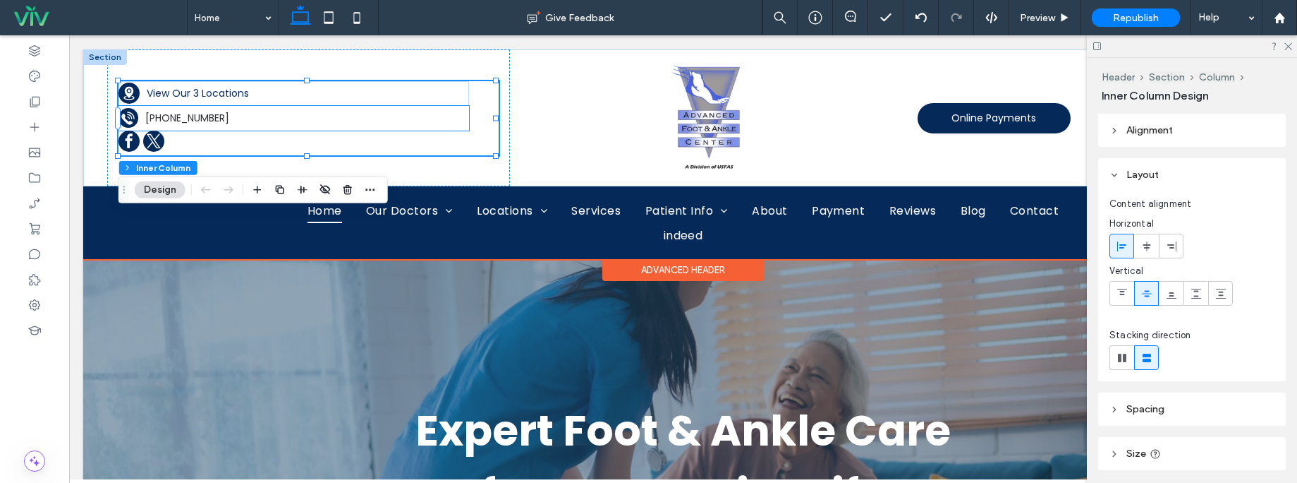
type input "**"
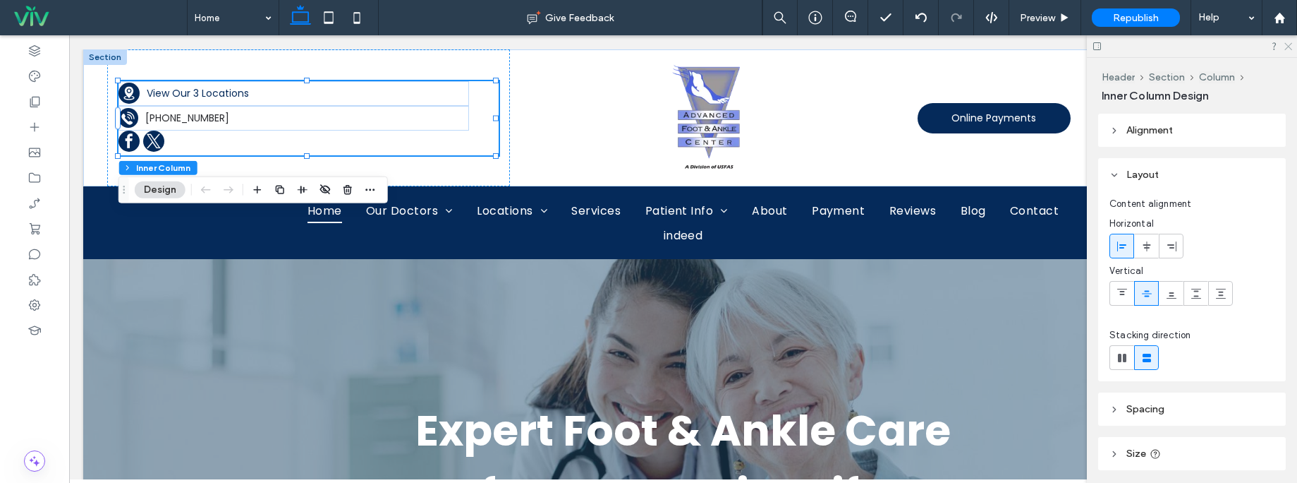
click at [1290, 44] on icon at bounding box center [1287, 45] width 9 height 9
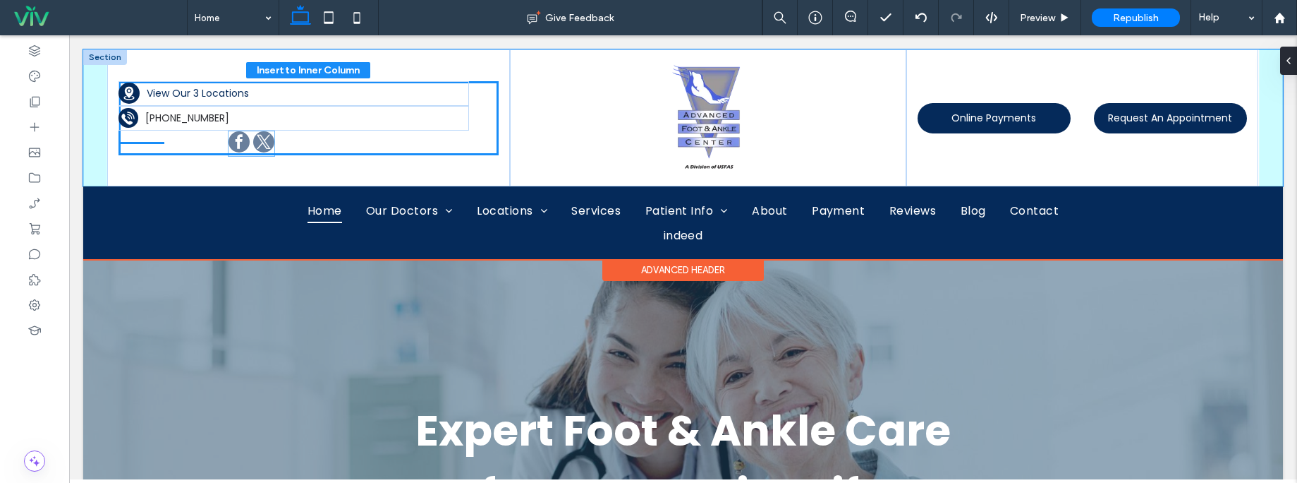
drag, startPoint x: 145, startPoint y: 143, endPoint x: 255, endPoint y: 143, distance: 110.1
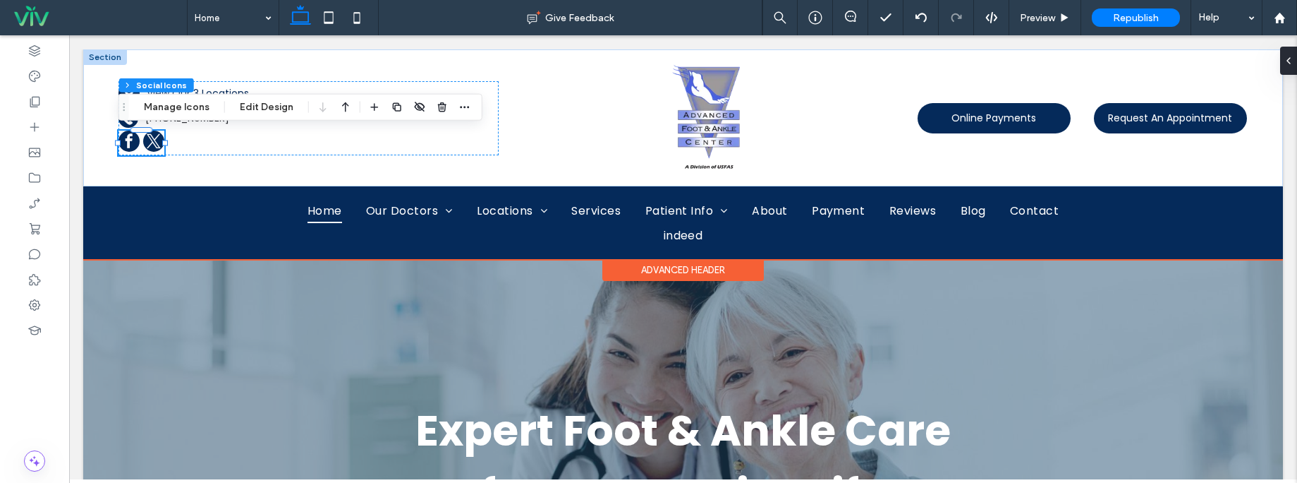
click at [256, 146] on div "A black and white icon of a map pin on a white background. View Our 3 Locations…" at bounding box center [309, 118] width 380 height 74
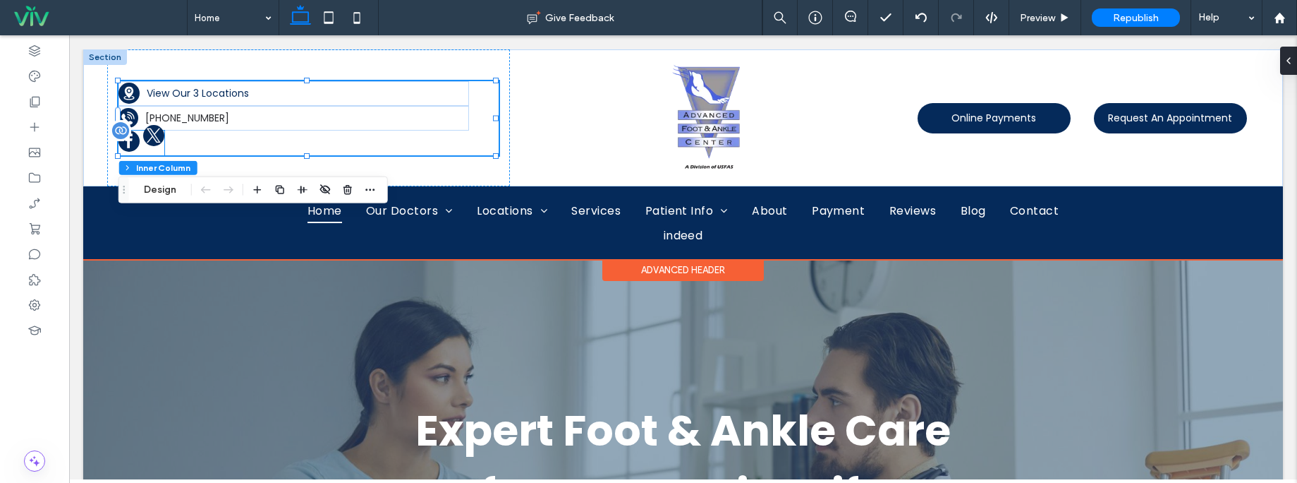
click at [157, 142] on span "twitter" at bounding box center [153, 135] width 21 height 21
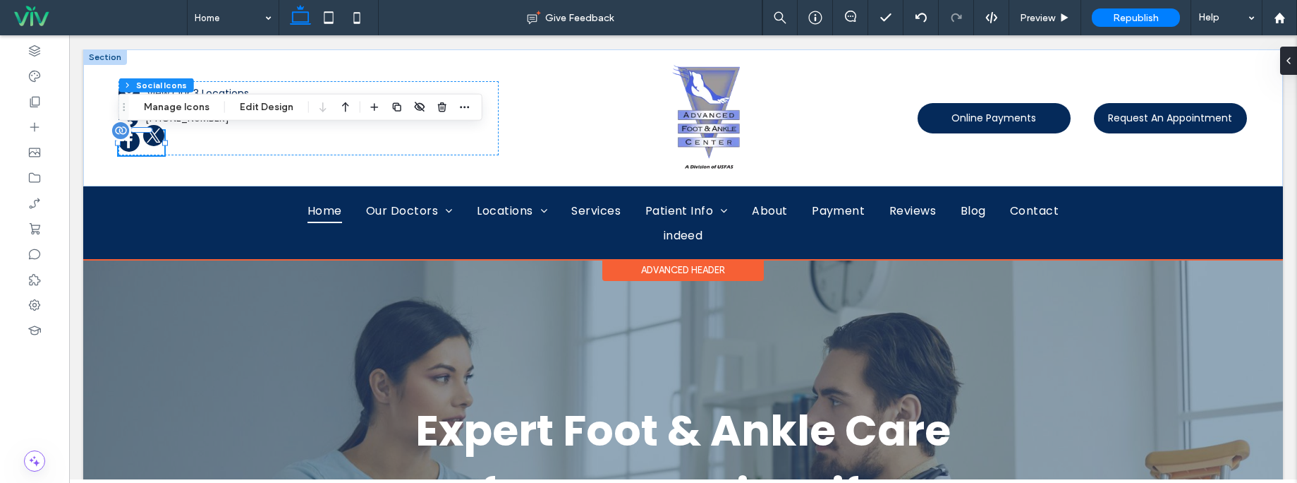
click at [152, 150] on link "twitter" at bounding box center [153, 143] width 21 height 25
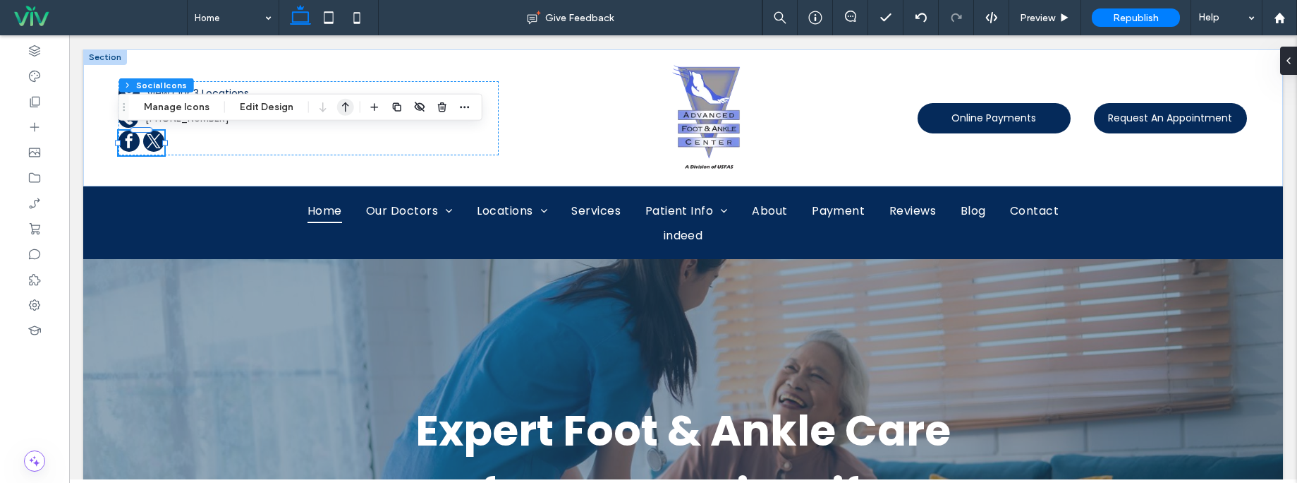
click at [343, 113] on icon "button" at bounding box center [345, 107] width 17 height 25
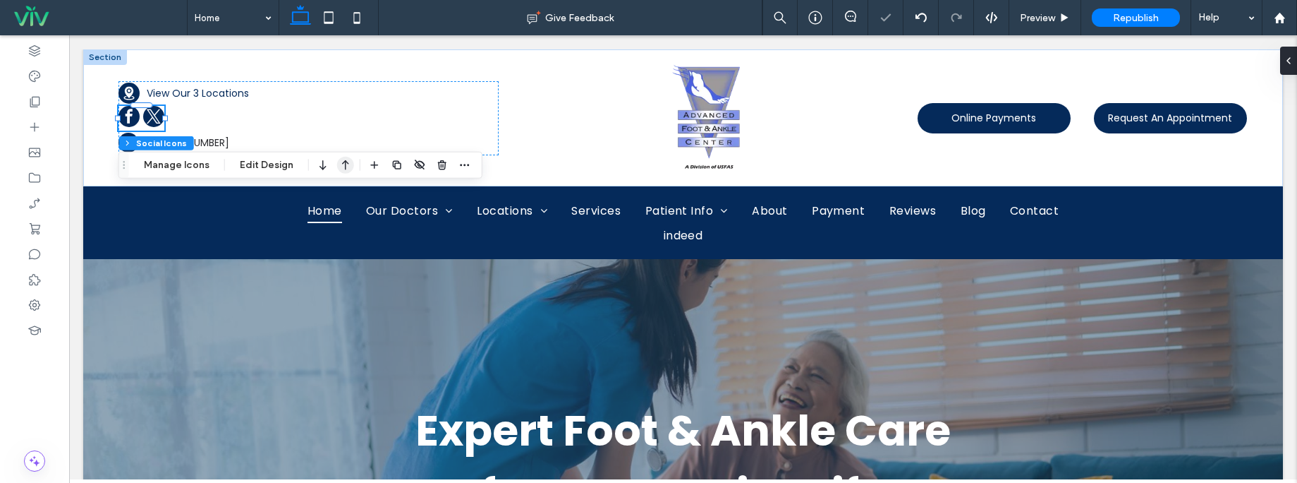
click at [337, 162] on icon "button" at bounding box center [345, 164] width 17 height 25
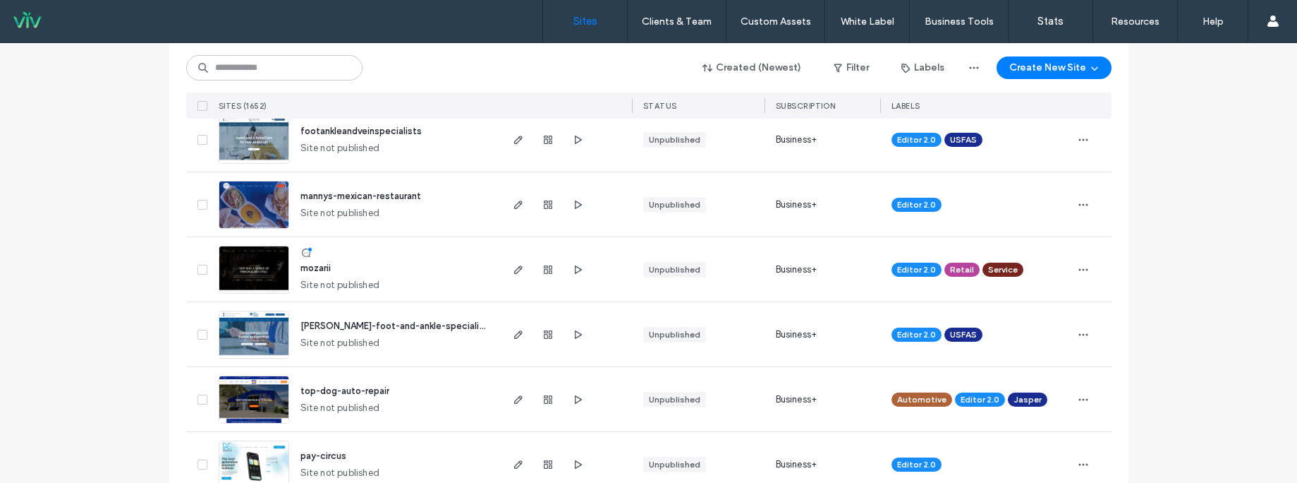
scroll to position [569, 0]
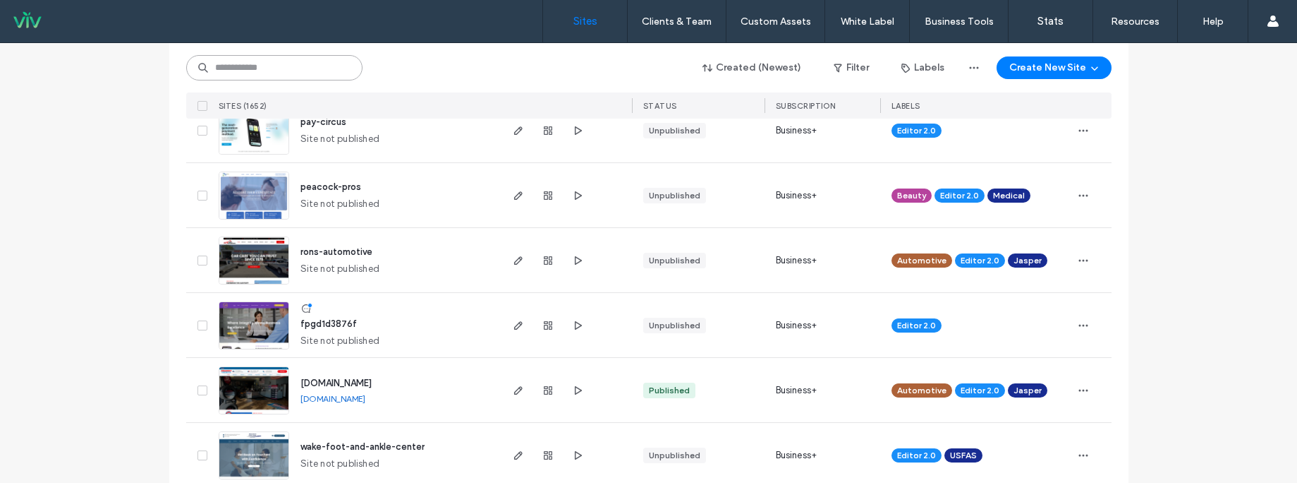
click at [296, 70] on input at bounding box center [274, 67] width 176 height 25
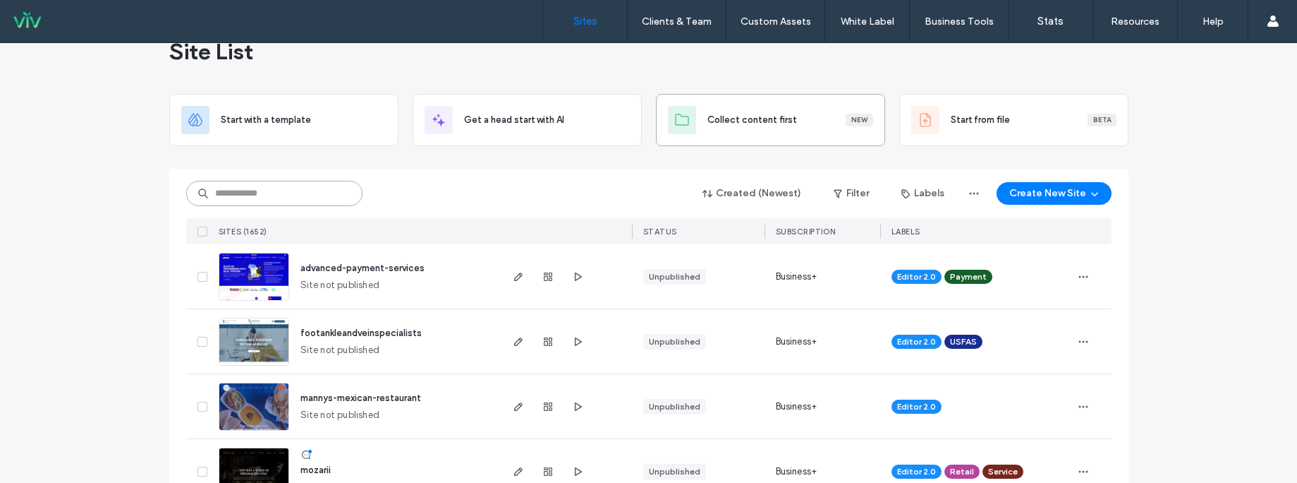
scroll to position [0, 0]
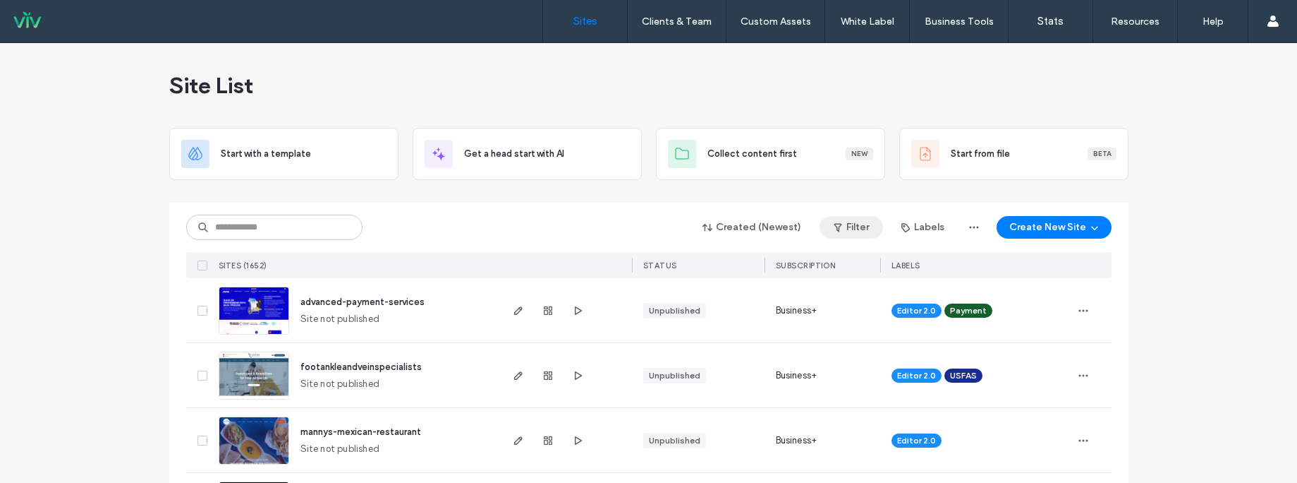
click at [847, 229] on button "Filter" at bounding box center [851, 227] width 63 height 23
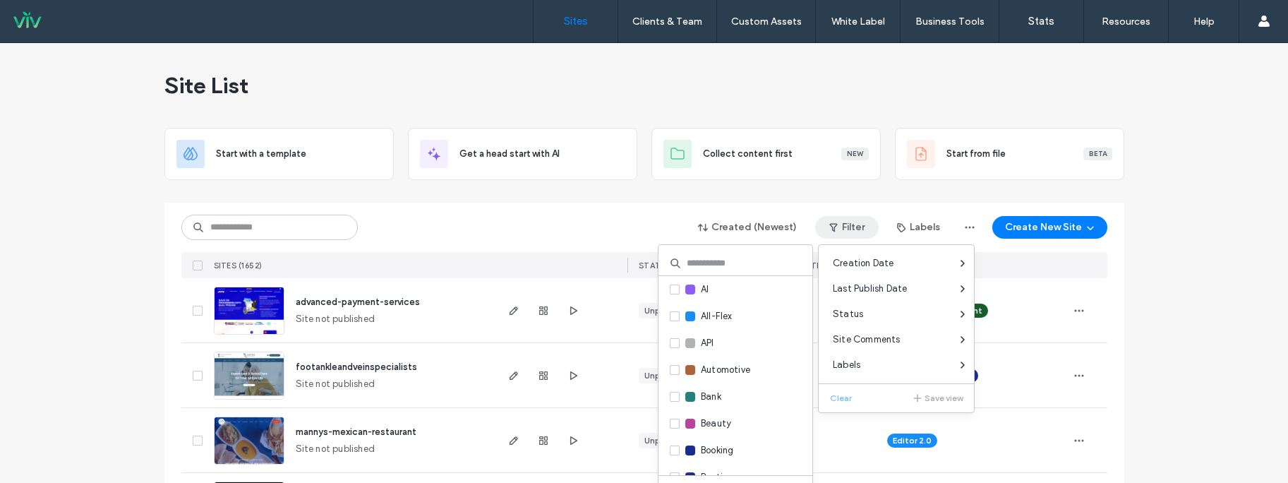
click at [696, 262] on input at bounding box center [735, 262] width 154 height 25
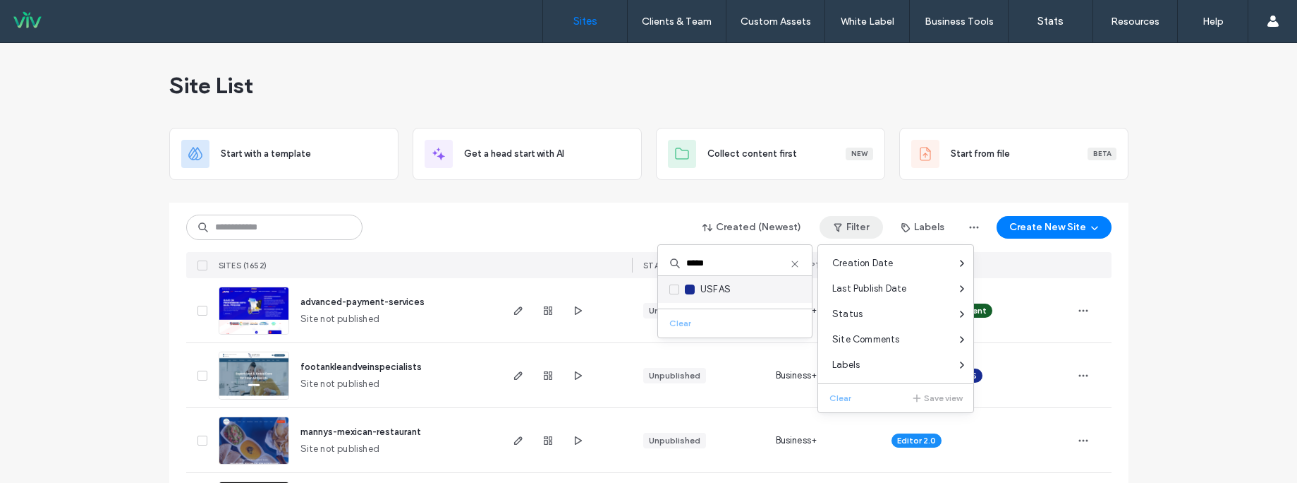
type input "*****"
click at [678, 286] on span at bounding box center [675, 289] width 10 height 10
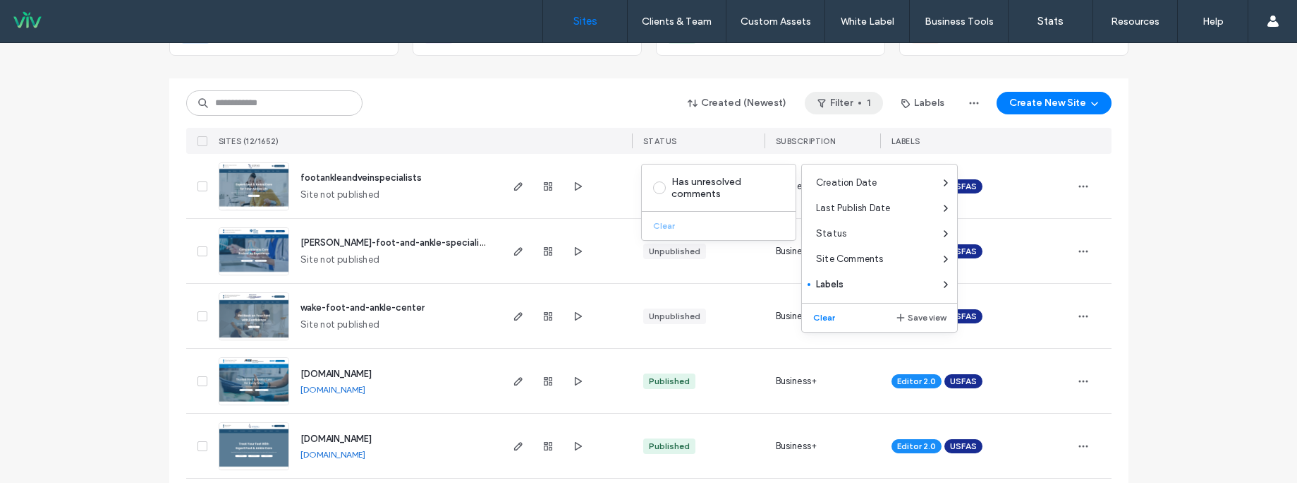
scroll to position [326, 0]
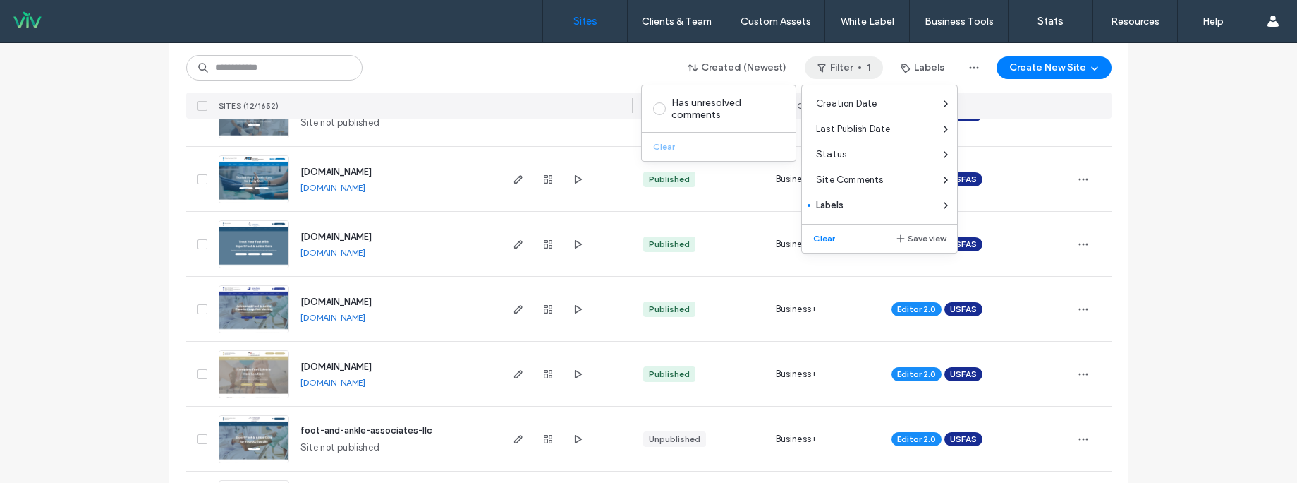
click at [365, 254] on link "www.defootandanklegroup.net" at bounding box center [333, 252] width 65 height 11
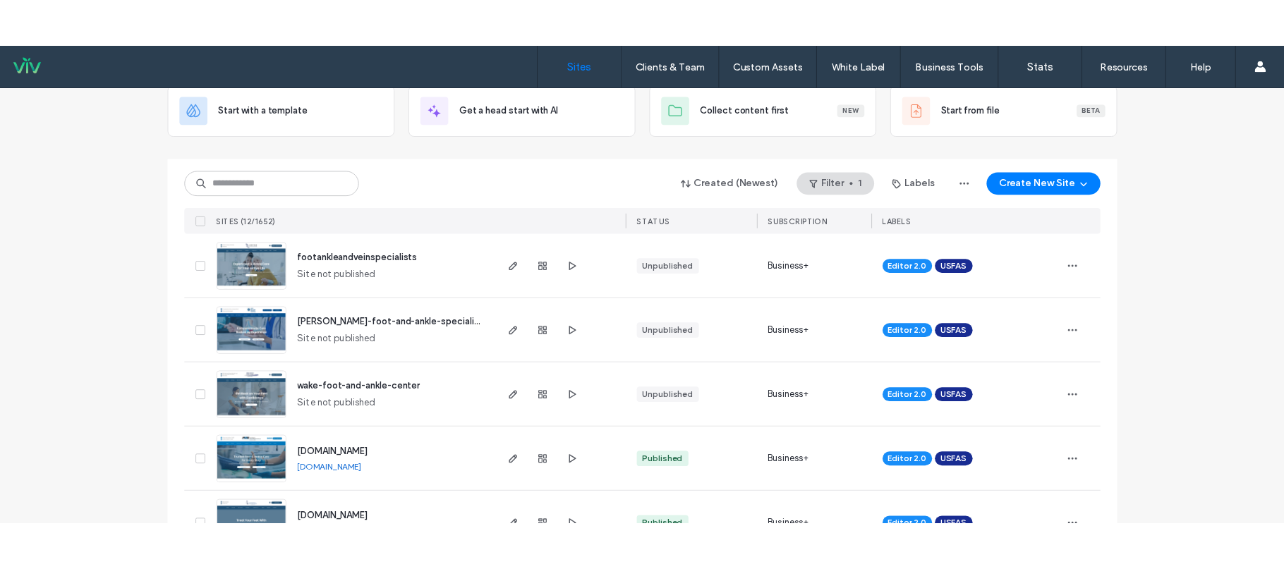
scroll to position [0, 0]
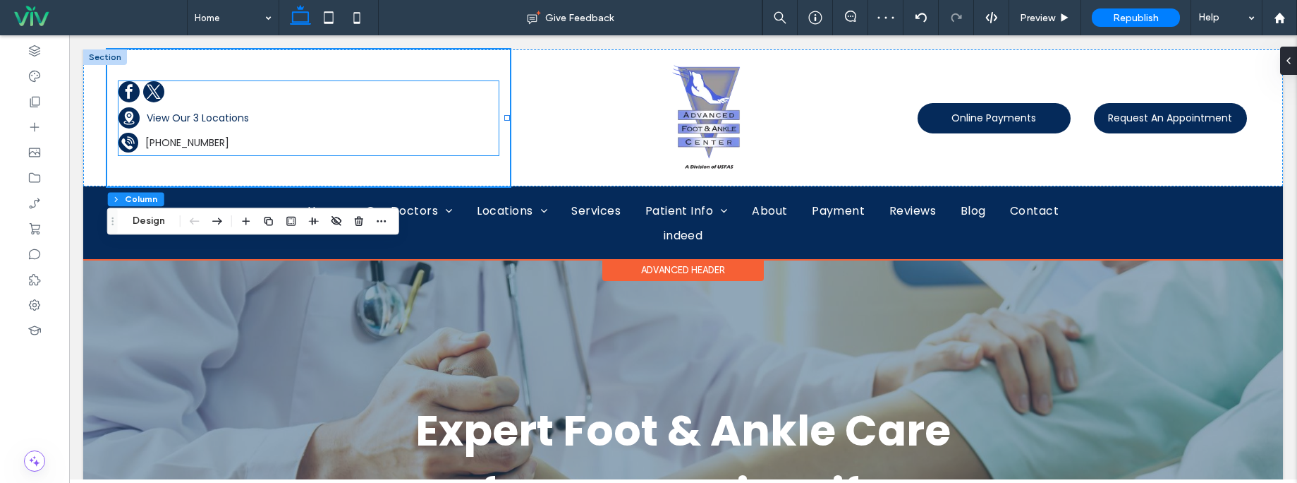
click at [149, 87] on div at bounding box center [142, 93] width 46 height 25
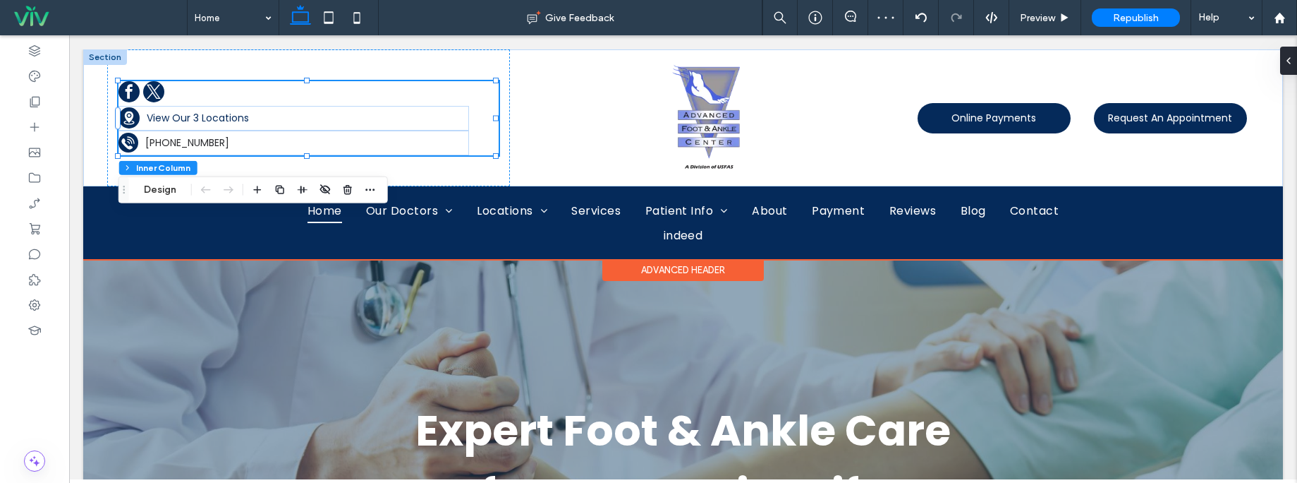
click at [133, 88] on div at bounding box center [142, 93] width 46 height 25
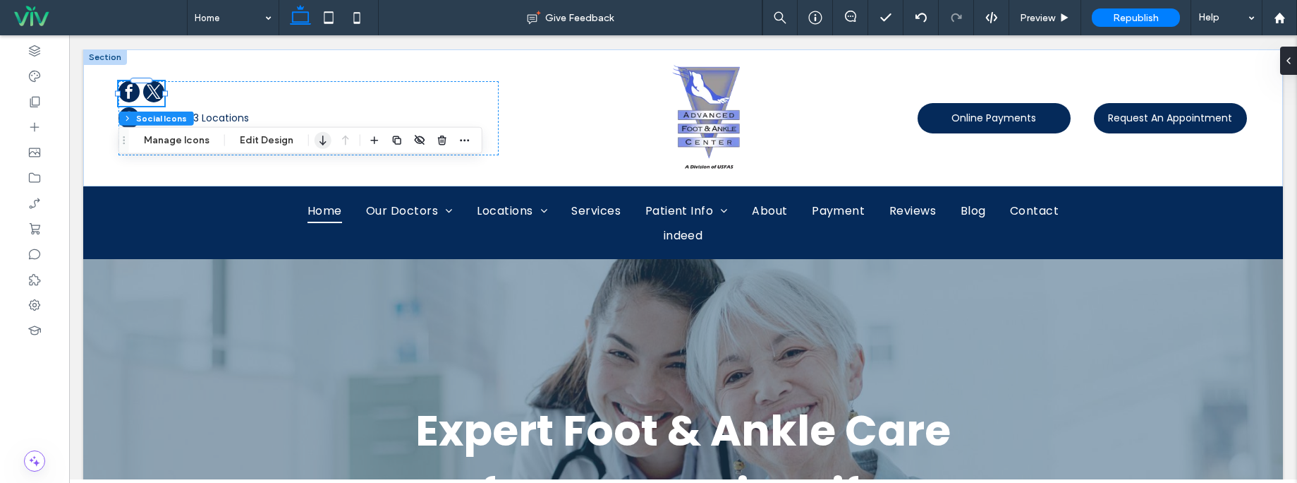
click at [318, 141] on icon "button" at bounding box center [323, 140] width 17 height 25
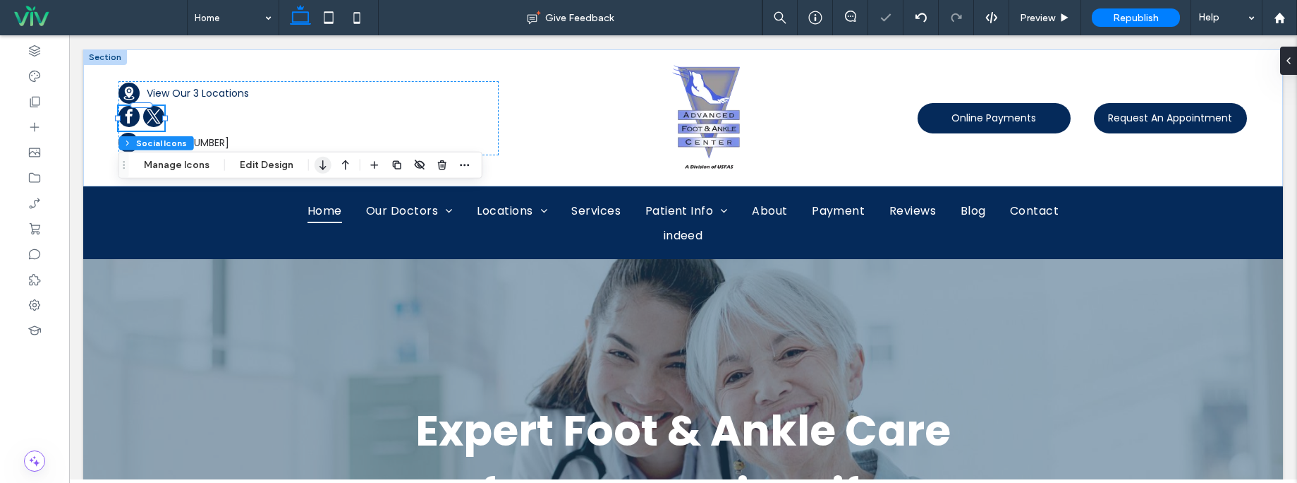
click at [319, 159] on icon "button" at bounding box center [323, 164] width 17 height 25
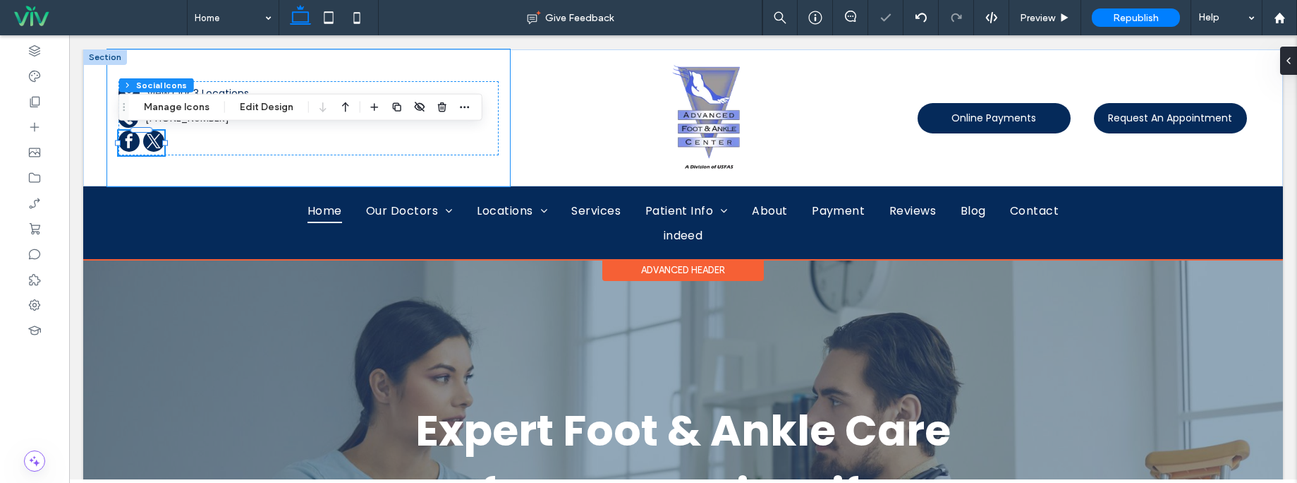
click at [147, 181] on div "A black and white silhouette of a telephone on a white background. A black and …" at bounding box center [308, 117] width 403 height 137
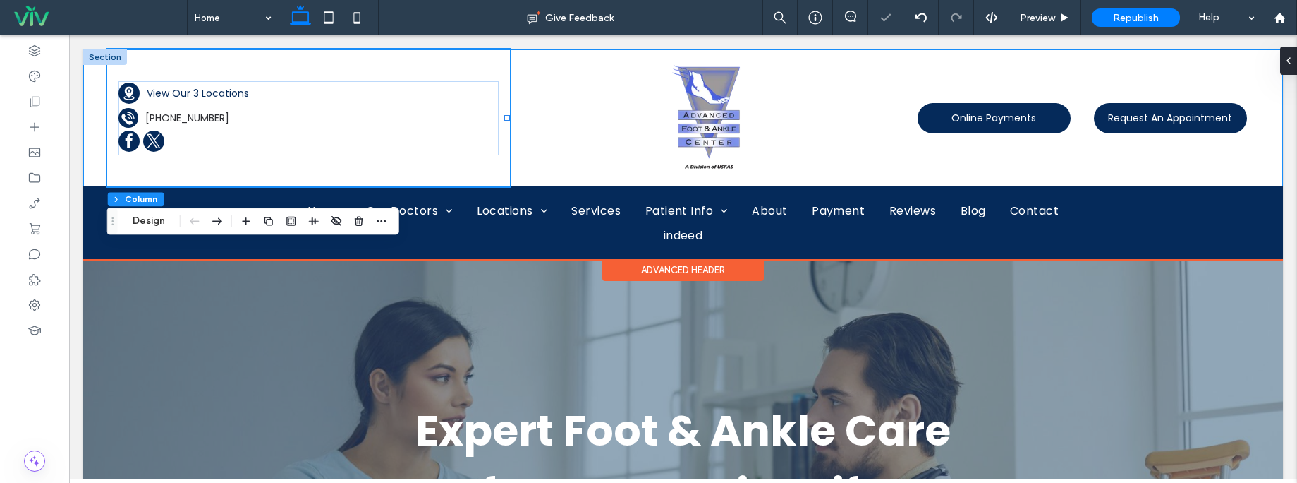
click at [102, 174] on div "A black and white silhouette of a telephone on a white background. A black and …" at bounding box center [683, 117] width 1200 height 137
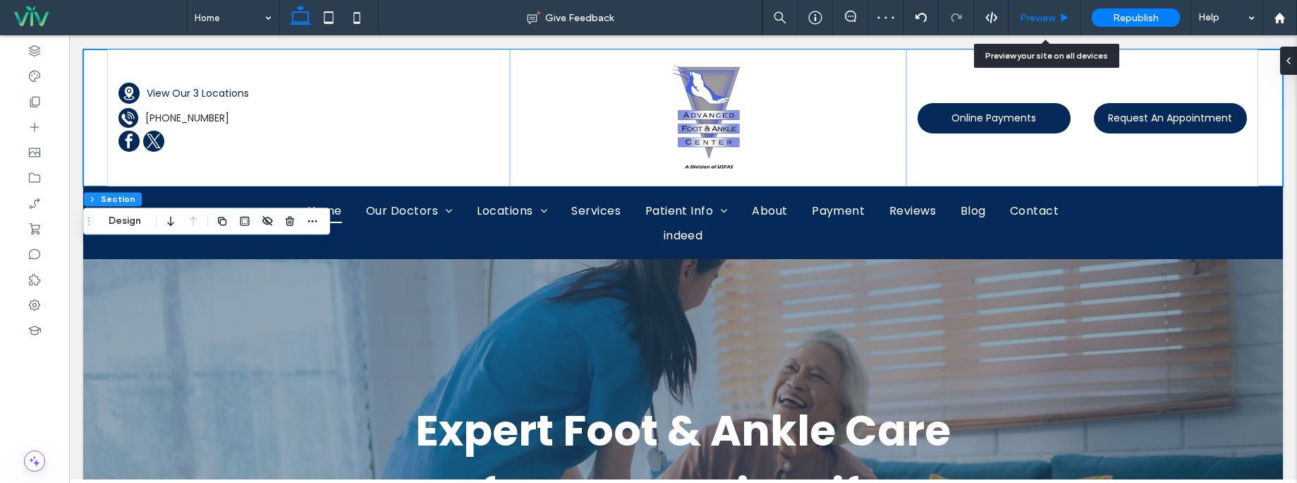
drag, startPoint x: 1049, startPoint y: 12, endPoint x: 1171, endPoint y: 385, distance: 392.7
click at [1049, 12] on span "Preview" at bounding box center [1037, 18] width 35 height 12
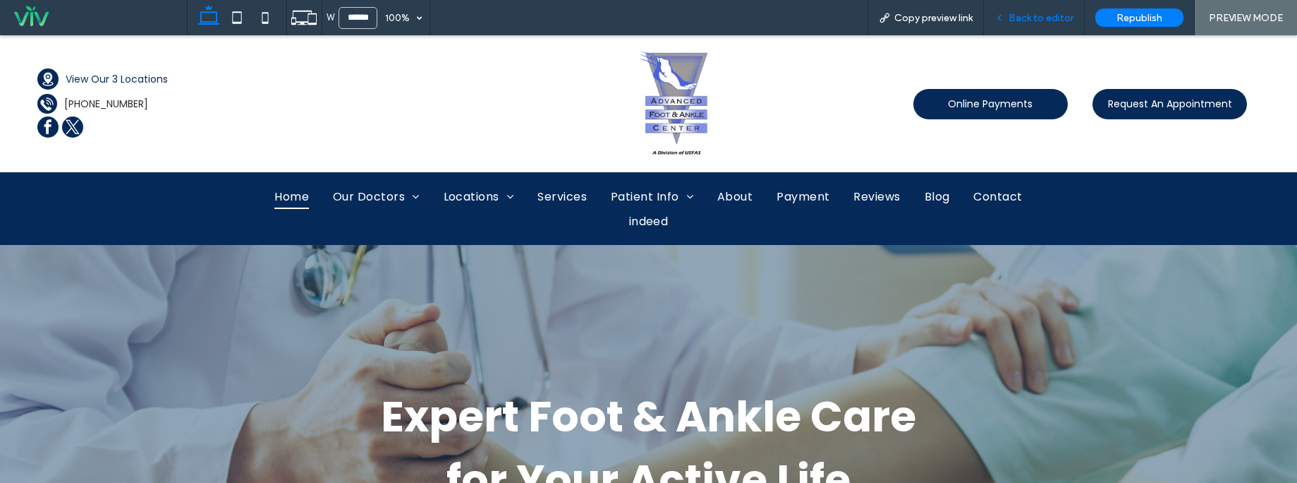
click at [1038, 20] on span "Back to editor" at bounding box center [1041, 18] width 65 height 12
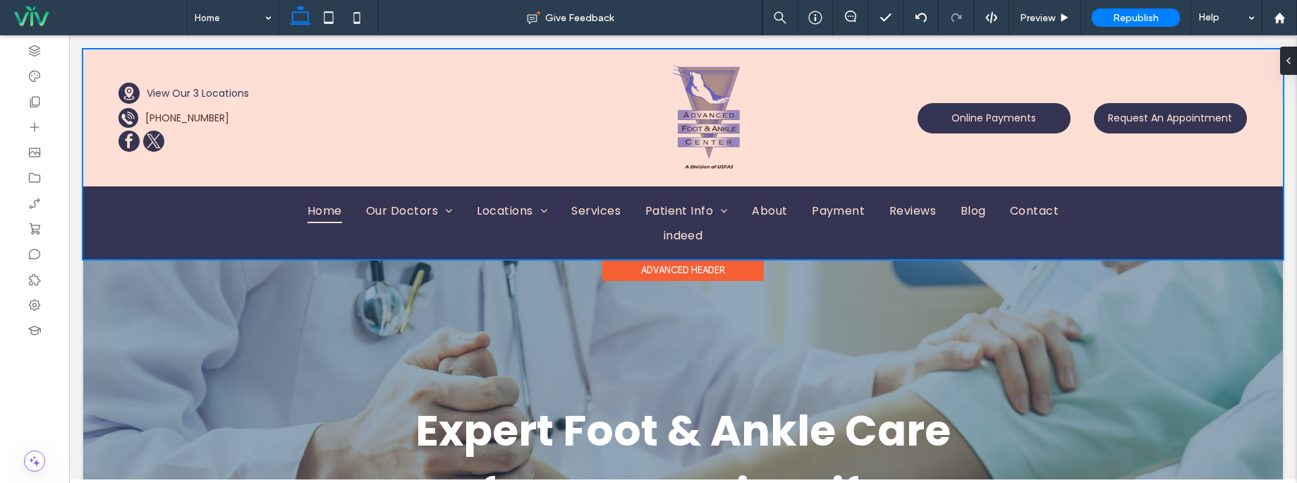
click at [1070, 143] on div at bounding box center [683, 154] width 1200 height 210
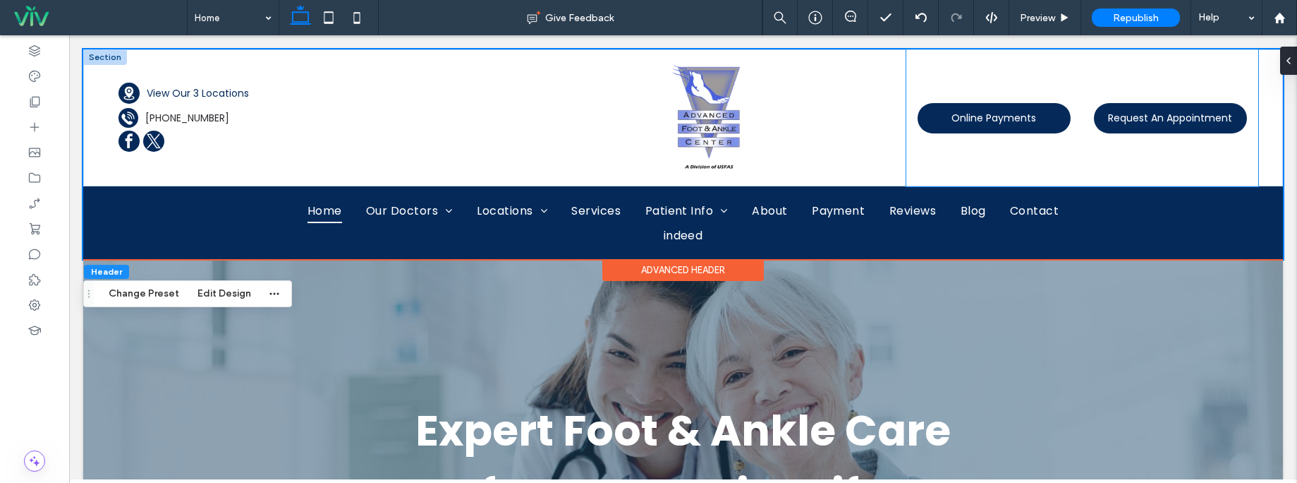
click at [1070, 140] on div "Online Payments Request An Appointment" at bounding box center [1083, 117] width 352 height 137
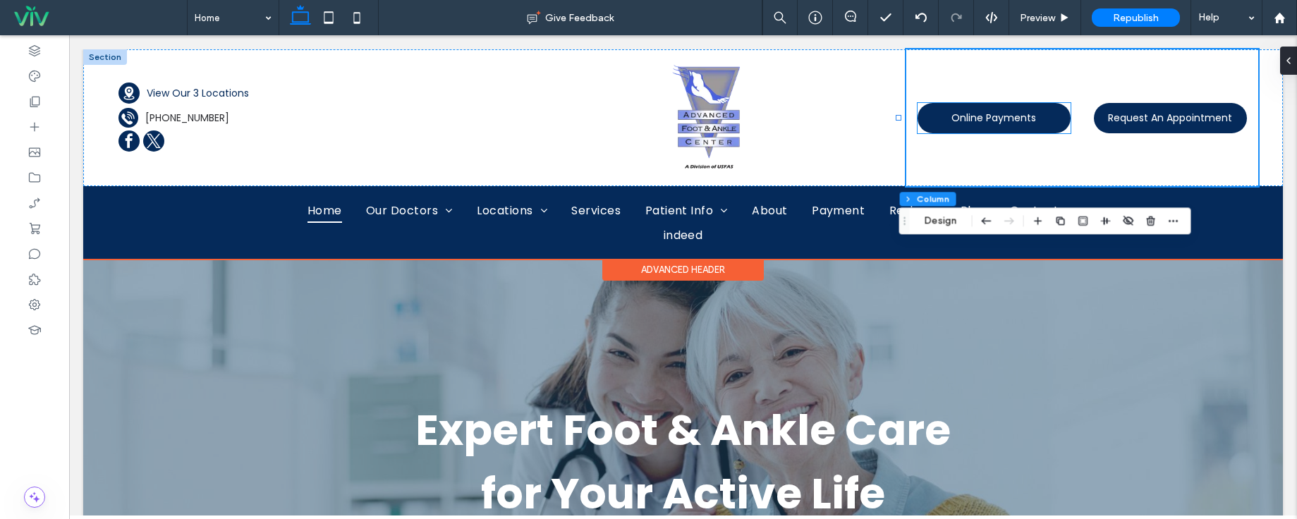
click at [1044, 118] on link "Online Payments" at bounding box center [994, 118] width 153 height 30
click at [1048, 113] on link "Online Payments" at bounding box center [994, 118] width 153 height 30
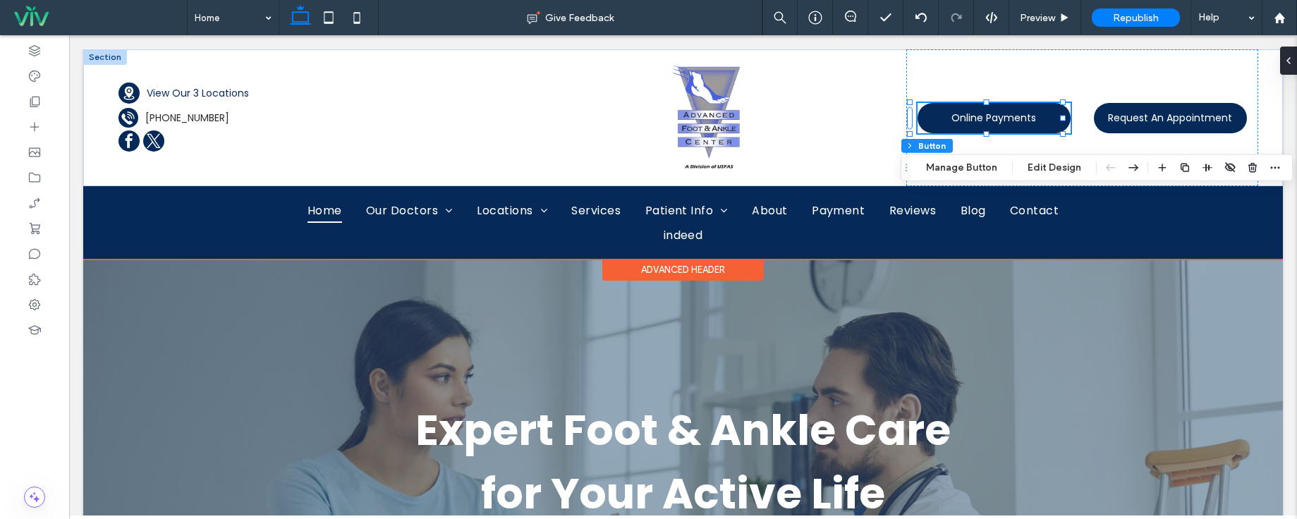
type input "**"
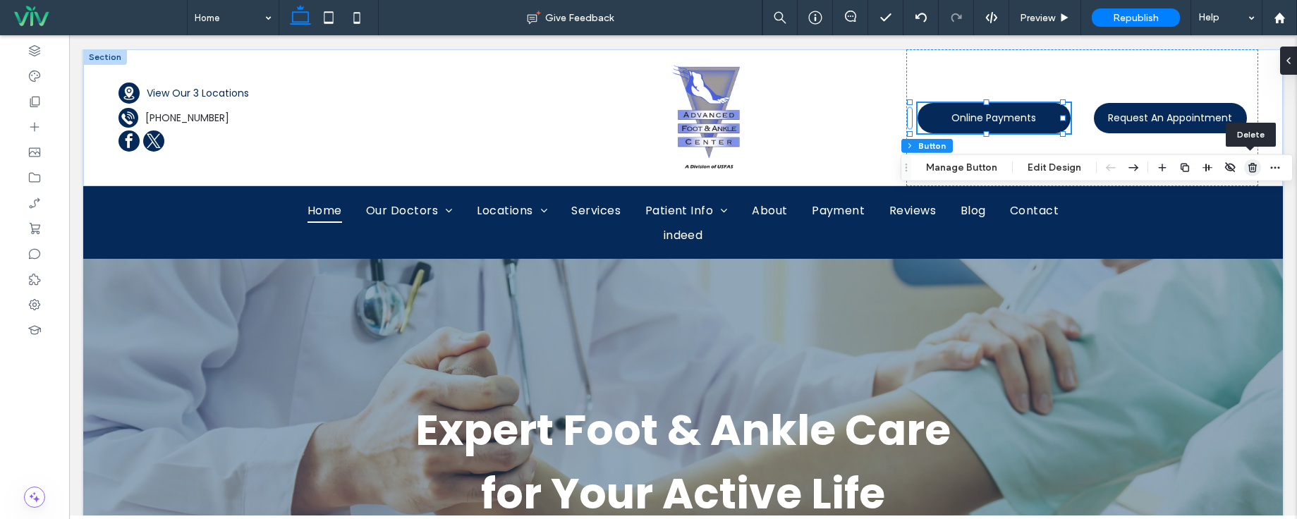
click at [1247, 168] on icon "button" at bounding box center [1252, 167] width 11 height 11
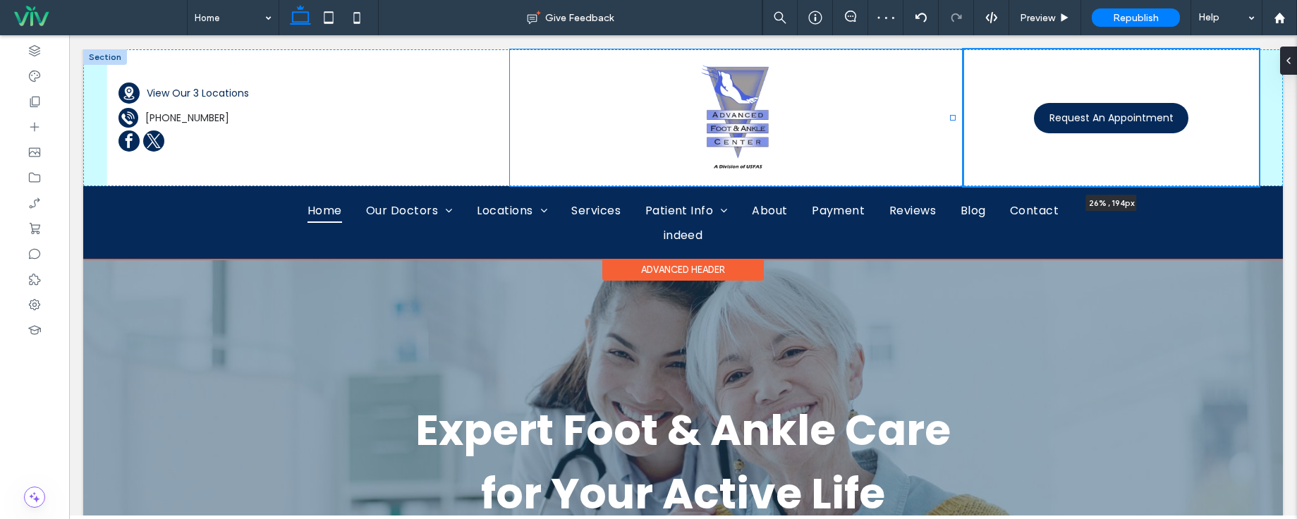
drag, startPoint x: 898, startPoint y: 116, endPoint x: 952, endPoint y: 117, distance: 53.6
click at [952, 117] on div at bounding box center [953, 118] width 6 height 6
type input "**"
type input "*****"
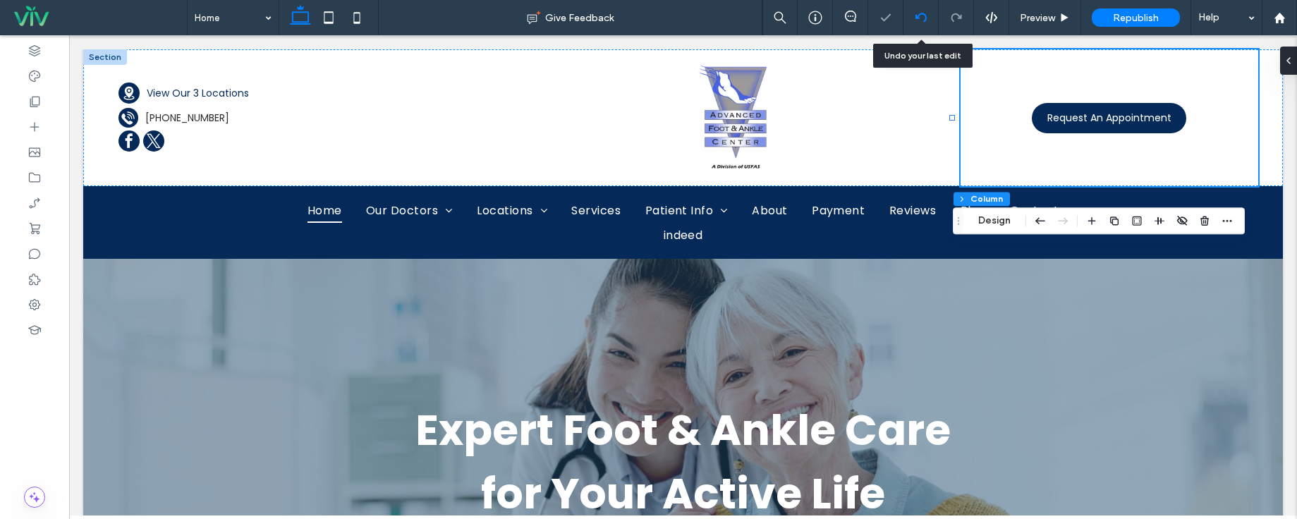
click at [917, 13] on icon at bounding box center [921, 17] width 11 height 11
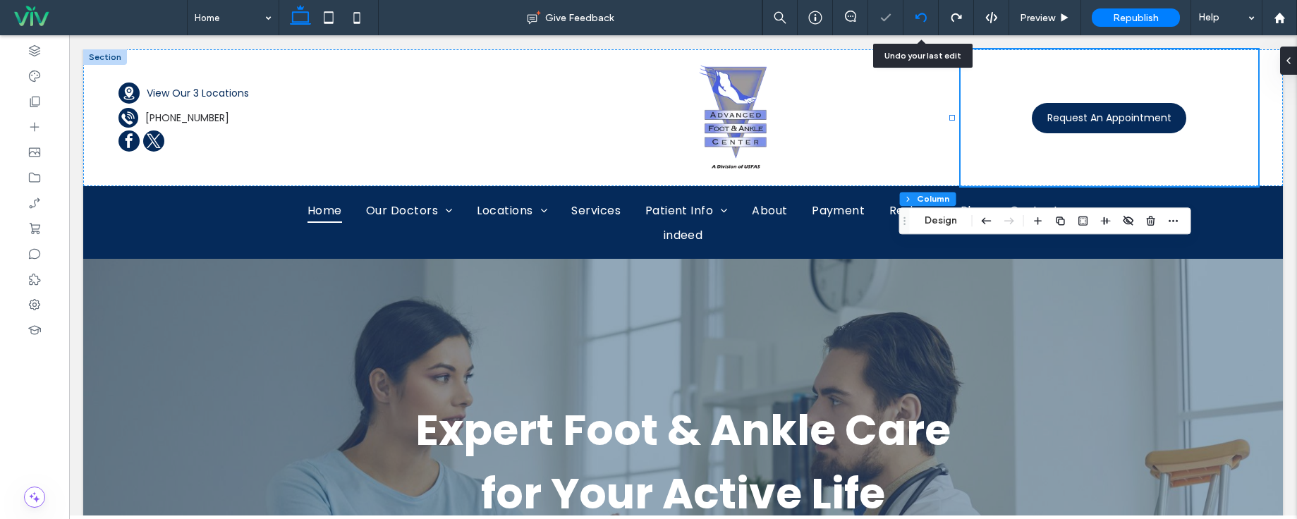
click at [923, 17] on icon at bounding box center [921, 17] width 11 height 11
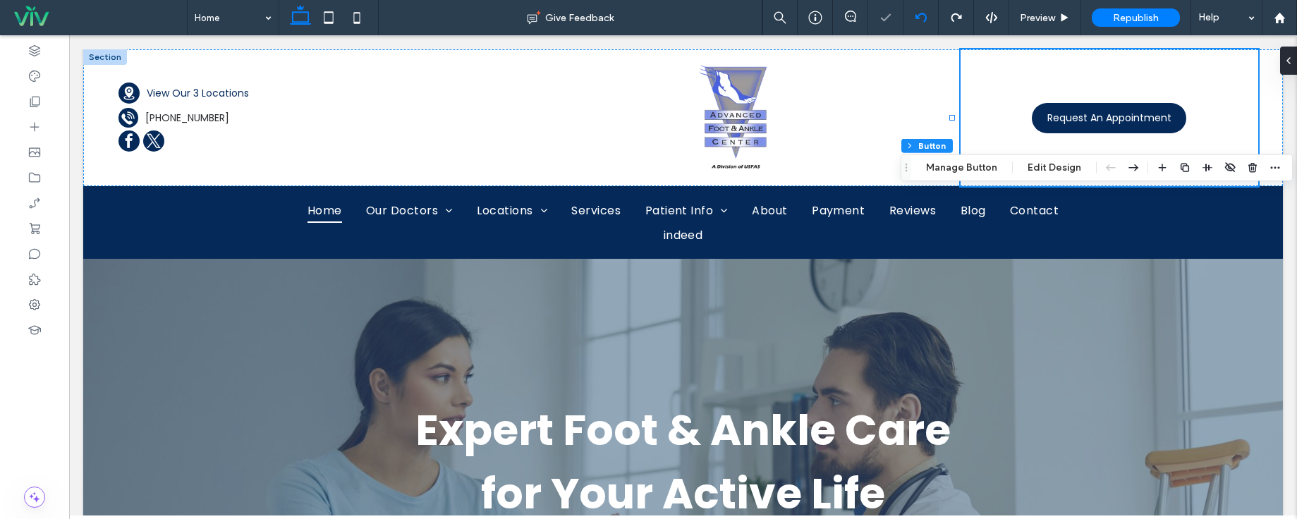
type input "**"
click at [1248, 172] on icon "button" at bounding box center [1252, 167] width 11 height 11
type input "**"
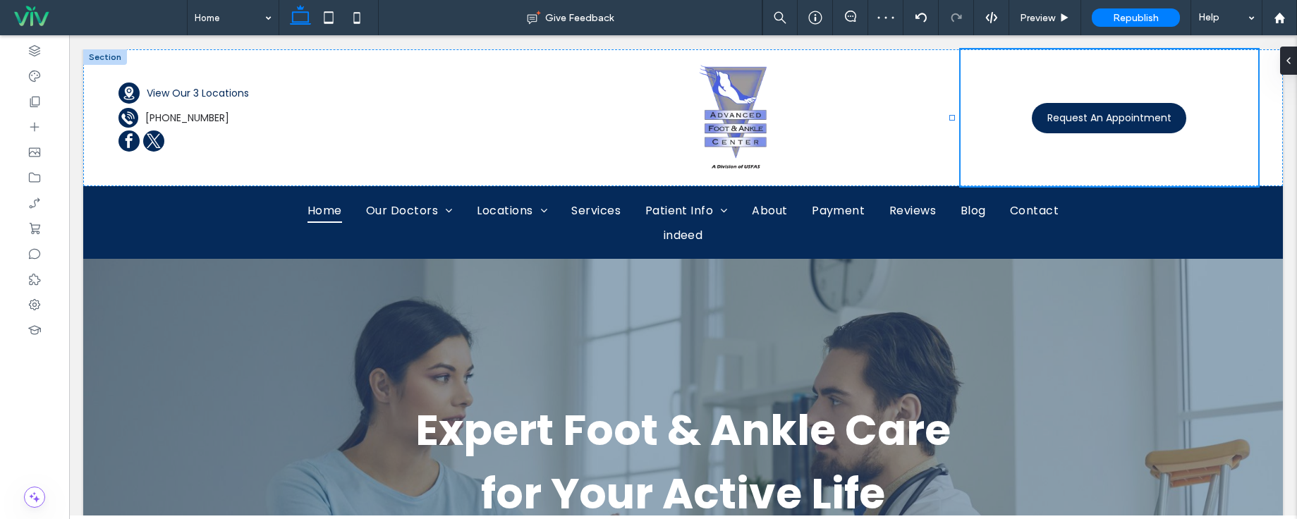
type input "*****"
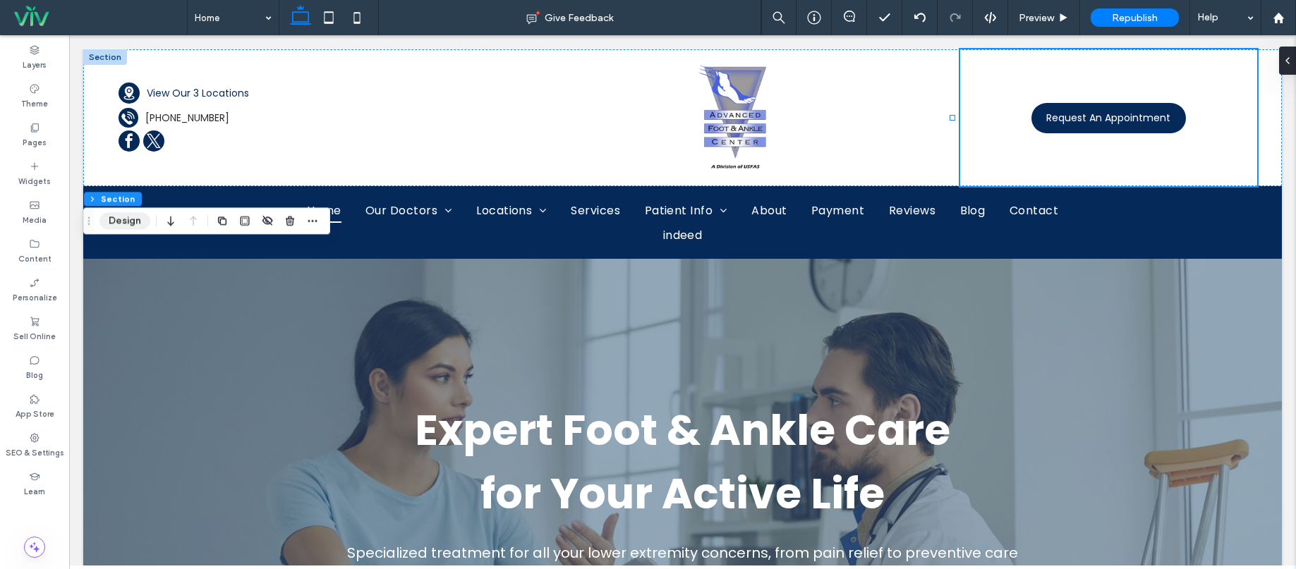
click at [135, 223] on button "Design" at bounding box center [124, 220] width 51 height 17
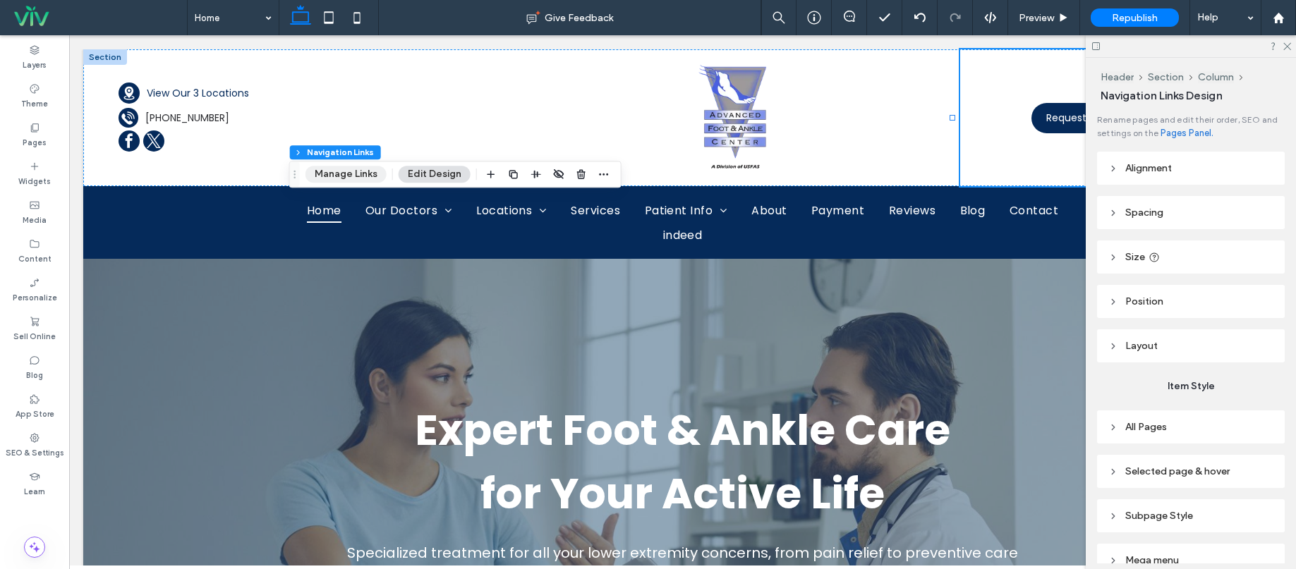
click at [339, 175] on button "Manage Links" at bounding box center [345, 174] width 81 height 17
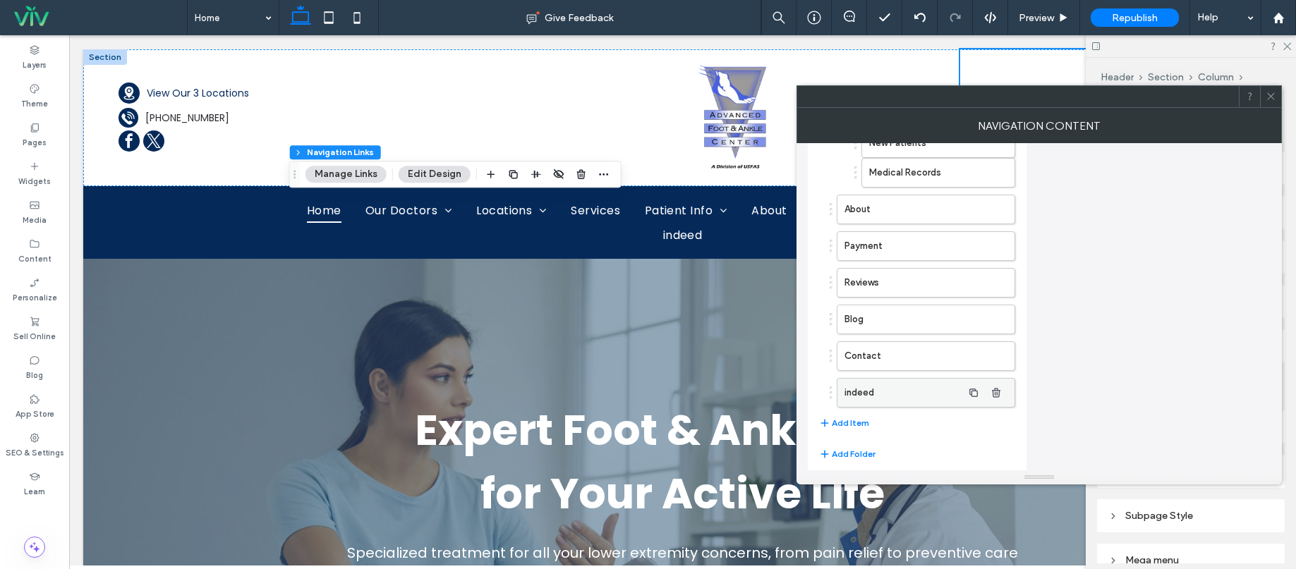
scroll to position [430, 0]
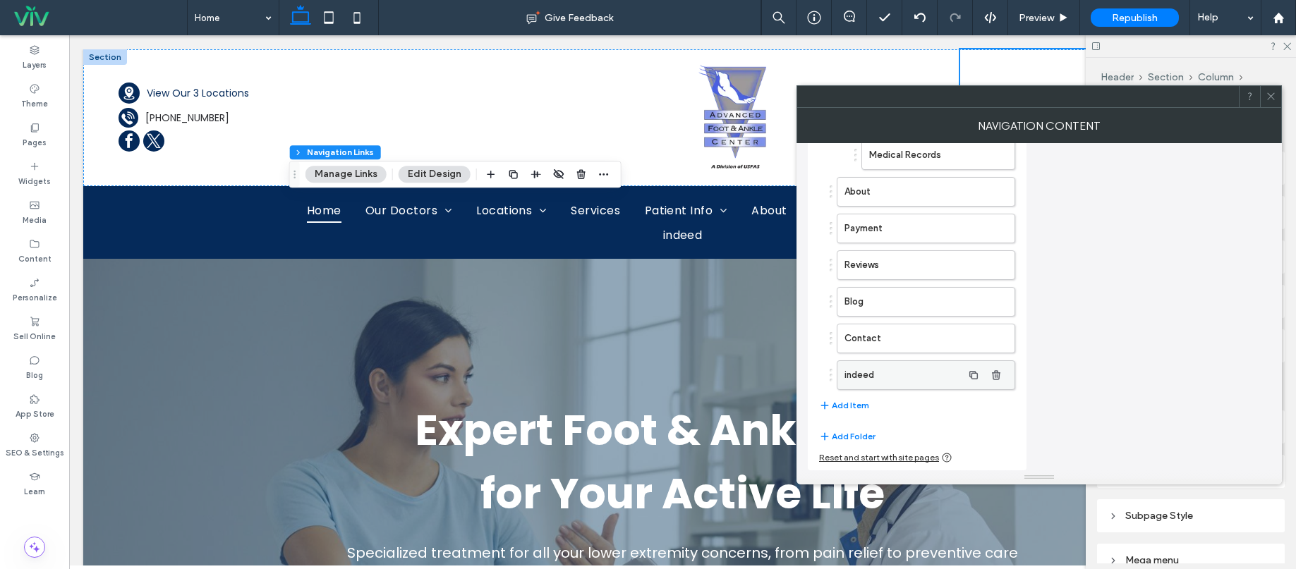
click at [897, 379] on label "indeed" at bounding box center [904, 375] width 118 height 28
click at [912, 375] on label "indeed" at bounding box center [904, 375] width 118 height 28
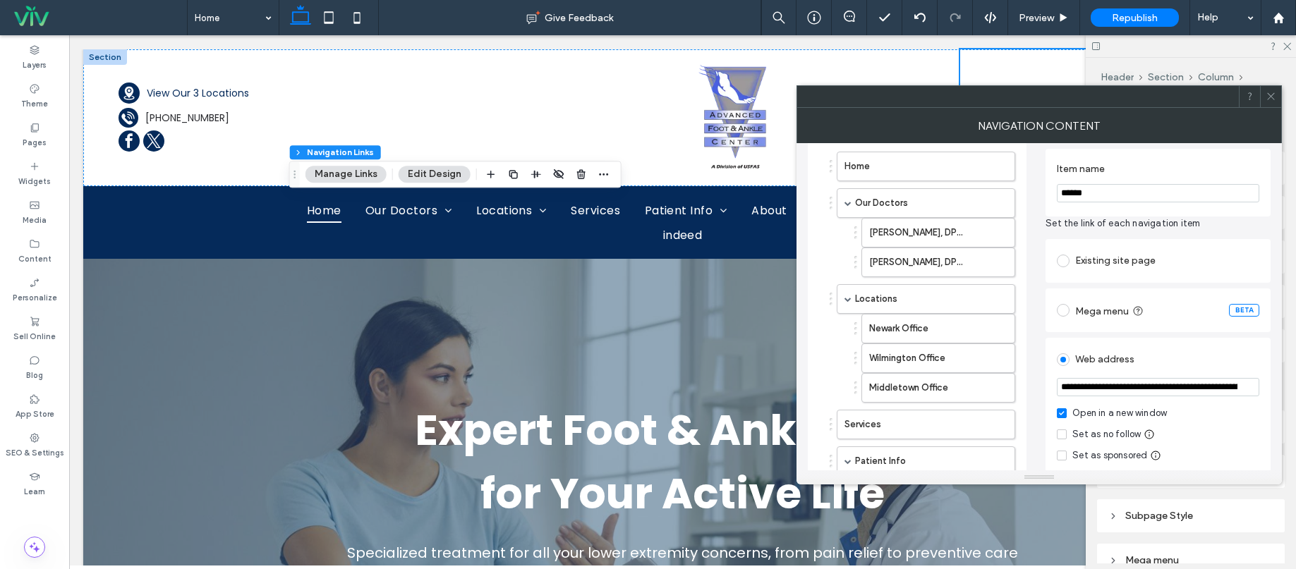
scroll to position [0, 0]
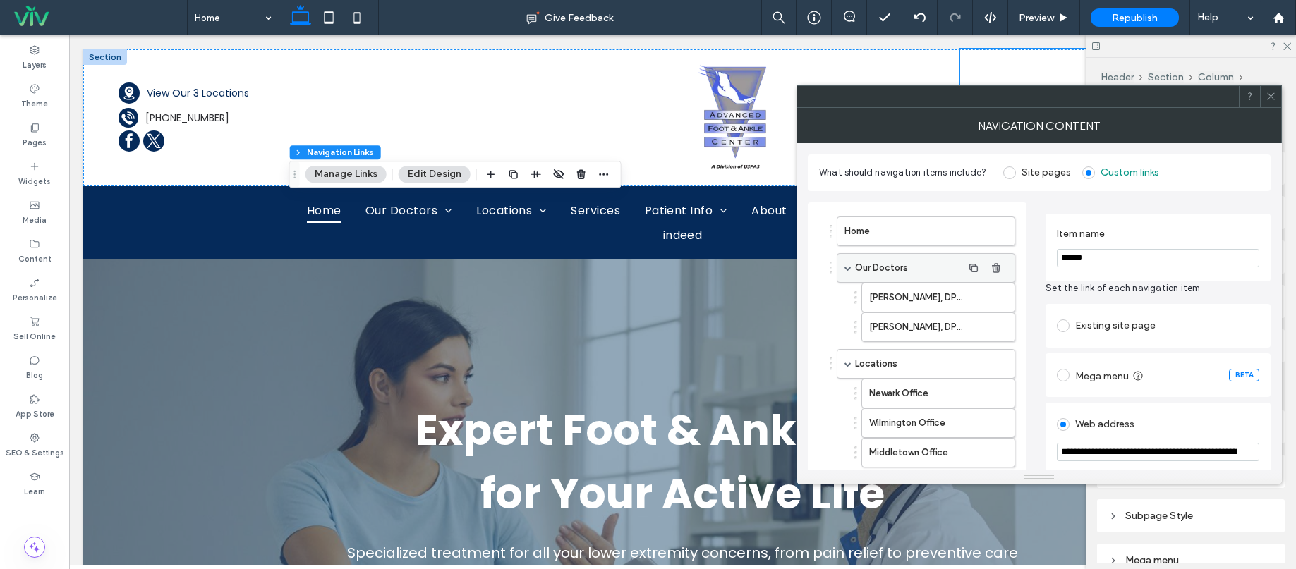
drag, startPoint x: 1113, startPoint y: 256, endPoint x: 909, endPoint y: 253, distance: 203.9
click at [912, 253] on div "**********" at bounding box center [1039, 546] width 463 height 710
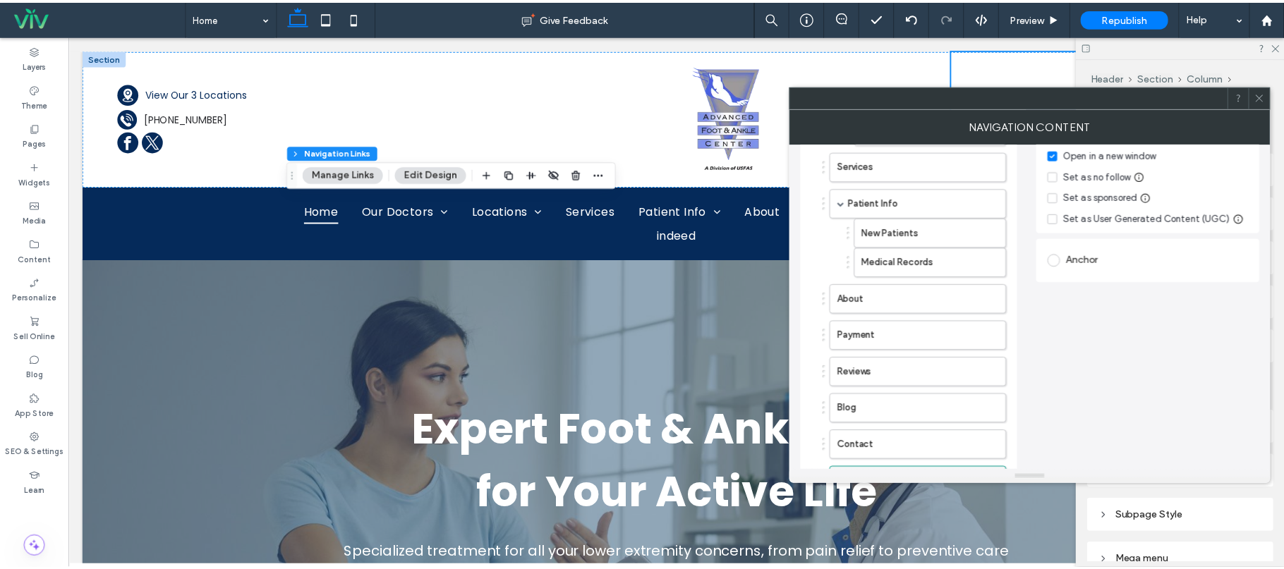
scroll to position [430, 0]
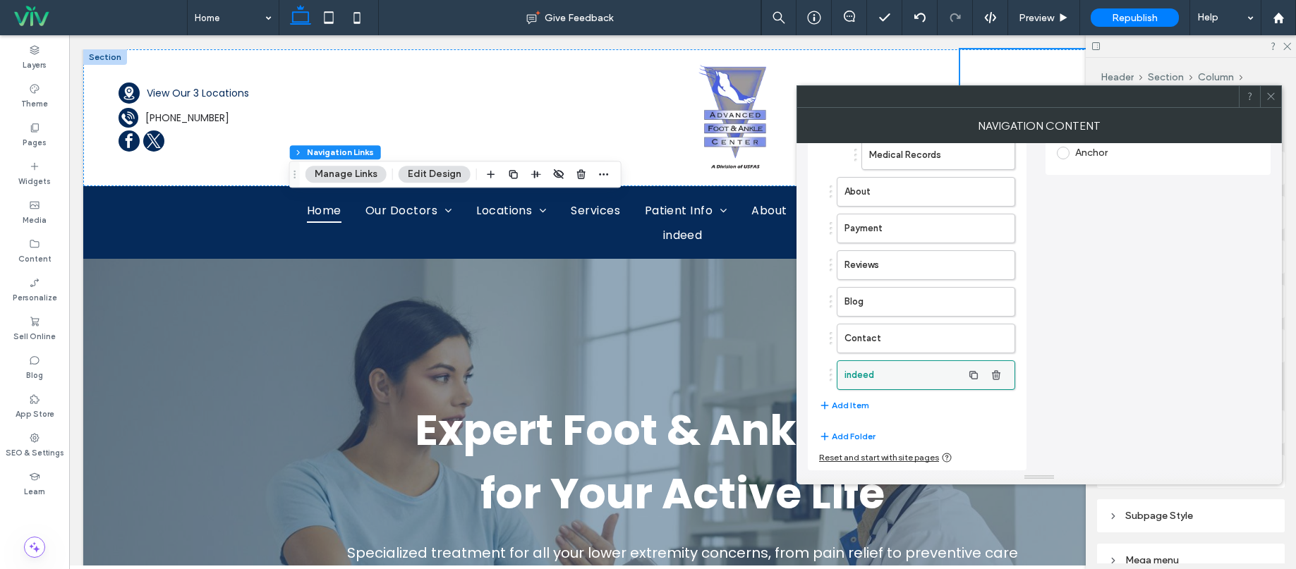
type input "*******"
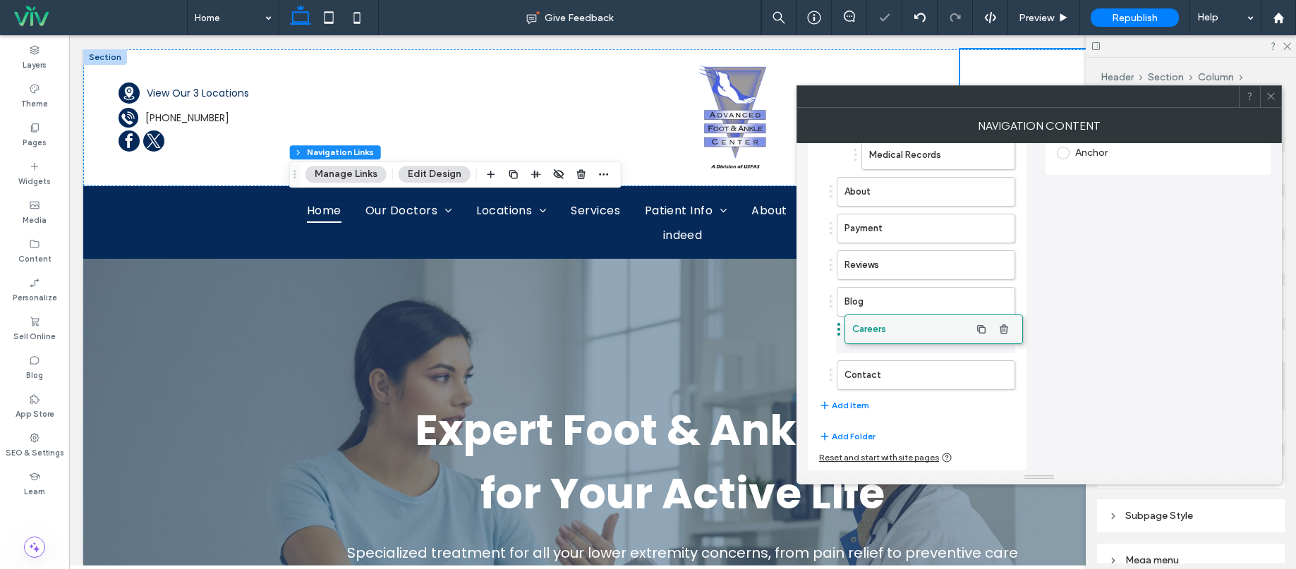
drag, startPoint x: 883, startPoint y: 362, endPoint x: 890, endPoint y: 316, distance: 46.5
click at [1267, 99] on use at bounding box center [1270, 96] width 7 height 7
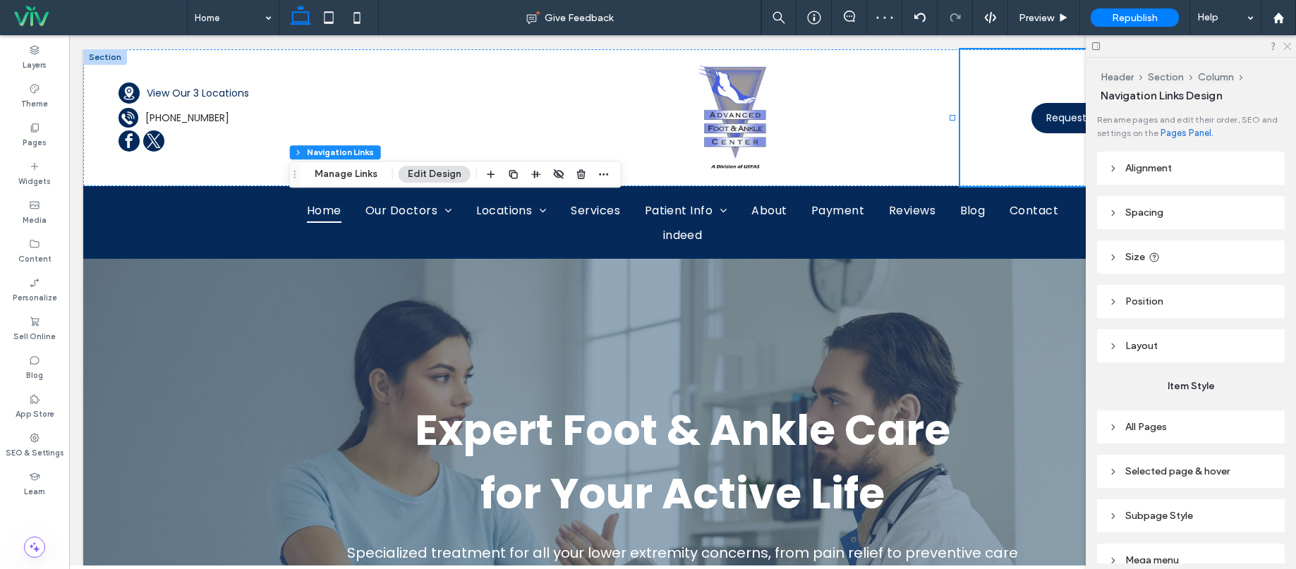
click at [1287, 48] on icon at bounding box center [1286, 45] width 9 height 9
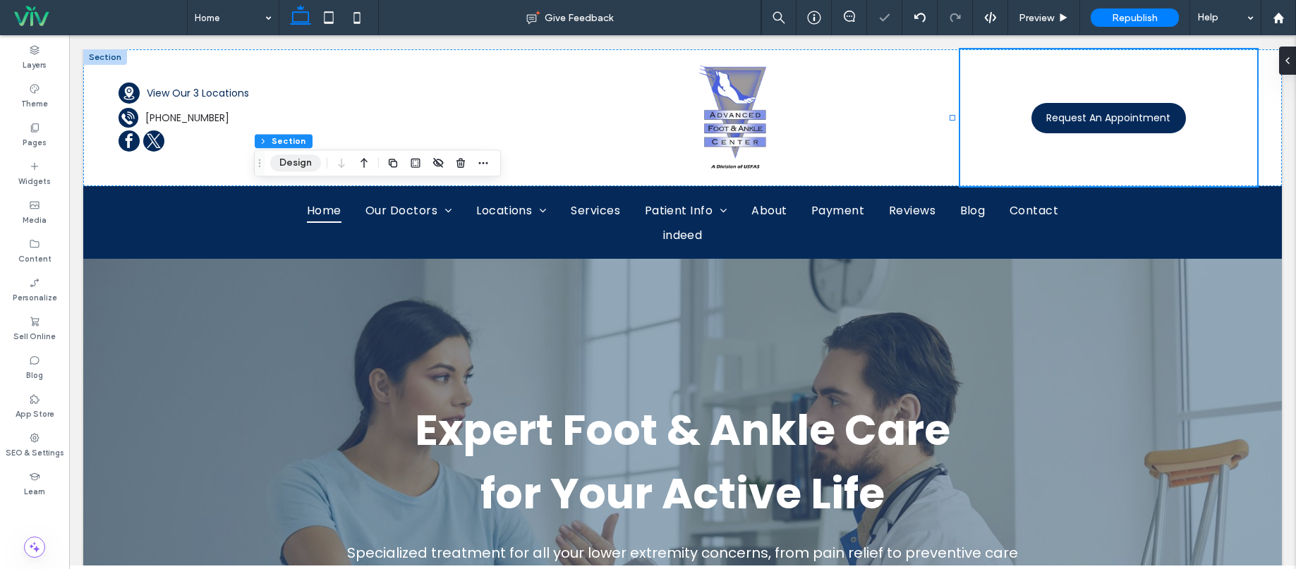
click at [305, 171] on button "Design" at bounding box center [295, 163] width 51 height 17
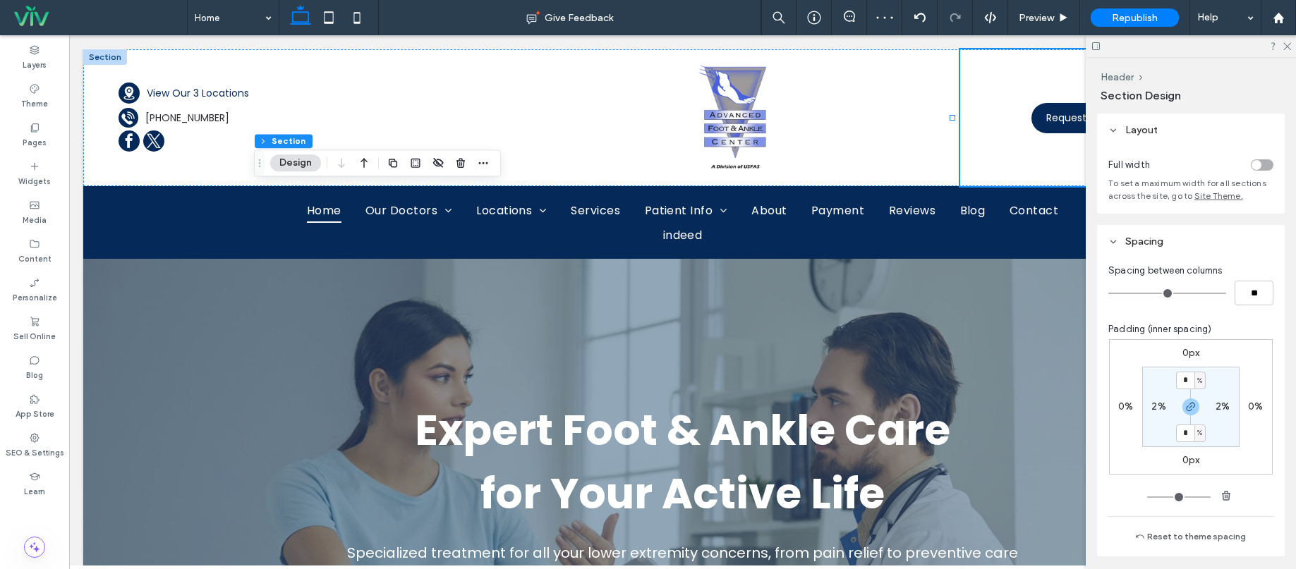
click at [1218, 406] on label "2%" at bounding box center [1223, 407] width 14 height 12
type input "*"
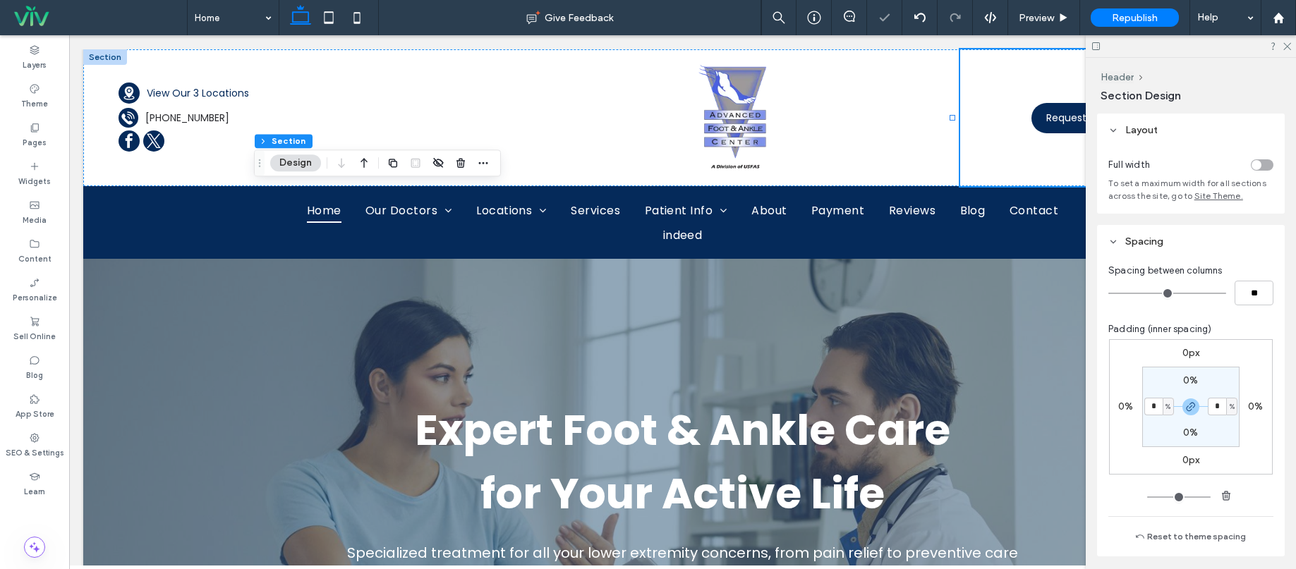
click at [1230, 381] on section "0% * % 0% * %" at bounding box center [1190, 407] width 97 height 80
click at [1236, 377] on div "0px 0% 0px 0% 0% * % 0% * %" at bounding box center [1191, 406] width 164 height 135
click at [1287, 50] on div at bounding box center [1191, 46] width 210 height 22
click at [1290, 44] on use at bounding box center [1287, 47] width 8 height 8
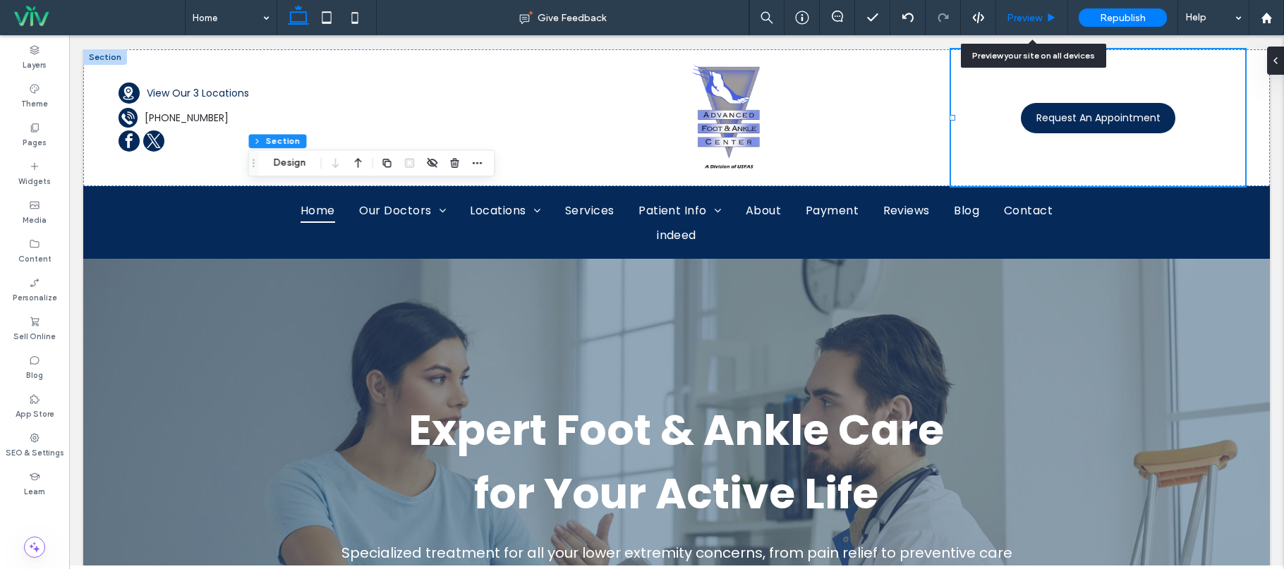
click at [1028, 8] on div "Preview" at bounding box center [1032, 17] width 72 height 35
click at [1027, 25] on div "Preview" at bounding box center [1032, 17] width 72 height 35
click at [1035, 18] on span "Preview" at bounding box center [1024, 18] width 35 height 12
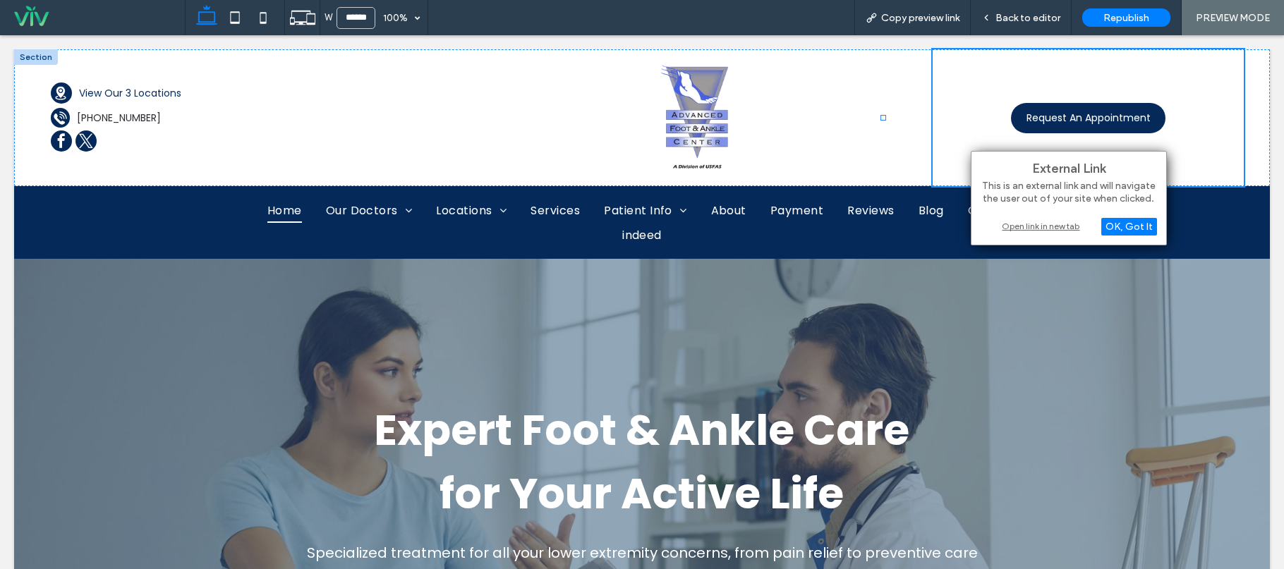
click at [1046, 226] on div "Open link in new tab" at bounding box center [1069, 226] width 176 height 15
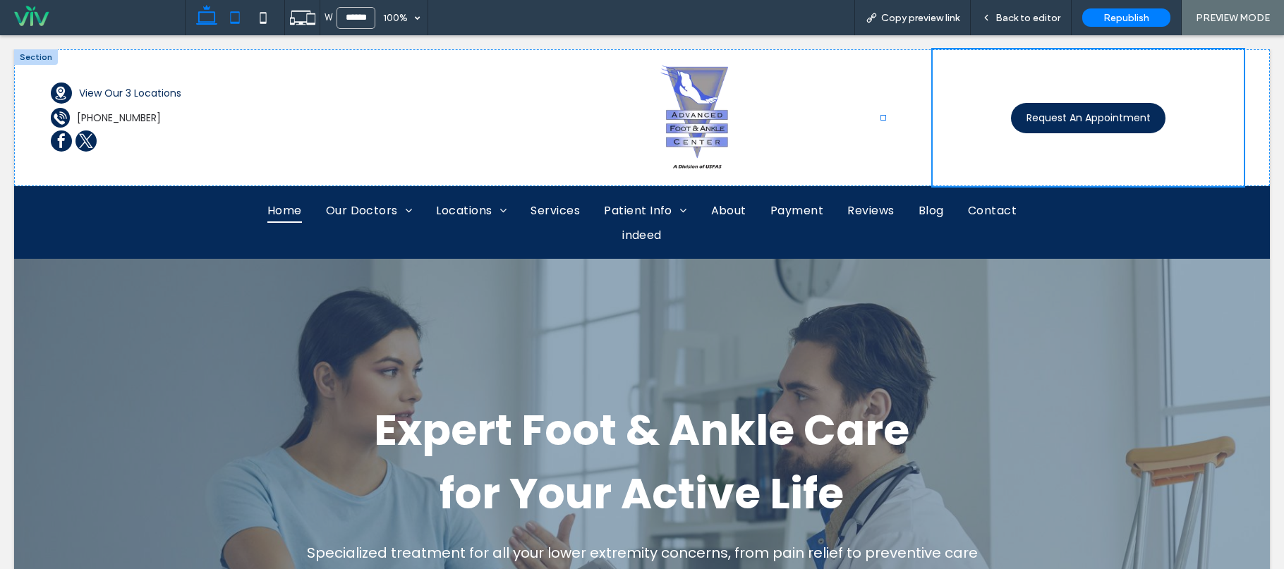
click at [247, 16] on icon at bounding box center [235, 18] width 28 height 28
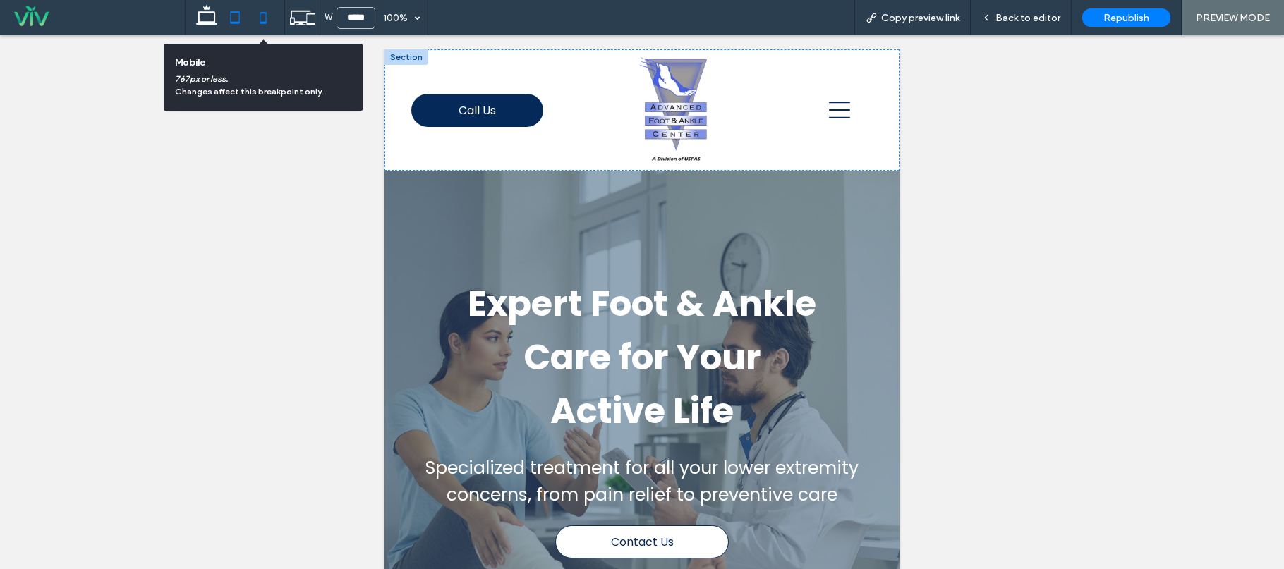
click at [265, 18] on icon at bounding box center [263, 18] width 28 height 28
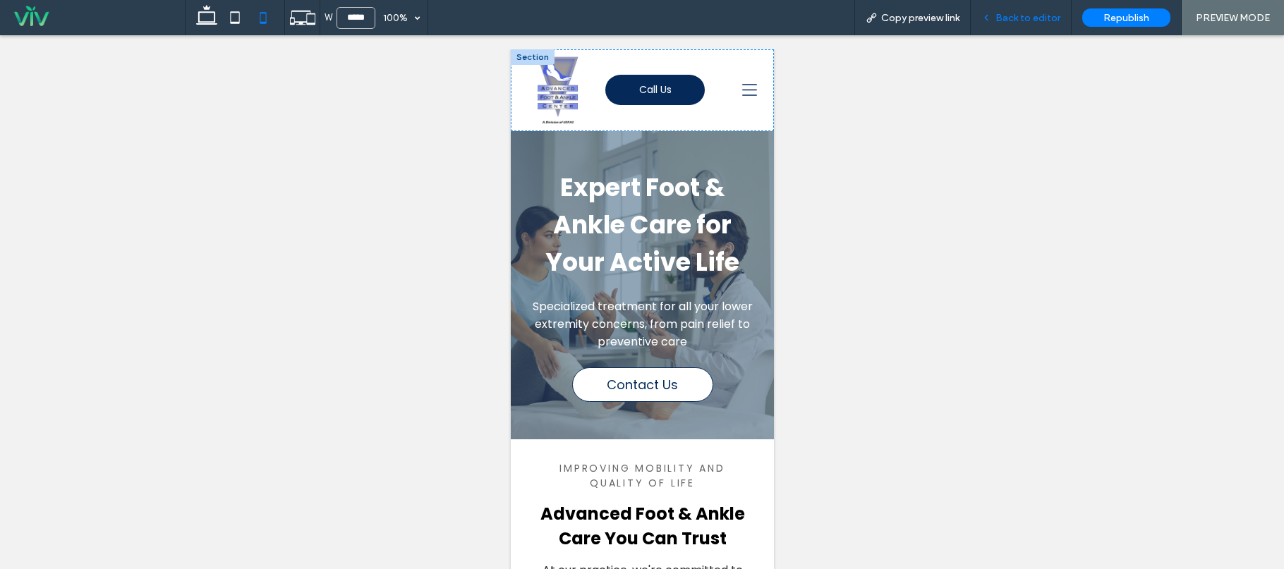
click at [1032, 25] on div "Back to editor" at bounding box center [1021, 17] width 101 height 35
click at [240, 22] on icon at bounding box center [235, 18] width 28 height 28
type input "*****"
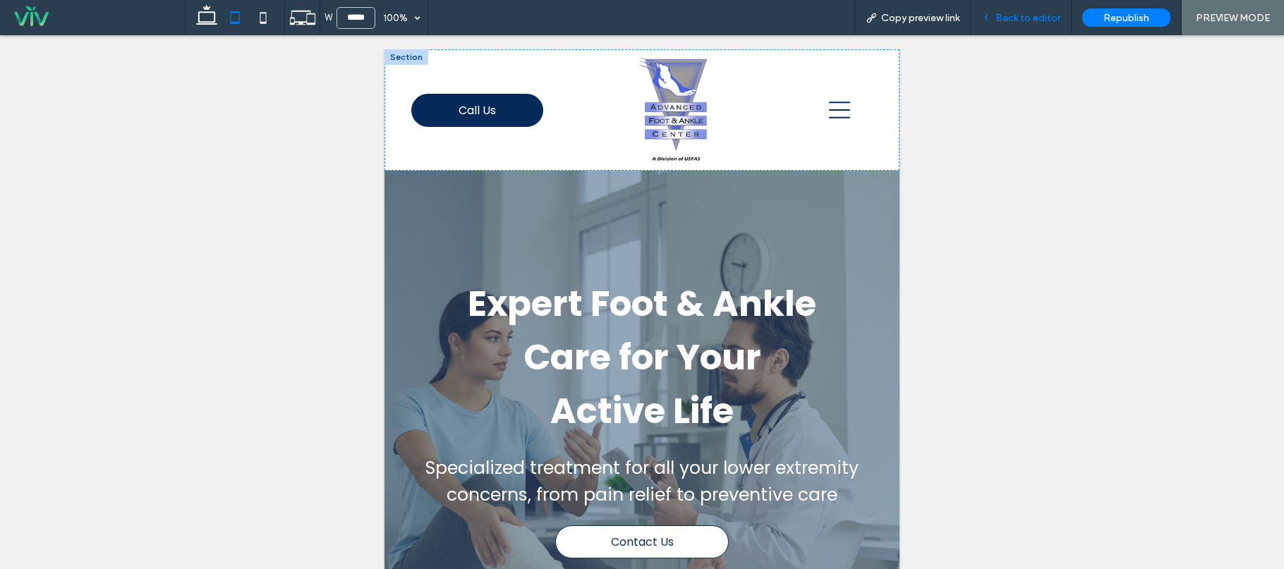
click at [1040, 13] on span "Back to editor" at bounding box center [1028, 18] width 65 height 12
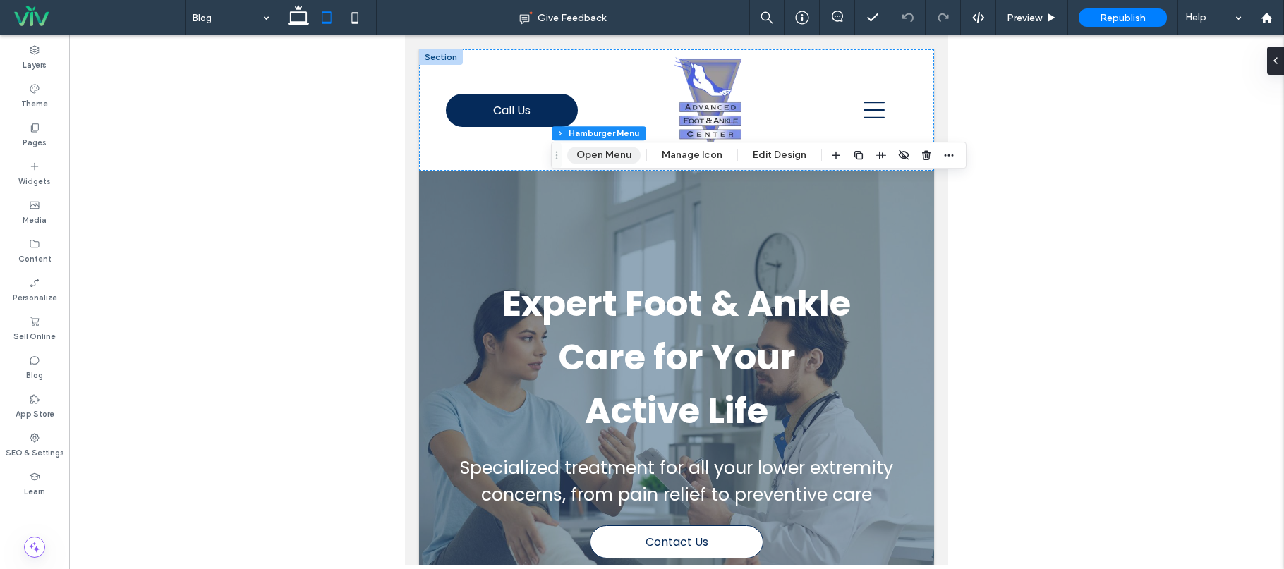
click at [586, 152] on button "Open Menu" at bounding box center [603, 155] width 73 height 17
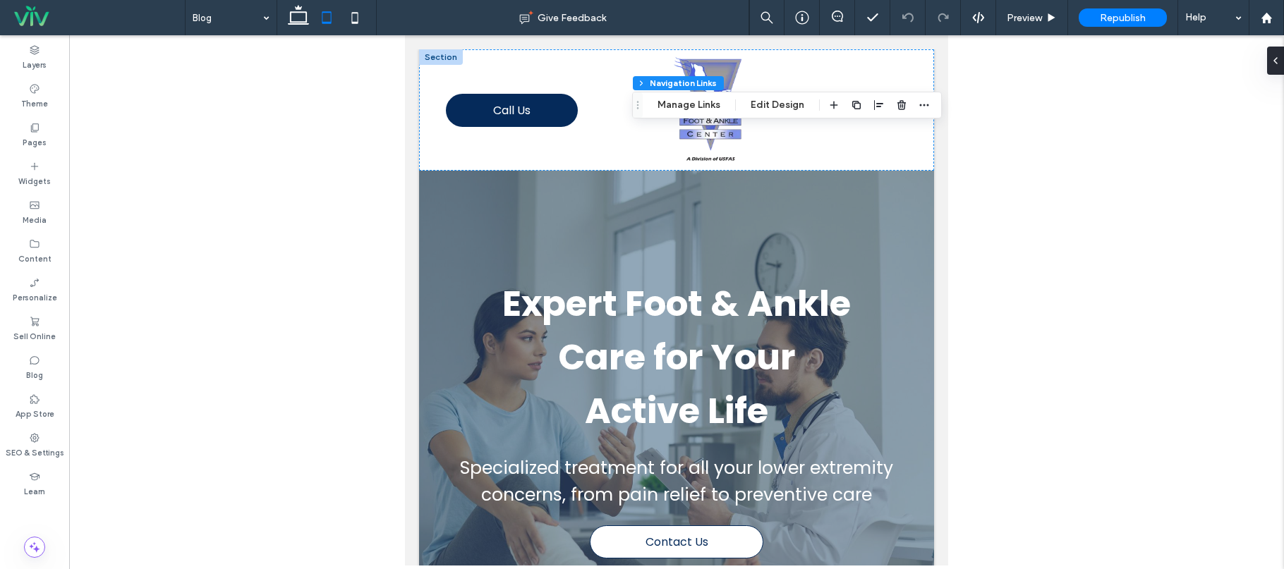
type input "***"
type input "****"
click at [717, 103] on button "Manage Links" at bounding box center [688, 105] width 81 height 17
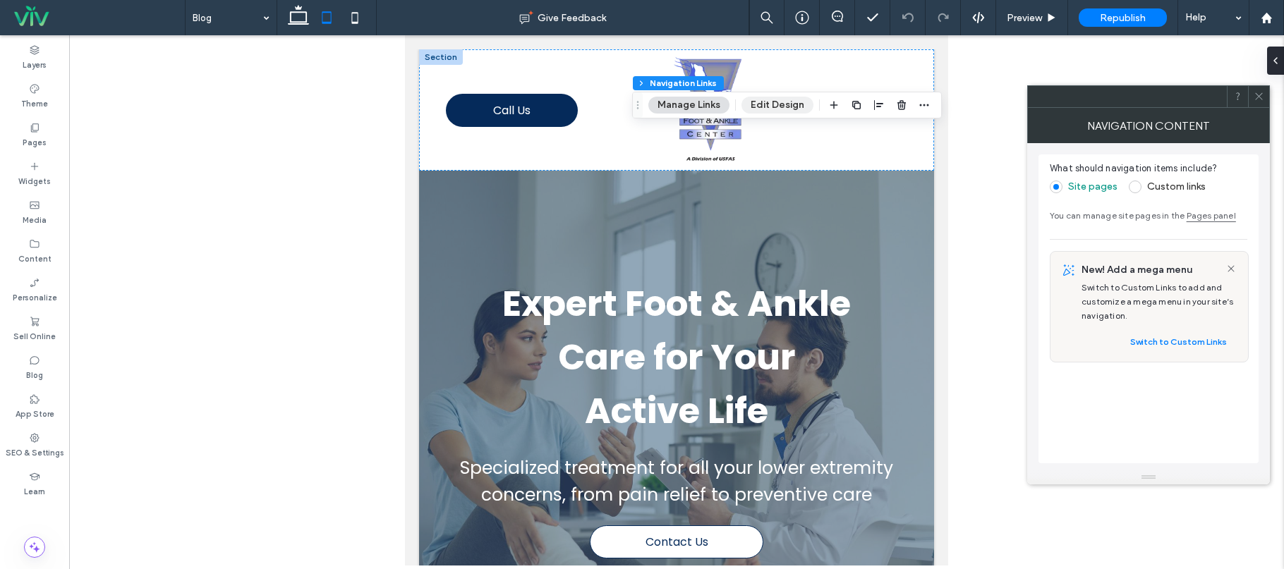
click at [780, 102] on button "Edit Design" at bounding box center [778, 105] width 72 height 17
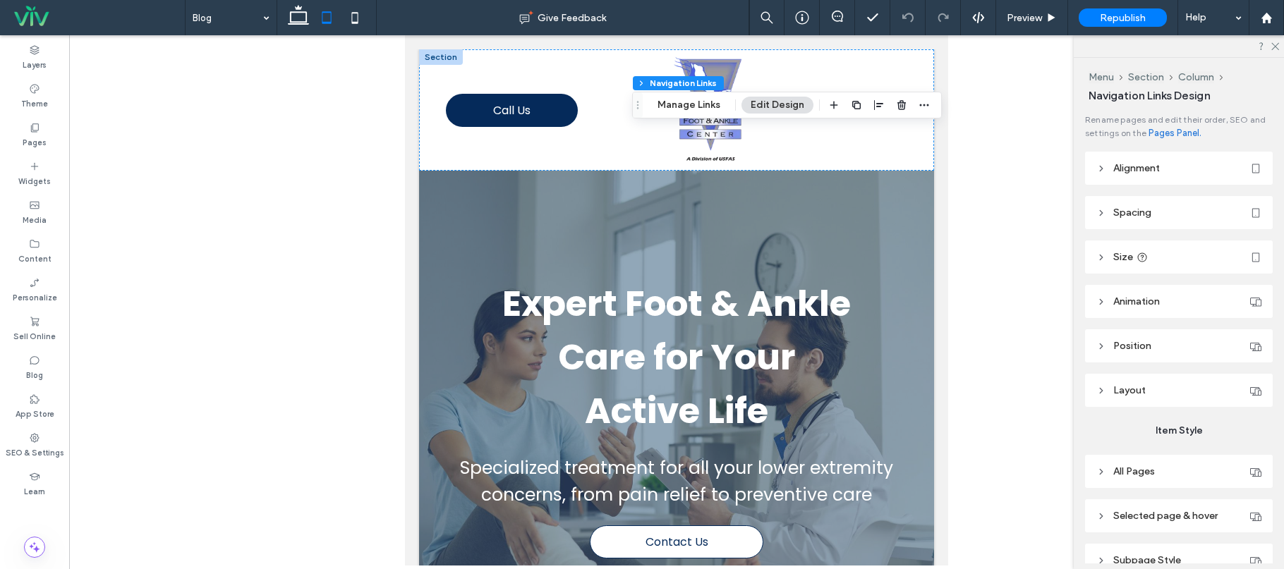
click at [685, 94] on div "Menu Section Column Navigation Links Manage Links Edit Design" at bounding box center [787, 105] width 310 height 27
click at [684, 97] on button "Manage Links" at bounding box center [688, 105] width 81 height 17
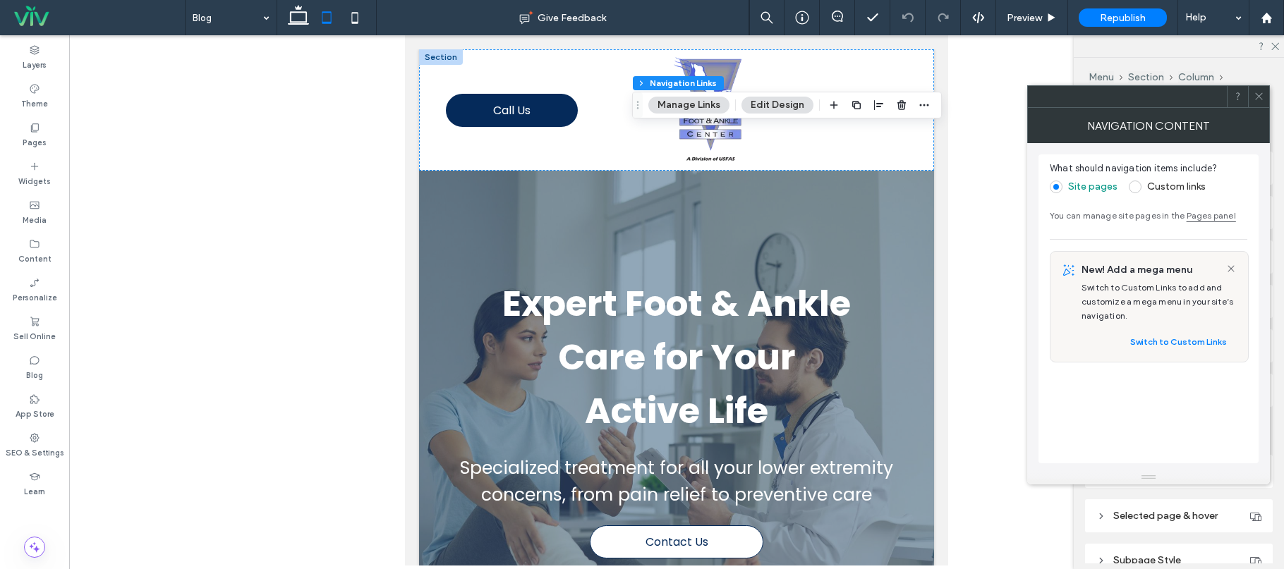
click at [1143, 190] on label "Custom links" at bounding box center [1167, 187] width 77 height 13
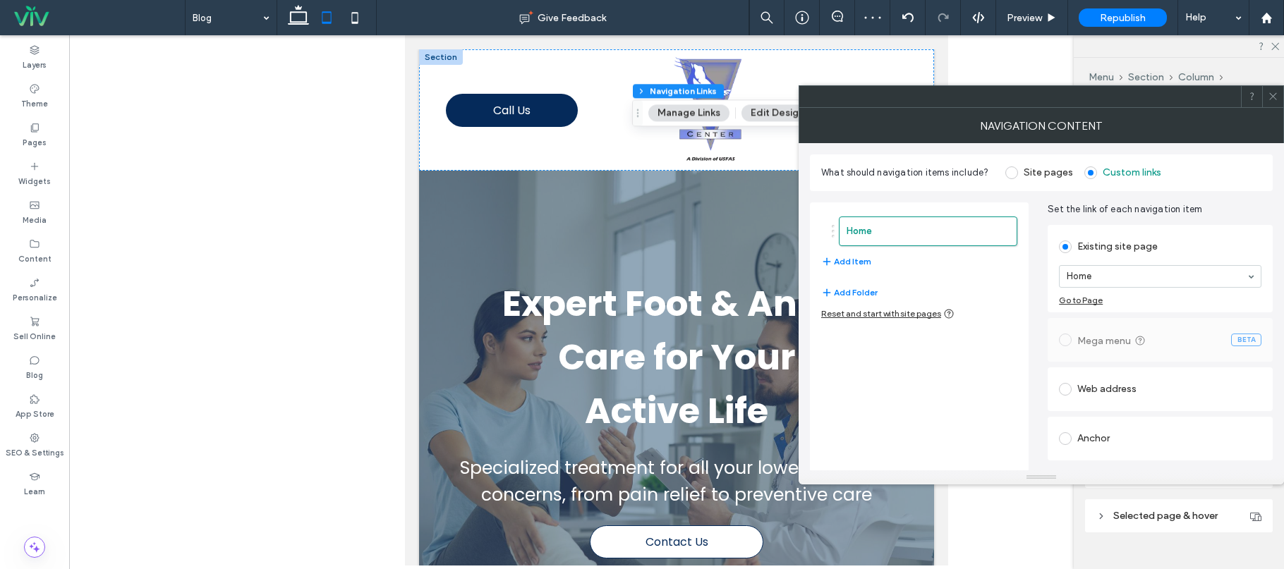
click at [1016, 178] on label "Site pages" at bounding box center [1039, 173] width 68 height 13
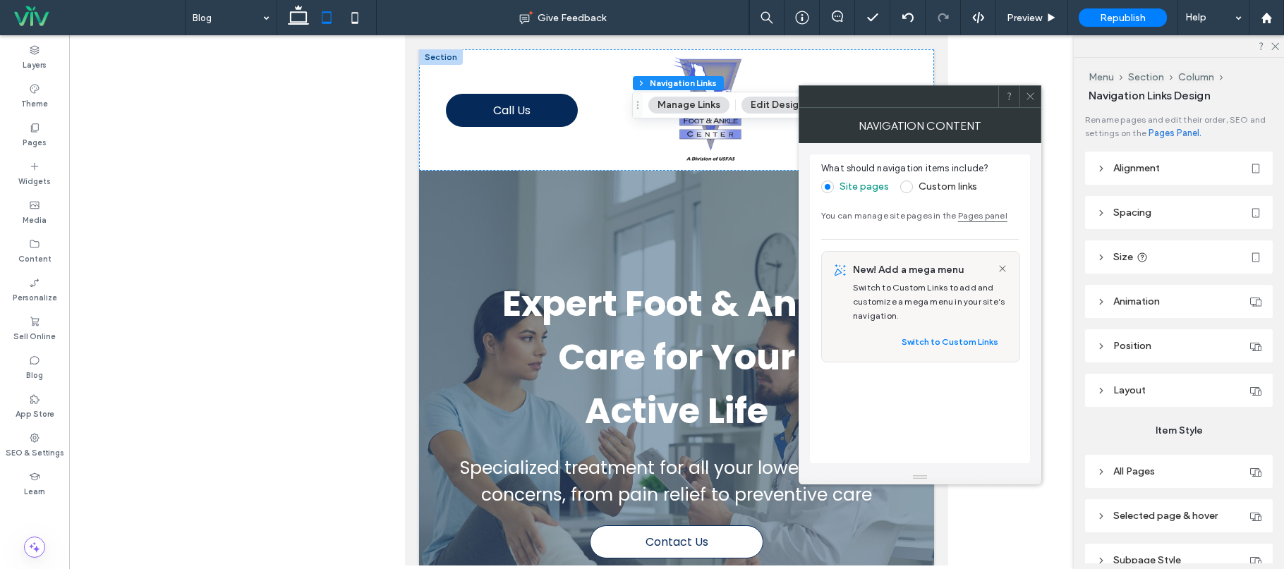
click at [1030, 96] on use at bounding box center [1030, 96] width 7 height 7
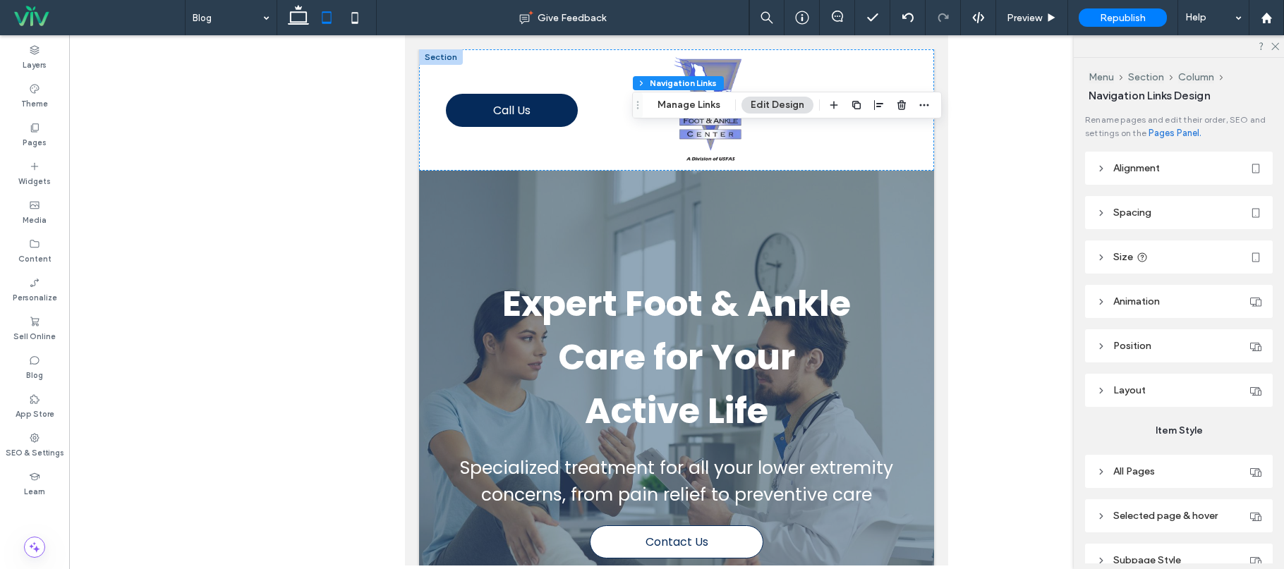
click at [995, 96] on div at bounding box center [676, 300] width 1215 height 531
